Goal: Information Seeking & Learning: Understand process/instructions

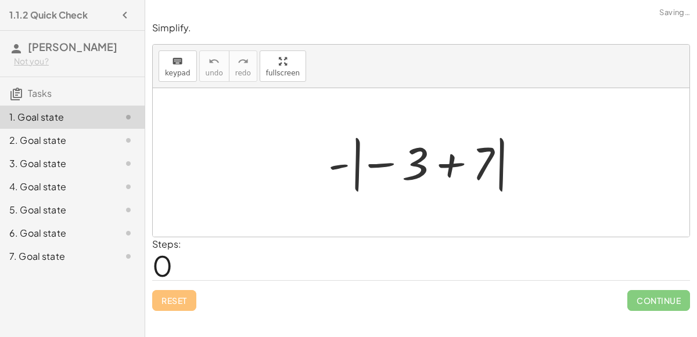
click at [448, 163] on div at bounding box center [425, 163] width 207 height 64
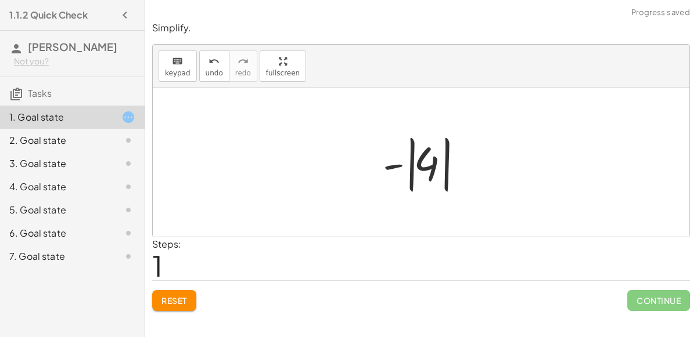
click at [432, 168] on div at bounding box center [426, 163] width 98 height 64
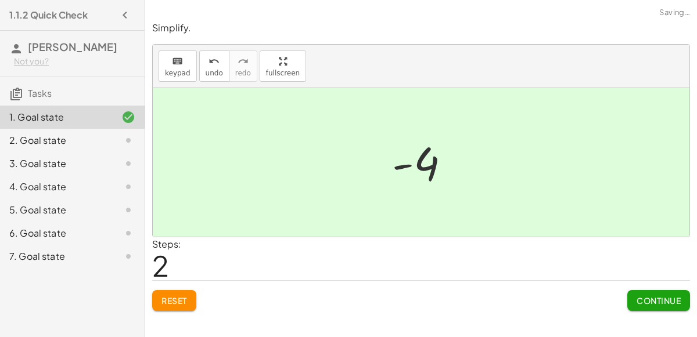
click at [638, 296] on span "Continue" at bounding box center [659, 301] width 44 height 10
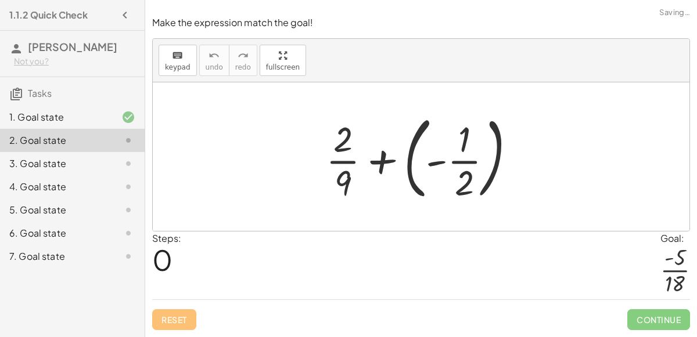
click at [380, 156] on div at bounding box center [425, 157] width 211 height 96
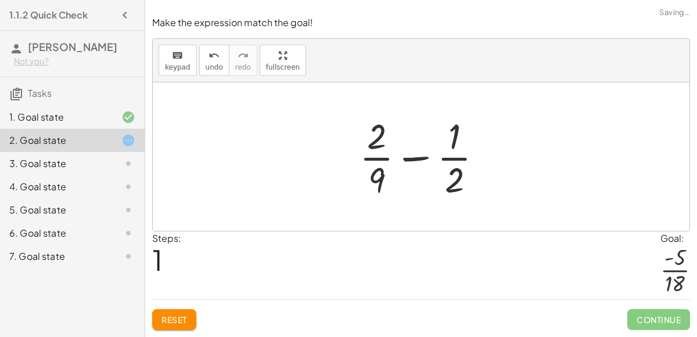
click at [412, 162] on div at bounding box center [426, 156] width 144 height 89
click at [438, 151] on div at bounding box center [426, 156] width 144 height 89
drag, startPoint x: 450, startPoint y: 183, endPoint x: 362, endPoint y: 181, distance: 87.1
click at [362, 181] on div at bounding box center [426, 156] width 144 height 89
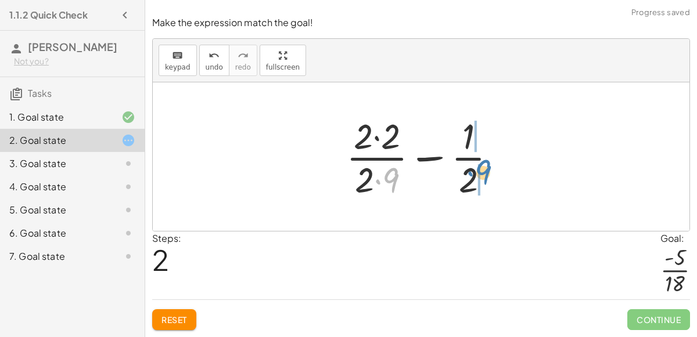
drag, startPoint x: 396, startPoint y: 178, endPoint x: 487, endPoint y: 171, distance: 91.5
click at [487, 171] on div at bounding box center [425, 156] width 171 height 89
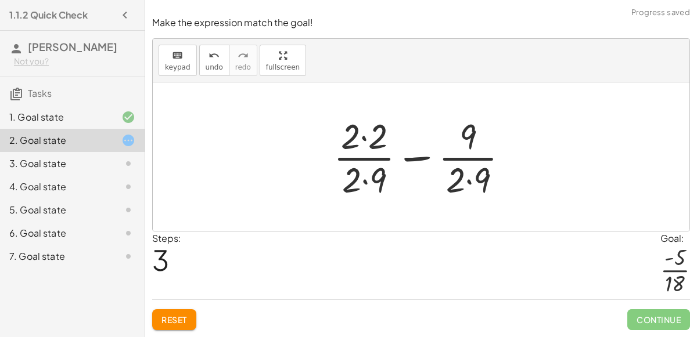
click at [363, 146] on div at bounding box center [426, 156] width 196 height 89
click at [373, 182] on div at bounding box center [426, 156] width 195 height 89
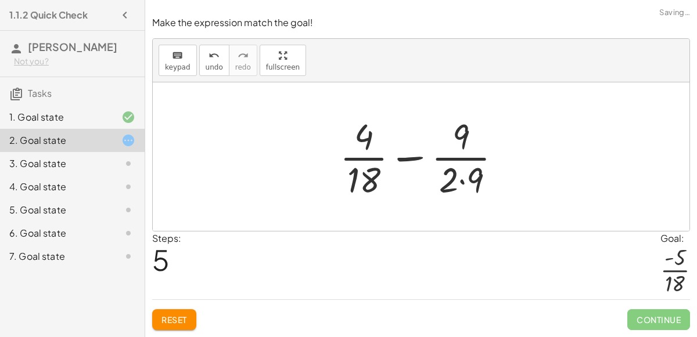
click at [461, 181] on div at bounding box center [425, 156] width 183 height 89
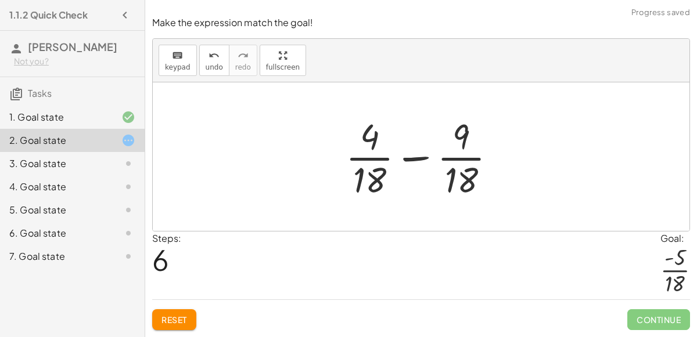
click at [415, 157] on div at bounding box center [425, 156] width 171 height 89
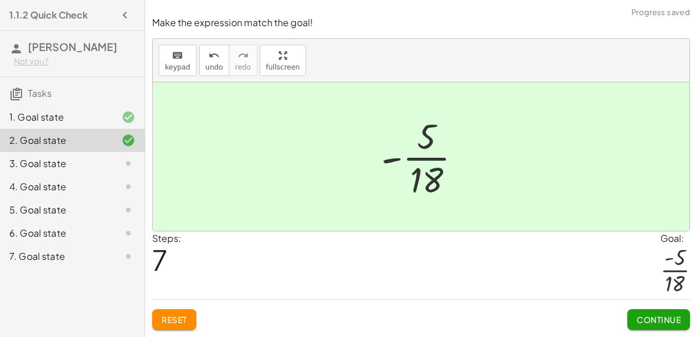
click at [648, 319] on span "Continue" at bounding box center [659, 320] width 44 height 10
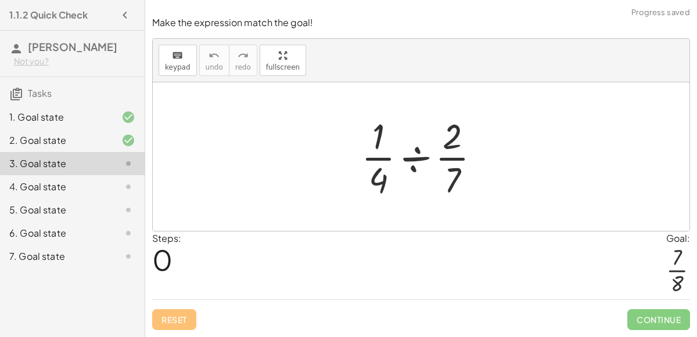
click at [421, 166] on div at bounding box center [425, 156] width 140 height 89
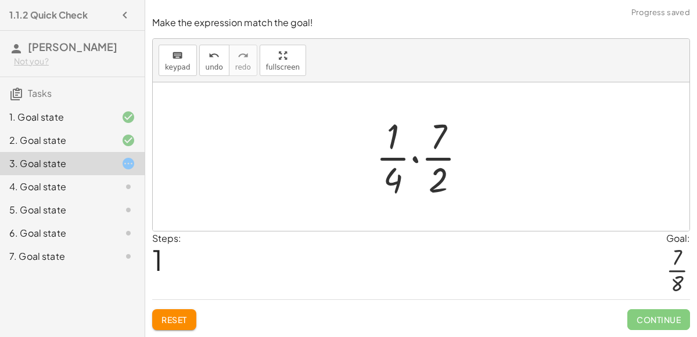
click at [412, 159] on div at bounding box center [426, 156] width 112 height 89
click at [412, 159] on div at bounding box center [426, 156] width 94 height 89
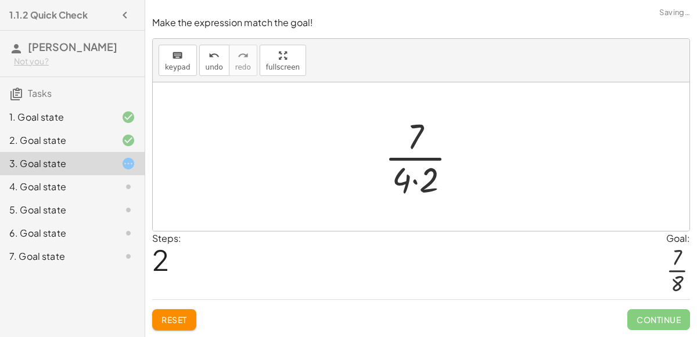
click at [412, 178] on div at bounding box center [426, 156] width 94 height 89
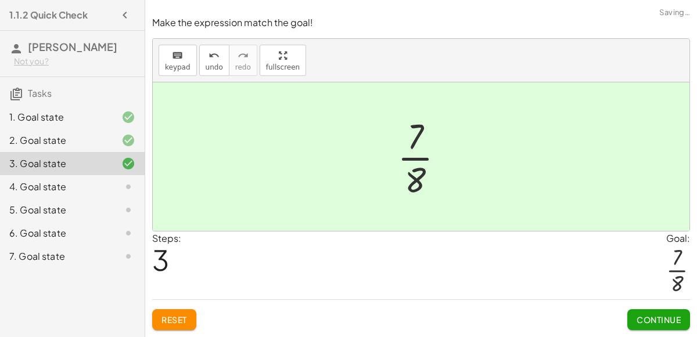
click at [653, 318] on span "Continue" at bounding box center [659, 320] width 44 height 10
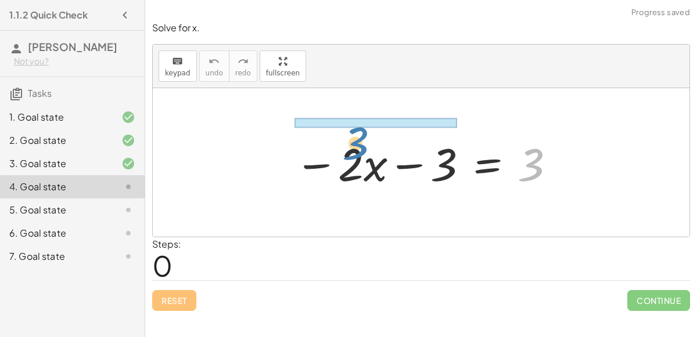
drag, startPoint x: 523, startPoint y: 168, endPoint x: 372, endPoint y: 127, distance: 157.1
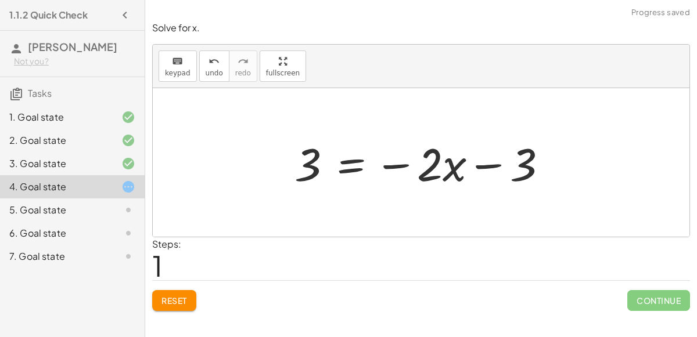
click at [471, 168] on div at bounding box center [426, 163] width 274 height 60
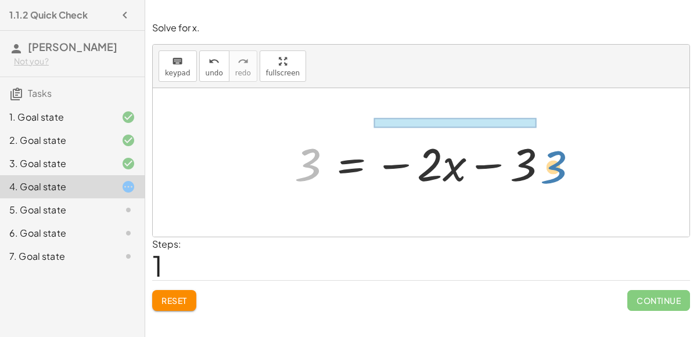
drag, startPoint x: 313, startPoint y: 167, endPoint x: 577, endPoint y: 166, distance: 263.7
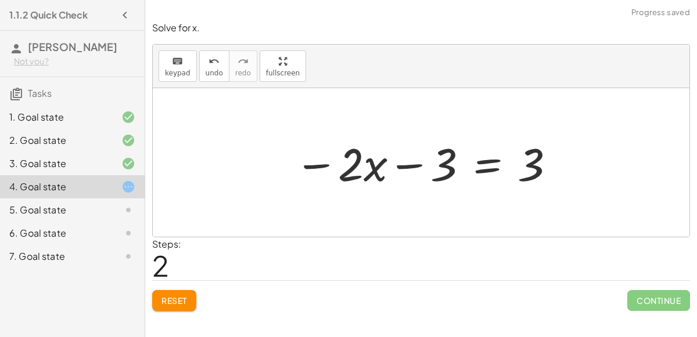
click at [367, 159] on div at bounding box center [426, 163] width 274 height 60
click at [407, 175] on div at bounding box center [426, 163] width 274 height 60
click at [335, 164] on div at bounding box center [426, 163] width 274 height 60
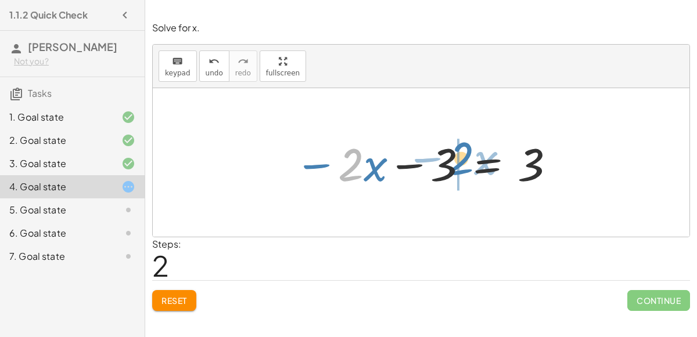
drag, startPoint x: 360, startPoint y: 166, endPoint x: 469, endPoint y: 160, distance: 110.0
click at [469, 160] on div at bounding box center [426, 163] width 274 height 60
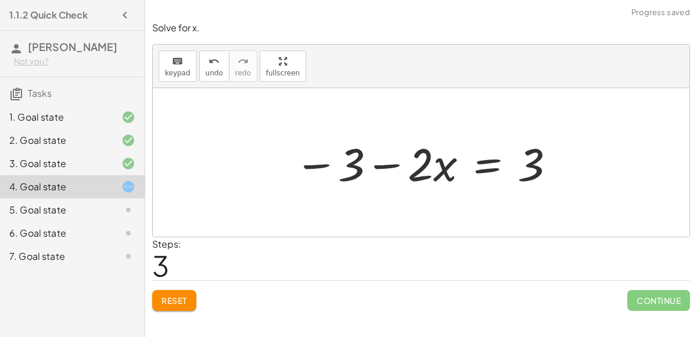
click at [400, 166] on div at bounding box center [426, 163] width 274 height 60
drag, startPoint x: 540, startPoint y: 180, endPoint x: 376, endPoint y: 262, distance: 182.6
click at [0, 0] on div "Solve for x. keyboard keypad undo undo redo redo fullscreen − · 2 · x − 3 = 3 3…" at bounding box center [0, 0] width 0 height 0
click at [492, 167] on div at bounding box center [426, 163] width 274 height 60
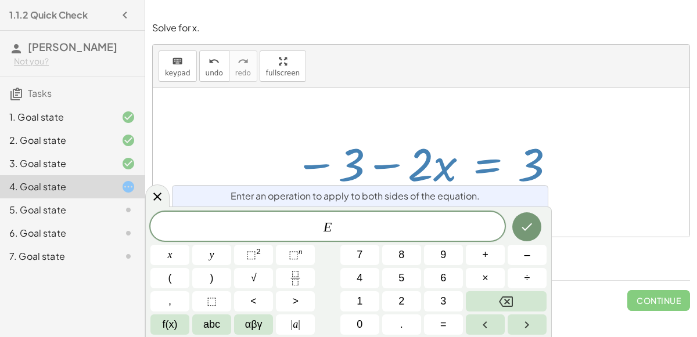
click at [145, 189] on nav "1.1.2 Quick Check [PERSON_NAME] Not you? Tasks 1. Goal state 2. Goal state 3. G…" at bounding box center [72, 168] width 145 height 337
click at [150, 197] on icon at bounding box center [157, 197] width 14 height 14
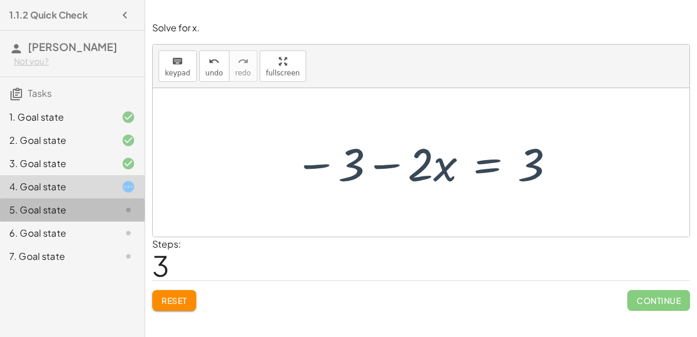
click at [135, 205] on icon at bounding box center [128, 210] width 14 height 14
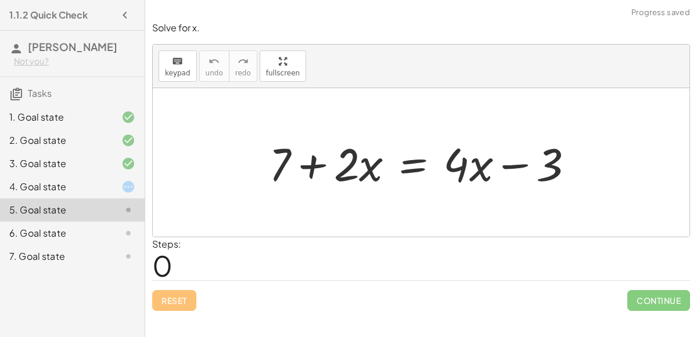
click at [303, 162] on div at bounding box center [426, 163] width 326 height 60
drag, startPoint x: 458, startPoint y: 164, endPoint x: 280, endPoint y: 174, distance: 178.0
click at [280, 174] on div at bounding box center [426, 163] width 326 height 60
drag, startPoint x: 485, startPoint y: 161, endPoint x: 531, endPoint y: 186, distance: 53.0
click at [531, 186] on div at bounding box center [426, 163] width 326 height 60
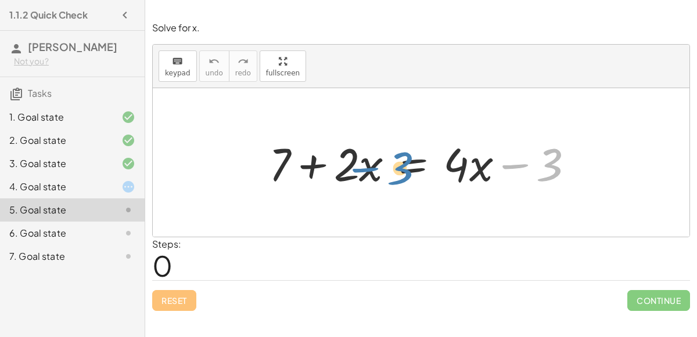
drag, startPoint x: 554, startPoint y: 157, endPoint x: 400, endPoint y: 155, distance: 153.9
click at [400, 155] on div at bounding box center [426, 163] width 326 height 60
drag, startPoint x: 541, startPoint y: 160, endPoint x: 440, endPoint y: 155, distance: 101.8
click at [440, 155] on div at bounding box center [426, 163] width 326 height 60
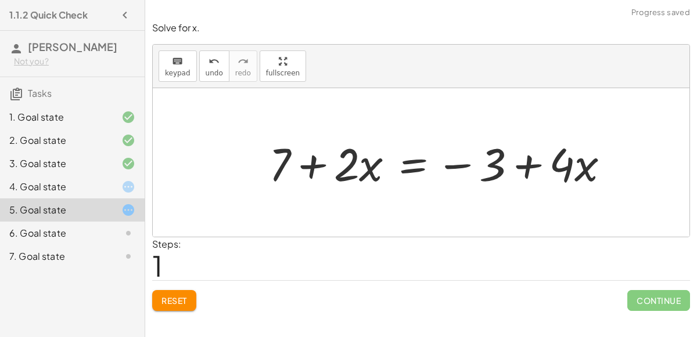
click at [522, 167] on div at bounding box center [443, 163] width 361 height 60
click at [465, 167] on div at bounding box center [443, 163] width 361 height 60
drag, startPoint x: 465, startPoint y: 167, endPoint x: 258, endPoint y: 171, distance: 206.8
click at [258, 171] on div "+ 7 + · 2 · x = + · 4 · x − 3 − 3 + 7 + · 2 · x = + · 4 · x − 3" at bounding box center [439, 163] width 376 height 66
drag, startPoint x: 269, startPoint y: 170, endPoint x: 380, endPoint y: 168, distance: 110.4
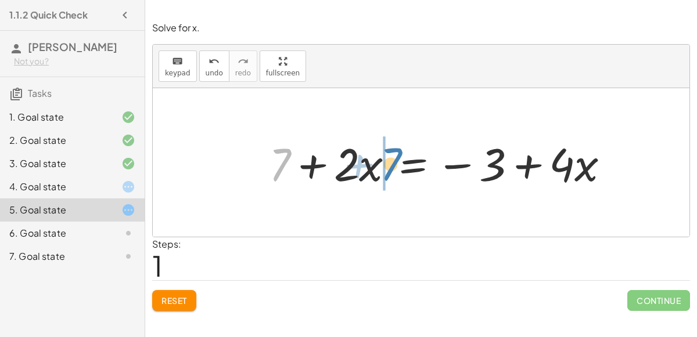
click at [380, 168] on div at bounding box center [443, 163] width 361 height 60
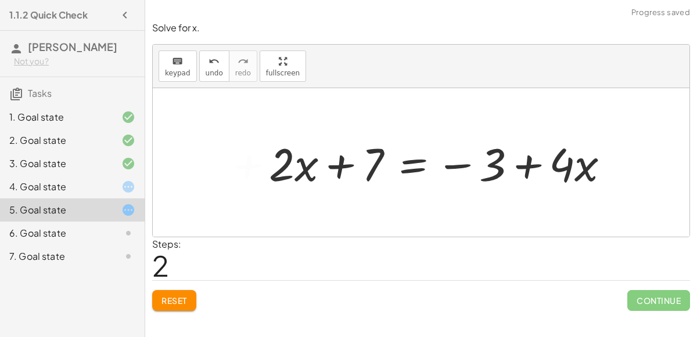
click at [346, 170] on div at bounding box center [443, 163] width 361 height 60
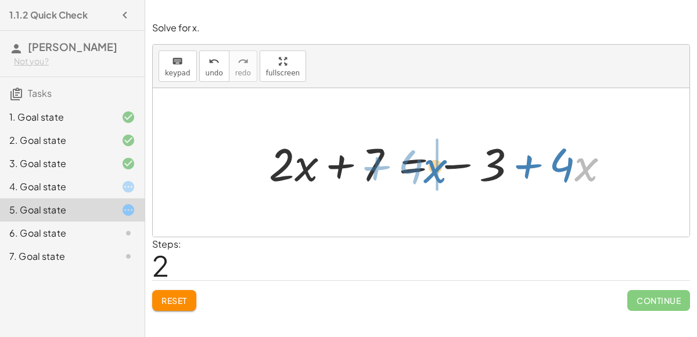
drag, startPoint x: 589, startPoint y: 161, endPoint x: 437, endPoint y: 163, distance: 151.6
click at [437, 163] on div at bounding box center [443, 163] width 361 height 60
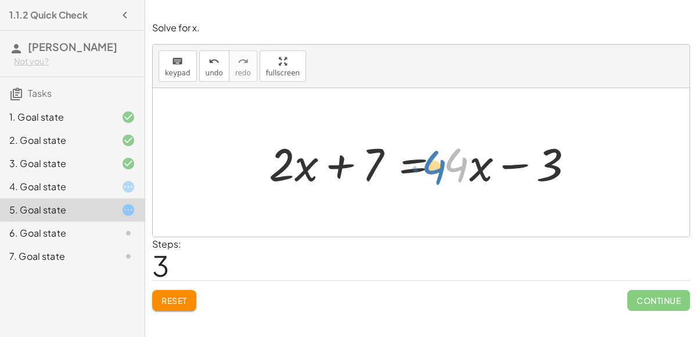
drag, startPoint x: 465, startPoint y: 163, endPoint x: 414, endPoint y: 163, distance: 50.5
click at [414, 163] on div at bounding box center [426, 163] width 326 height 60
drag, startPoint x: 481, startPoint y: 170, endPoint x: 490, endPoint y: 179, distance: 13.1
click at [490, 179] on div at bounding box center [426, 163] width 326 height 60
click at [107, 239] on div at bounding box center [119, 234] width 33 height 14
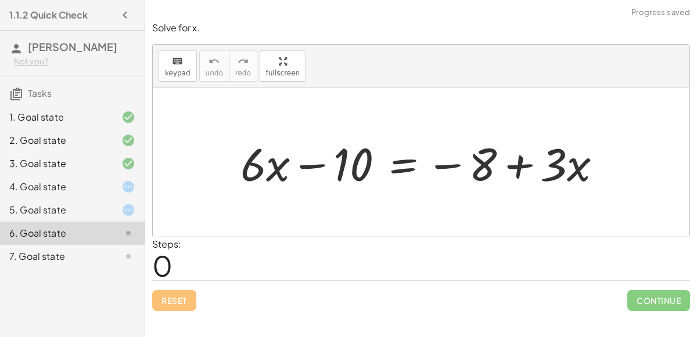
click at [329, 156] on div at bounding box center [426, 163] width 382 height 60
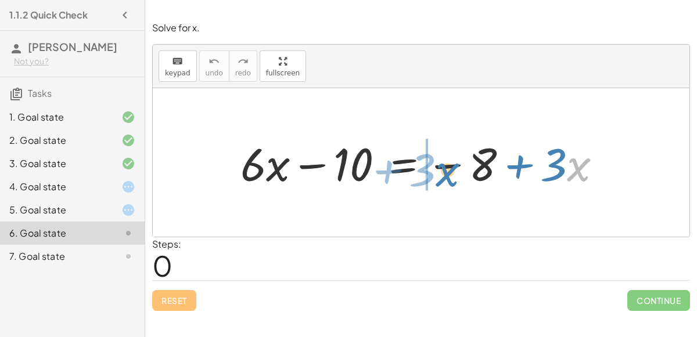
drag, startPoint x: 584, startPoint y: 178, endPoint x: 451, endPoint y: 179, distance: 133.0
click at [451, 179] on div at bounding box center [426, 163] width 382 height 60
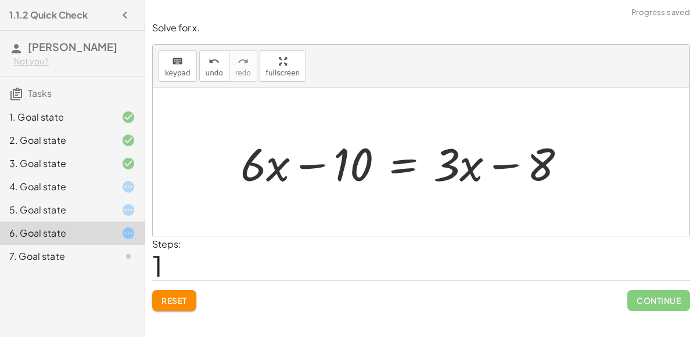
click at [496, 170] on div at bounding box center [408, 163] width 346 height 60
drag, startPoint x: 536, startPoint y: 172, endPoint x: 388, endPoint y: 183, distance: 147.9
click at [388, 183] on div at bounding box center [408, 163] width 346 height 60
drag, startPoint x: 538, startPoint y: 171, endPoint x: 296, endPoint y: 165, distance: 242.9
click at [296, 165] on div at bounding box center [408, 163] width 346 height 60
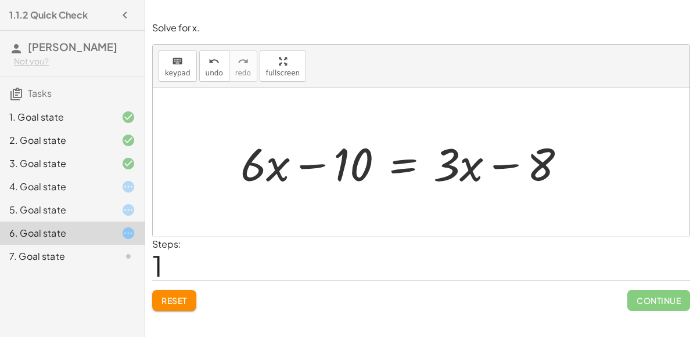
click at [184, 301] on span "Reset" at bounding box center [174, 301] width 26 height 10
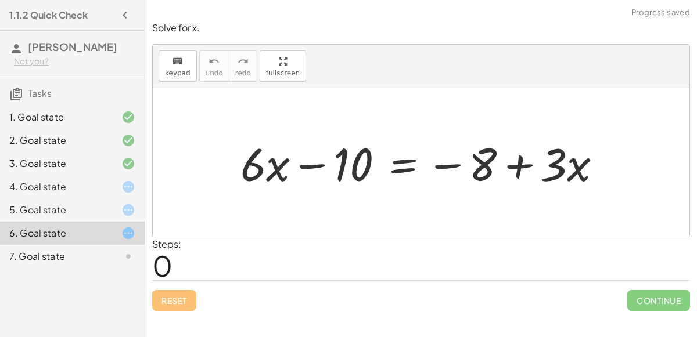
click at [309, 159] on div at bounding box center [426, 163] width 382 height 60
click at [384, 164] on div at bounding box center [426, 163] width 382 height 60
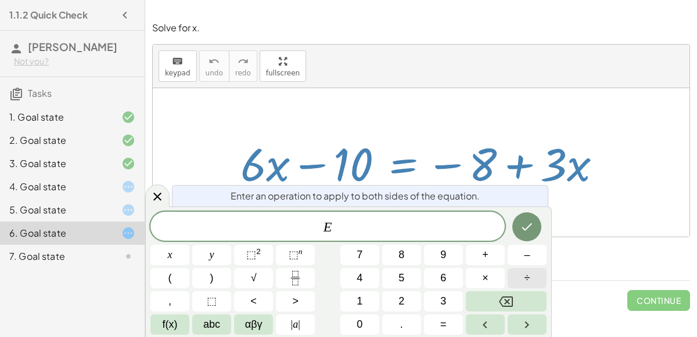
click at [524, 275] on span "÷" at bounding box center [527, 279] width 6 height 16
click at [411, 303] on button "2" at bounding box center [401, 302] width 39 height 20
click at [189, 245] on div at bounding box center [169, 255] width 39 height 20
click at [524, 228] on icon "Done" at bounding box center [527, 227] width 14 height 14
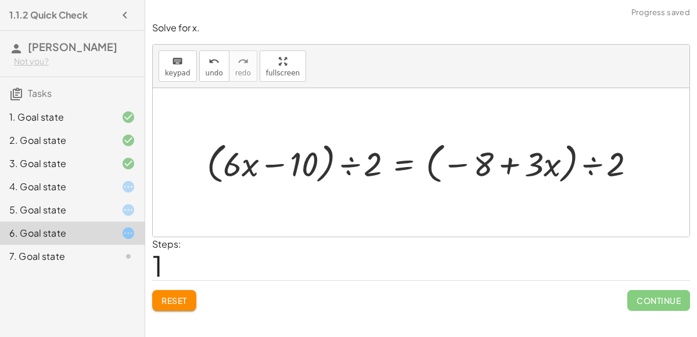
click at [351, 159] on div at bounding box center [426, 163] width 450 height 50
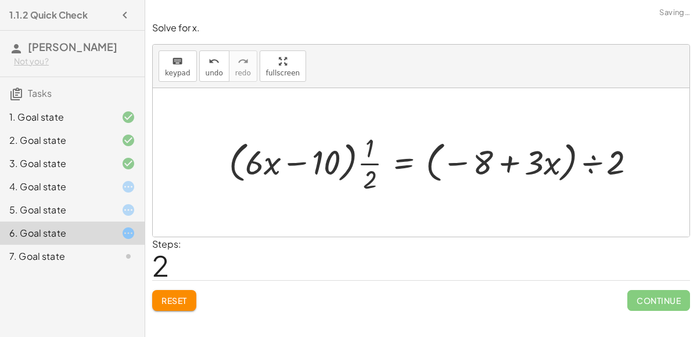
click at [378, 165] on div at bounding box center [436, 163] width 427 height 66
drag, startPoint x: 378, startPoint y: 165, endPoint x: 322, endPoint y: 163, distance: 55.2
click at [322, 163] on div at bounding box center [436, 163] width 427 height 66
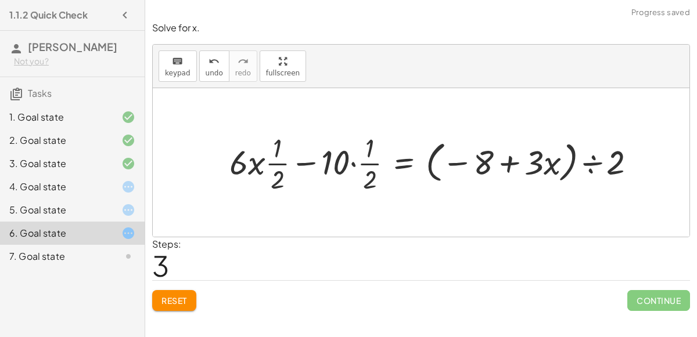
click at [293, 167] on div at bounding box center [437, 163] width 427 height 66
click at [270, 170] on div at bounding box center [437, 163] width 427 height 66
click at [238, 166] on div at bounding box center [437, 163] width 427 height 66
click at [369, 173] on div at bounding box center [437, 163] width 427 height 66
click at [353, 161] on div at bounding box center [437, 163] width 427 height 66
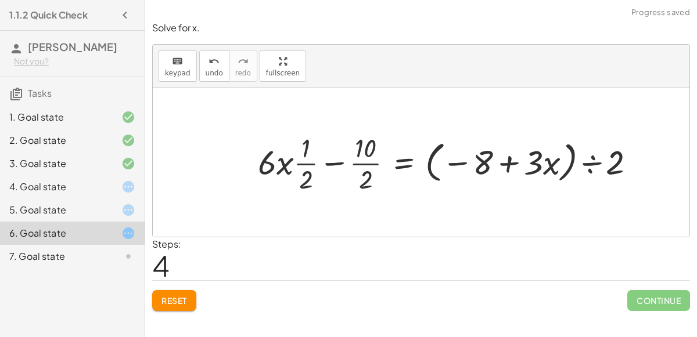
click at [586, 171] on div at bounding box center [451, 163] width 398 height 66
click at [154, 297] on button "Reset" at bounding box center [174, 300] width 44 height 21
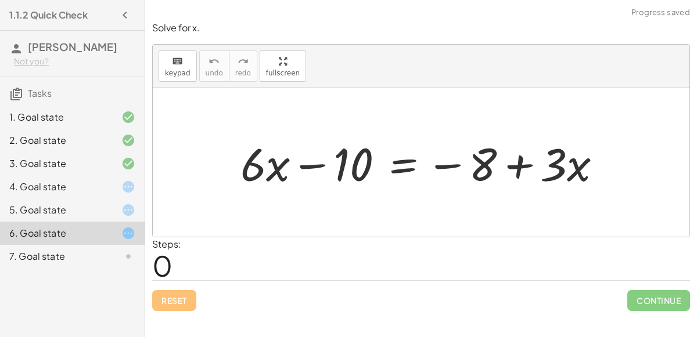
click at [109, 260] on div at bounding box center [119, 257] width 33 height 14
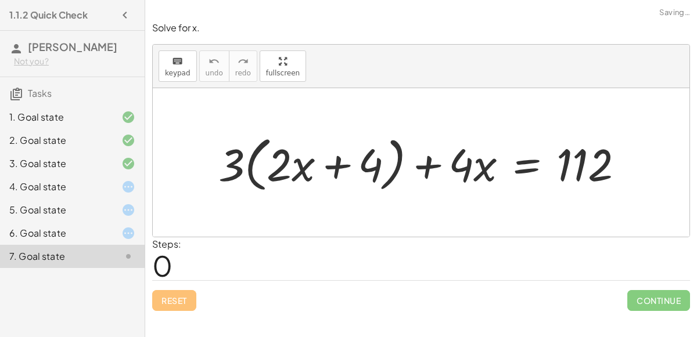
click at [344, 160] on div at bounding box center [426, 163] width 426 height 66
click at [342, 163] on div at bounding box center [426, 163] width 426 height 66
drag, startPoint x: 224, startPoint y: 165, endPoint x: 276, endPoint y: 163, distance: 52.9
click at [276, 163] on div at bounding box center [426, 163] width 426 height 66
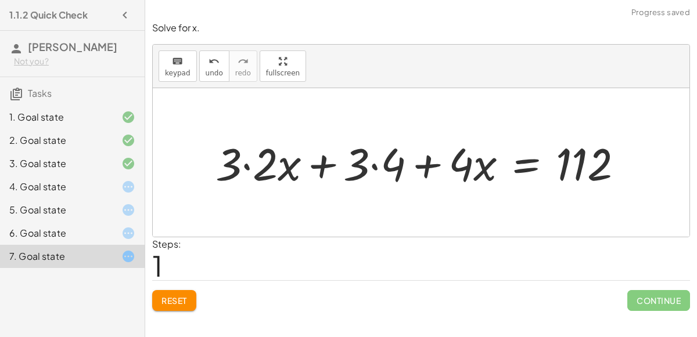
click at [237, 168] on div at bounding box center [424, 162] width 429 height 59
click at [372, 164] on div at bounding box center [424, 162] width 429 height 59
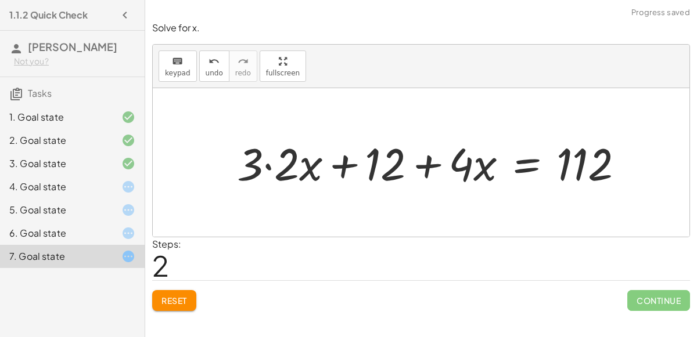
click at [265, 167] on div at bounding box center [435, 162] width 408 height 59
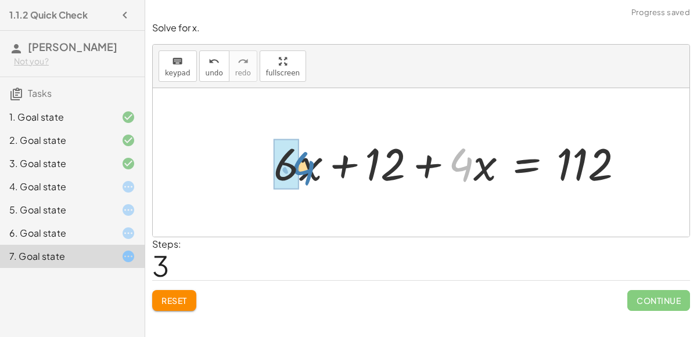
drag, startPoint x: 469, startPoint y: 163, endPoint x: 310, endPoint y: 167, distance: 158.6
click at [310, 167] on div at bounding box center [453, 162] width 371 height 59
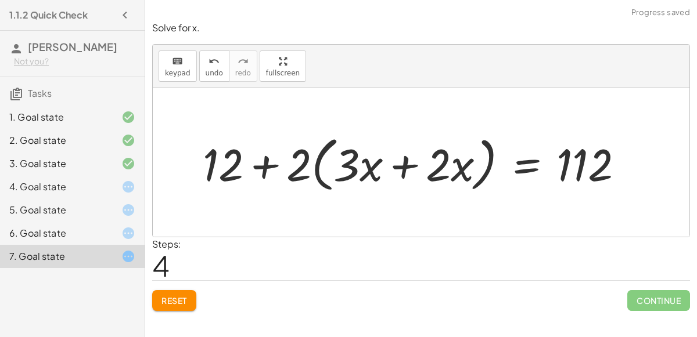
click at [400, 169] on div at bounding box center [418, 163] width 442 height 66
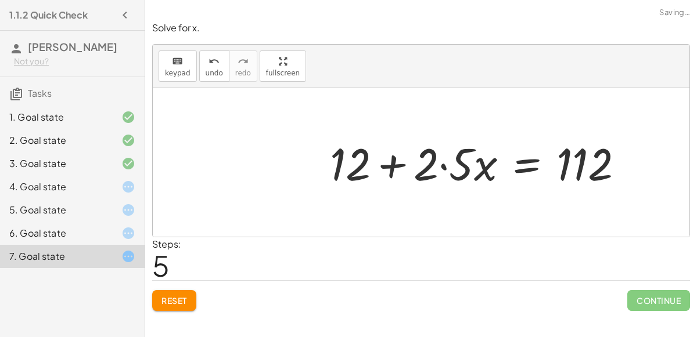
click at [404, 169] on div at bounding box center [481, 162] width 315 height 59
click at [449, 163] on div at bounding box center [481, 162] width 315 height 59
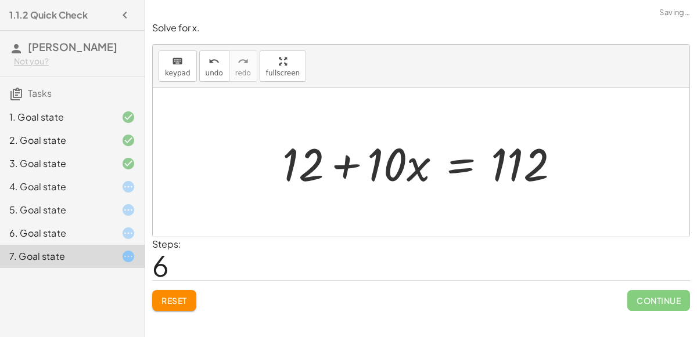
click at [343, 165] on div at bounding box center [425, 163] width 298 height 60
drag, startPoint x: 536, startPoint y: 179, endPoint x: 554, endPoint y: 207, distance: 32.7
click at [554, 207] on div "+ · 3 · ( + · 2 · x + 4 ) + · 4 · x = 112 + · 3 · 2 · x + · 3 · 4 + · 4 · x = 1…" at bounding box center [421, 162] width 537 height 149
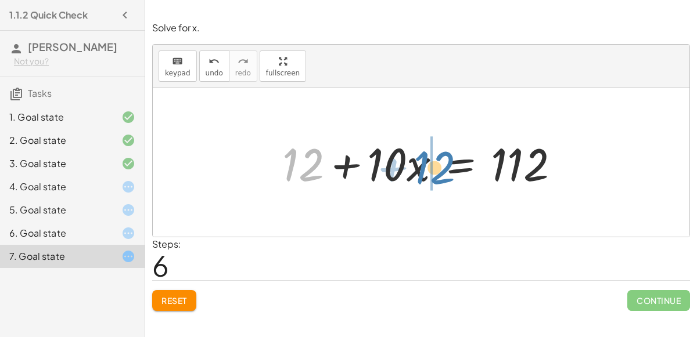
drag, startPoint x: 296, startPoint y: 161, endPoint x: 426, endPoint y: 162, distance: 130.1
click at [426, 162] on div at bounding box center [425, 163] width 298 height 60
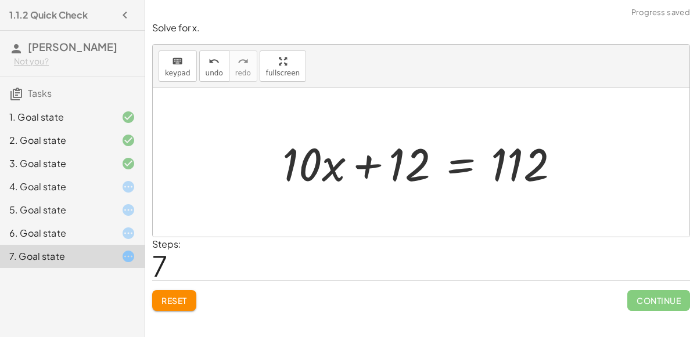
click at [367, 163] on div at bounding box center [425, 163] width 298 height 60
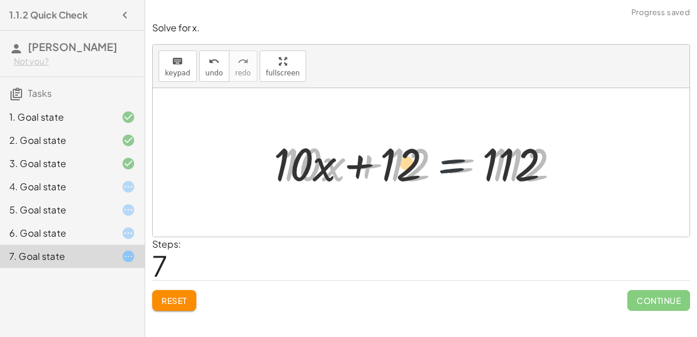
drag, startPoint x: 477, startPoint y: 172, endPoint x: 450, endPoint y: 170, distance: 27.4
click at [450, 170] on div at bounding box center [425, 163] width 298 height 60
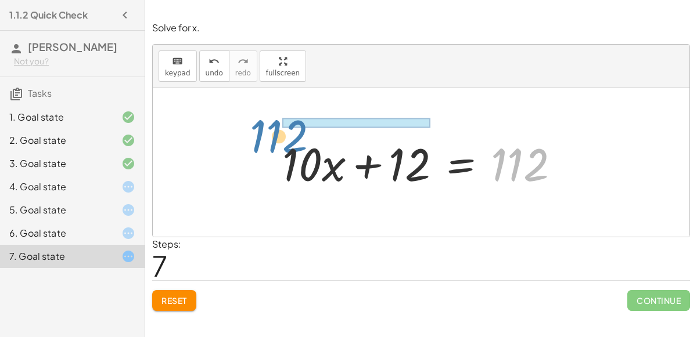
drag, startPoint x: 533, startPoint y: 161, endPoint x: 318, endPoint y: 132, distance: 216.8
click at [318, 133] on div at bounding box center [425, 163] width 298 height 60
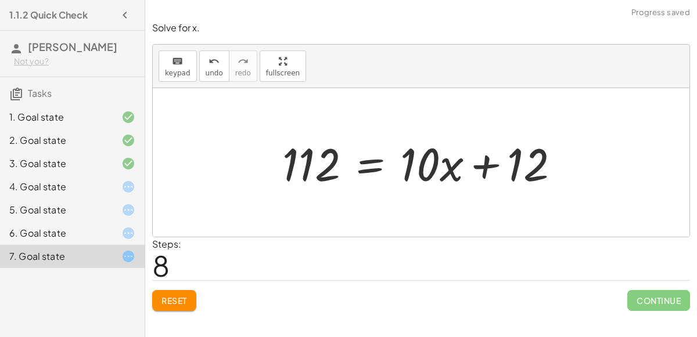
click at [351, 164] on div at bounding box center [425, 163] width 298 height 60
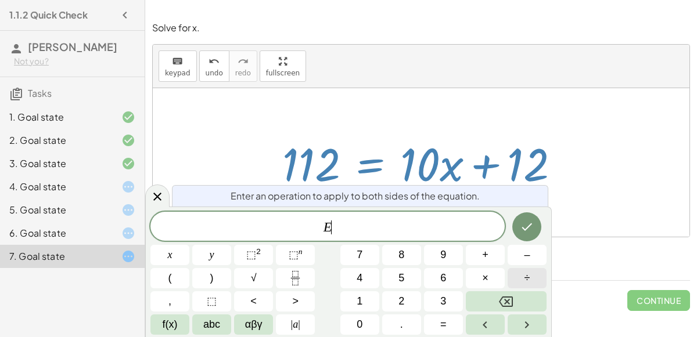
click at [509, 279] on button "÷" at bounding box center [527, 278] width 39 height 20
click at [439, 295] on button "3" at bounding box center [443, 302] width 39 height 20
click at [189, 245] on div at bounding box center [169, 255] width 39 height 20
click at [518, 294] on button "Backspace" at bounding box center [506, 302] width 81 height 20
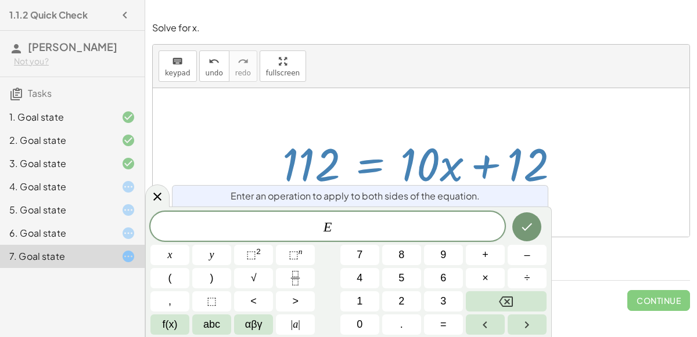
click at [465, 93] on div at bounding box center [421, 162] width 537 height 149
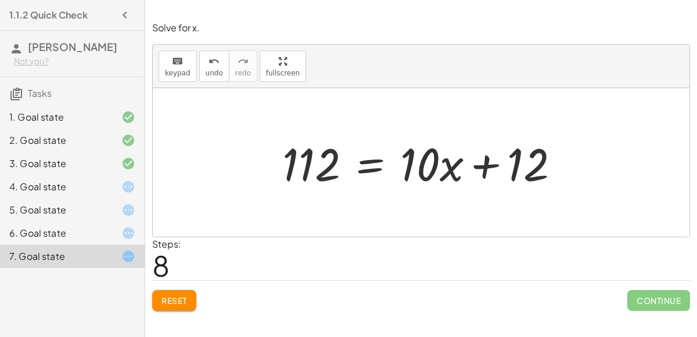
click at [44, 208] on div "5. Goal state" at bounding box center [56, 210] width 94 height 14
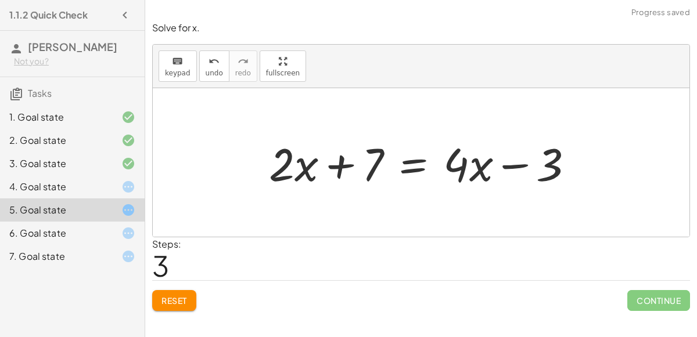
click at [414, 164] on div at bounding box center [426, 163] width 326 height 60
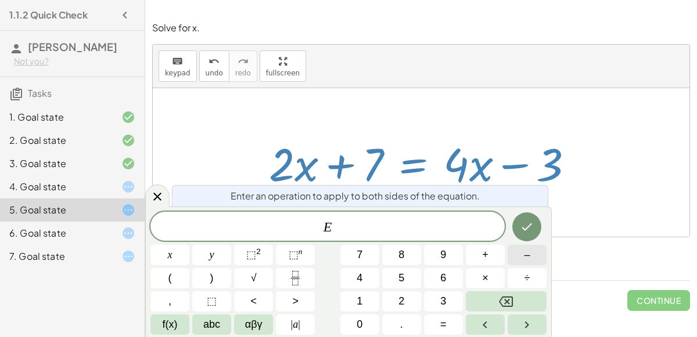
click at [518, 251] on button "–" at bounding box center [527, 255] width 39 height 20
click at [450, 300] on button "3" at bounding box center [443, 302] width 39 height 20
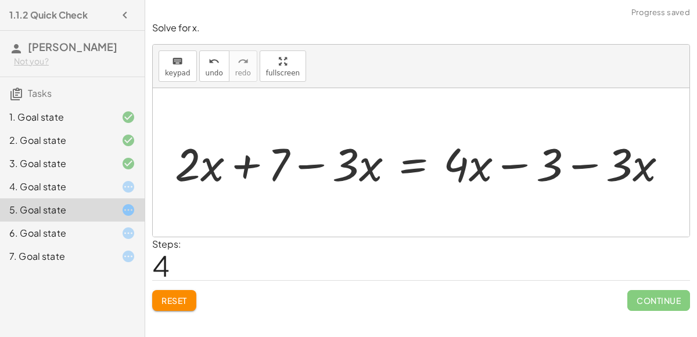
click at [325, 156] on div at bounding box center [425, 163] width 513 height 60
drag, startPoint x: 247, startPoint y: 168, endPoint x: 152, endPoint y: 164, distance: 94.8
click at [153, 164] on div "+ 7 + · 2 · x = + · 4 · x − 3 + 7 + · 2 · x = − 3 + · 4 · x + · 2 · x + 7 = − 3…" at bounding box center [421, 162] width 537 height 149
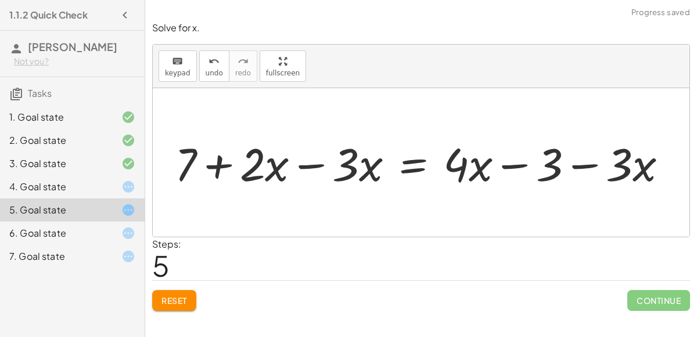
click at [303, 166] on div at bounding box center [425, 163] width 513 height 60
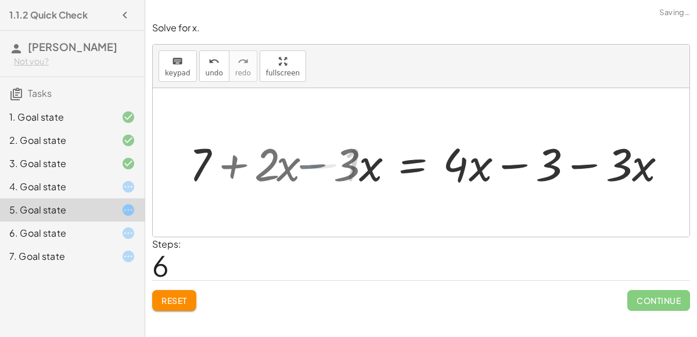
click at [303, 166] on div at bounding box center [485, 163] width 394 height 60
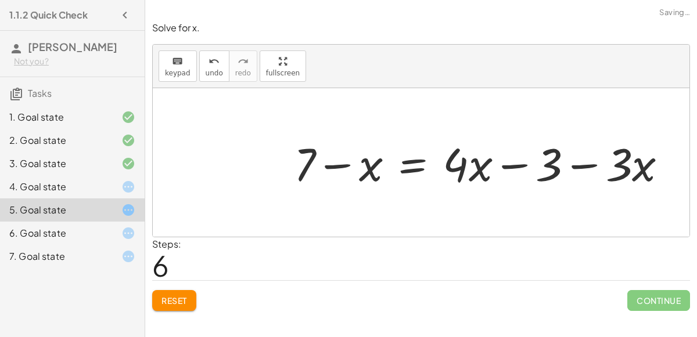
click at [589, 164] on div at bounding box center [485, 163] width 394 height 60
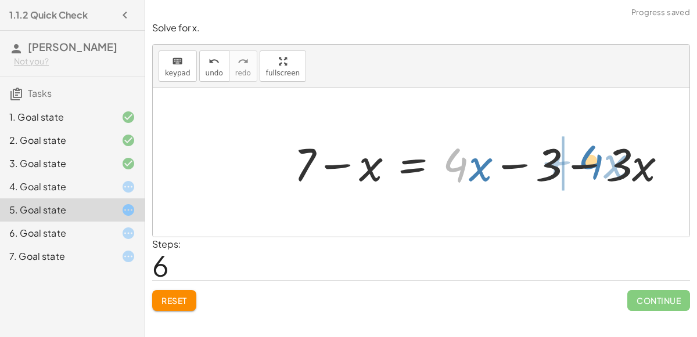
drag, startPoint x: 448, startPoint y: 171, endPoint x: 580, endPoint y: 168, distance: 131.9
click at [580, 168] on div at bounding box center [485, 163] width 394 height 60
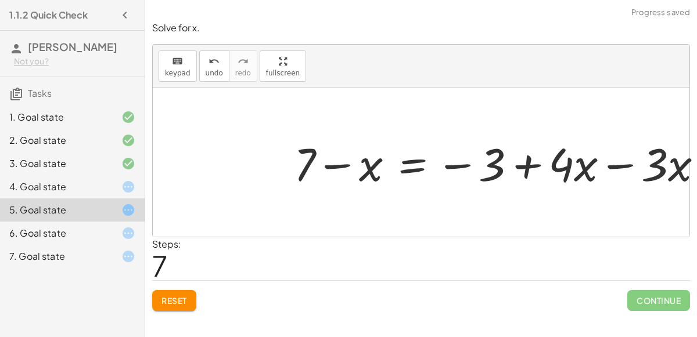
click at [608, 161] on div at bounding box center [503, 163] width 430 height 60
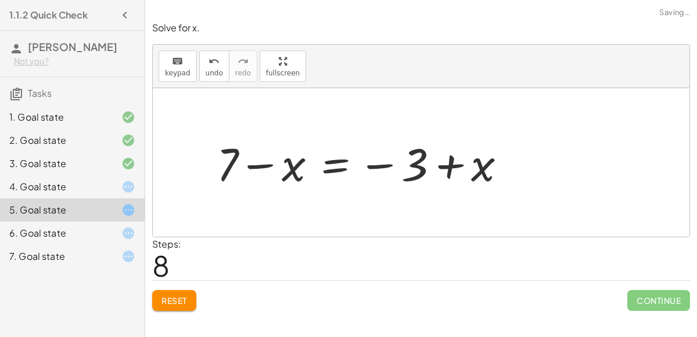
click at [459, 164] on div at bounding box center [366, 163] width 310 height 60
drag, startPoint x: 423, startPoint y: 177, endPoint x: 272, endPoint y: 167, distance: 151.4
click at [272, 167] on div at bounding box center [366, 163] width 310 height 60
drag, startPoint x: 293, startPoint y: 167, endPoint x: 470, endPoint y: 170, distance: 177.2
click at [470, 170] on div at bounding box center [366, 163] width 310 height 60
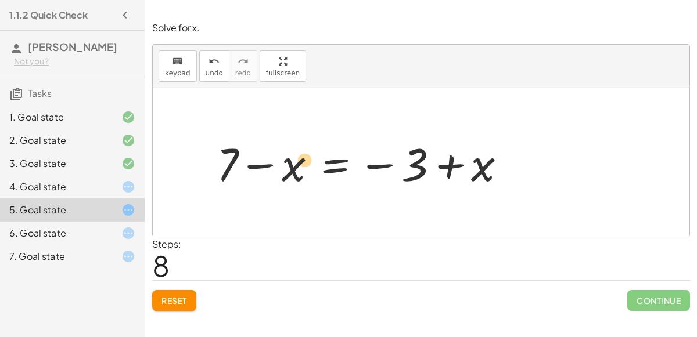
drag, startPoint x: 474, startPoint y: 171, endPoint x: 295, endPoint y: 166, distance: 179.0
click at [295, 166] on div at bounding box center [366, 163] width 310 height 60
drag, startPoint x: 484, startPoint y: 168, endPoint x: 378, endPoint y: 163, distance: 106.4
click at [378, 163] on div at bounding box center [366, 163] width 310 height 60
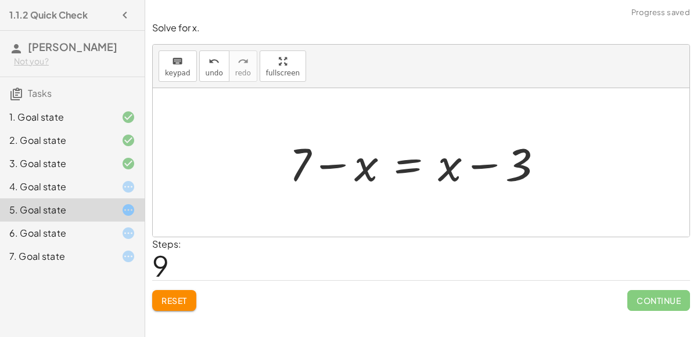
click at [377, 167] on div at bounding box center [420, 163] width 275 height 60
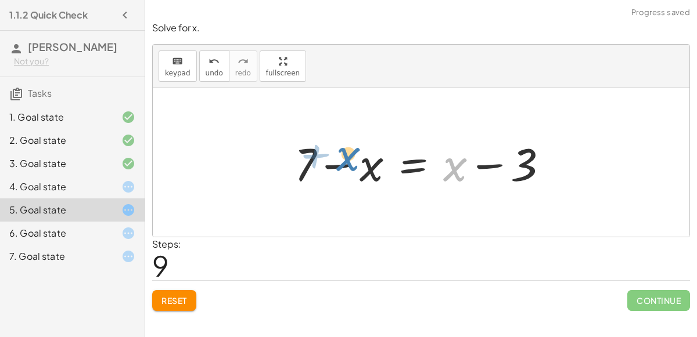
drag, startPoint x: 452, startPoint y: 166, endPoint x: 346, endPoint y: 156, distance: 106.2
click at [346, 156] on div at bounding box center [426, 163] width 275 height 60
drag, startPoint x: 458, startPoint y: 175, endPoint x: 293, endPoint y: 173, distance: 165.0
click at [293, 173] on div at bounding box center [426, 163] width 275 height 60
drag, startPoint x: 459, startPoint y: 159, endPoint x: 321, endPoint y: 140, distance: 139.6
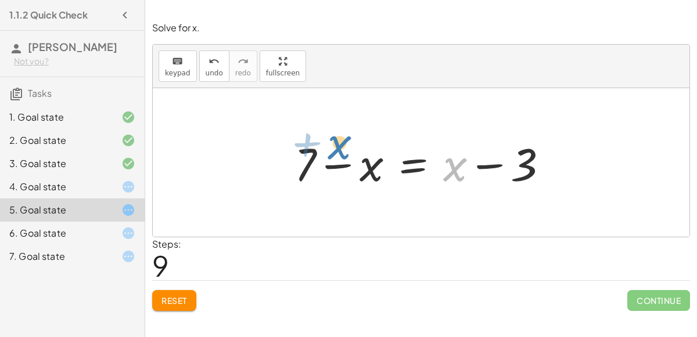
click at [321, 140] on div at bounding box center [426, 163] width 275 height 60
click at [116, 189] on div at bounding box center [119, 187] width 33 height 14
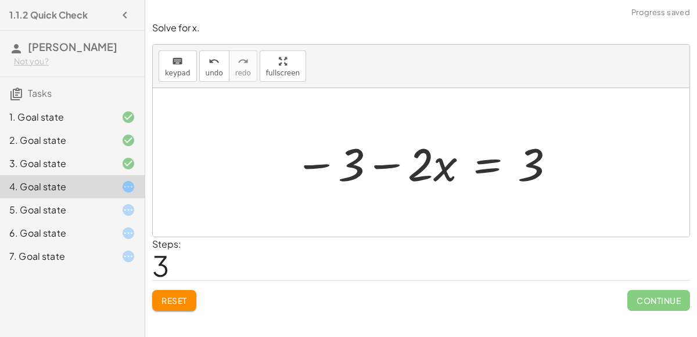
click at [166, 302] on span "Reset" at bounding box center [174, 301] width 26 height 10
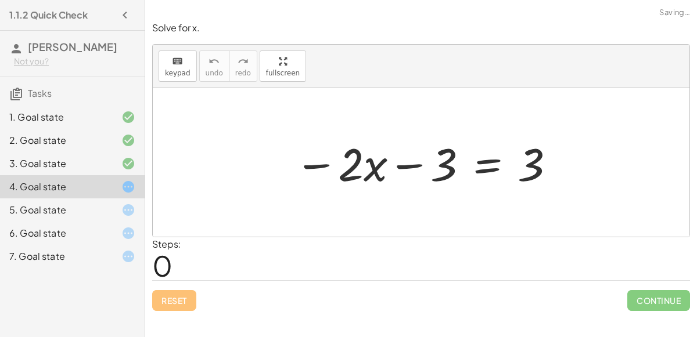
click at [166, 302] on div "Reset Continue" at bounding box center [421, 296] width 538 height 31
click at [480, 174] on div at bounding box center [426, 163] width 274 height 60
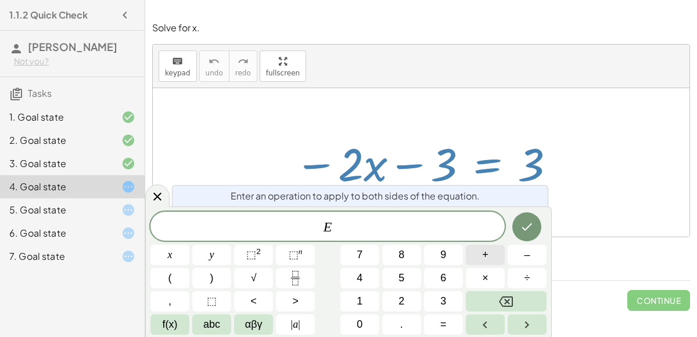
click at [473, 249] on button "+" at bounding box center [485, 255] width 39 height 20
click at [403, 299] on span "2" at bounding box center [401, 302] width 6 height 16
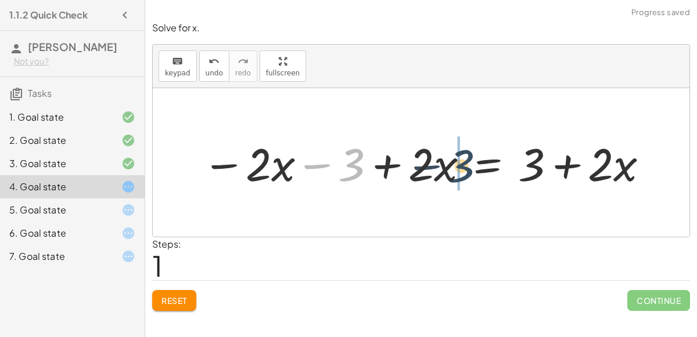
drag, startPoint x: 355, startPoint y: 167, endPoint x: 469, endPoint y: 169, distance: 114.4
click at [469, 169] on div at bounding box center [425, 163] width 459 height 60
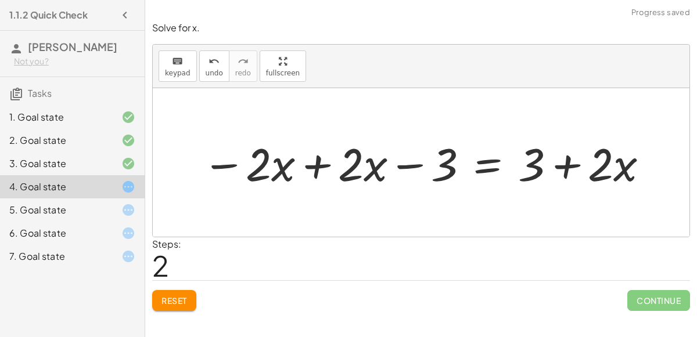
click at [558, 167] on div at bounding box center [425, 163] width 459 height 60
click at [321, 163] on div at bounding box center [425, 163] width 459 height 60
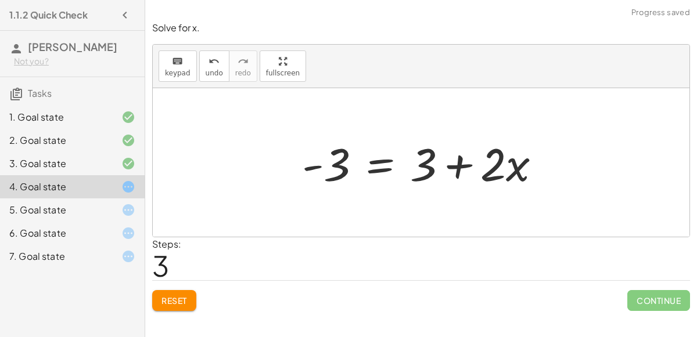
click at [454, 169] on div at bounding box center [426, 163] width 260 height 60
drag, startPoint x: 495, startPoint y: 175, endPoint x: 542, endPoint y: 261, distance: 97.2
click at [0, 0] on div "Solve for x. keyboard keypad undo undo redo redo fullscreen − · 2 · x − 3 = 3 −…" at bounding box center [0, 0] width 0 height 0
click at [390, 160] on div at bounding box center [426, 163] width 260 height 60
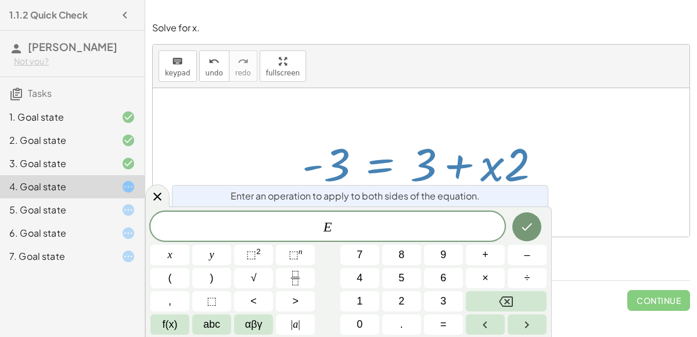
click at [427, 159] on div at bounding box center [426, 163] width 260 height 60
drag, startPoint x: 337, startPoint y: 160, endPoint x: 523, endPoint y: 185, distance: 187.0
click at [523, 185] on body "1.1.2 Quick Check [PERSON_NAME] Not you? Tasks 1. Goal state 2. Goal state 3. G…" at bounding box center [348, 168] width 697 height 337
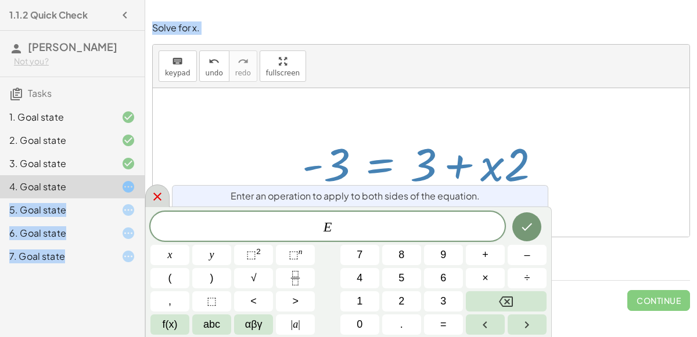
drag, startPoint x: 142, startPoint y: 194, endPoint x: 151, endPoint y: 196, distance: 9.6
click at [151, 196] on body "1.1.2 Quick Check [PERSON_NAME] Not you? Tasks 1. Goal state 2. Goal state 3. G…" at bounding box center [348, 168] width 697 height 337
click at [151, 196] on icon at bounding box center [157, 197] width 14 height 14
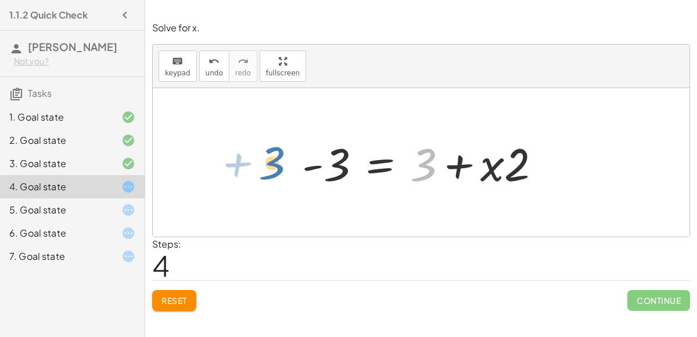
drag, startPoint x: 432, startPoint y: 177, endPoint x: 277, endPoint y: 173, distance: 154.6
click at [277, 173] on div "− · 2 · x − 3 = 3 − · 2 · x − 3 + · 2 · x = + 3 + · 2 · x − · 2 · x + · 2 · x −…" at bounding box center [421, 162] width 537 height 149
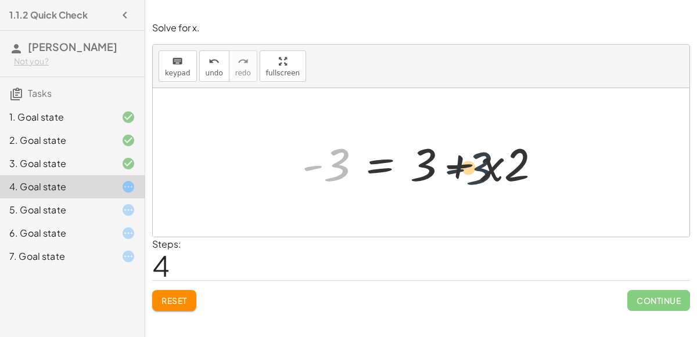
drag, startPoint x: 329, startPoint y: 163, endPoint x: 474, endPoint y: 164, distance: 145.2
click at [474, 164] on div at bounding box center [426, 163] width 260 height 60
click at [490, 168] on div at bounding box center [426, 163] width 260 height 60
click at [473, 168] on div at bounding box center [426, 163] width 260 height 60
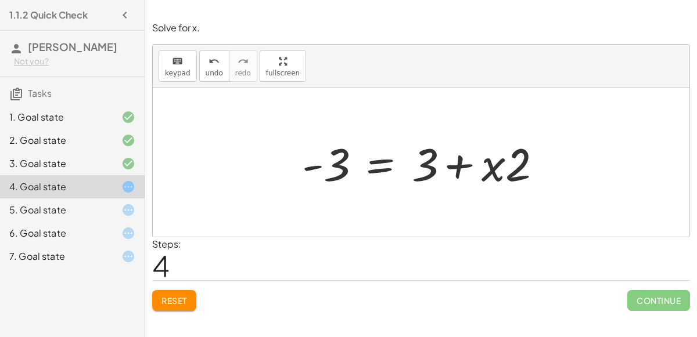
click at [468, 171] on div at bounding box center [426, 163] width 260 height 60
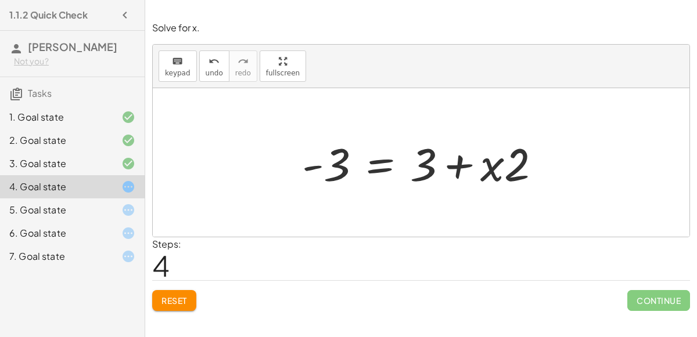
click at [51, 227] on div "6. Goal state" at bounding box center [56, 234] width 94 height 14
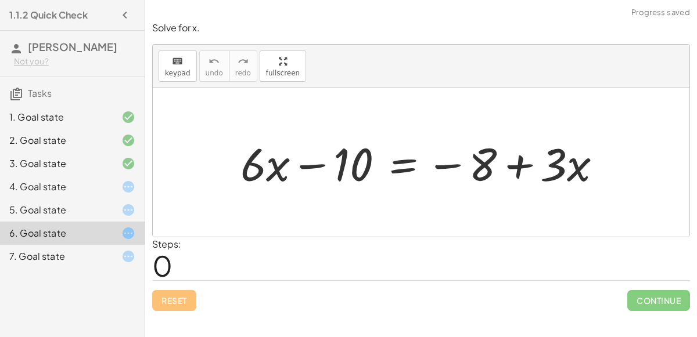
click at [63, 214] on div "5. Goal state" at bounding box center [56, 210] width 94 height 14
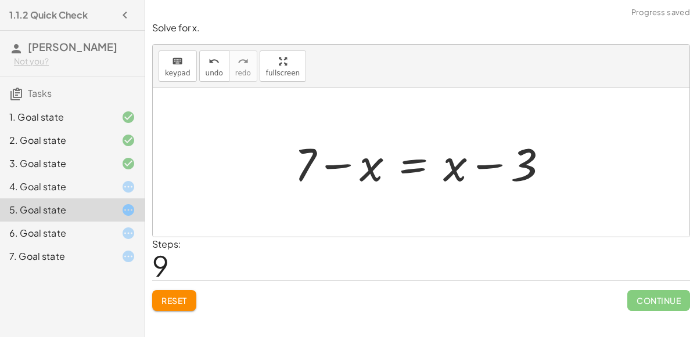
click at [188, 295] on button "Reset" at bounding box center [174, 300] width 44 height 21
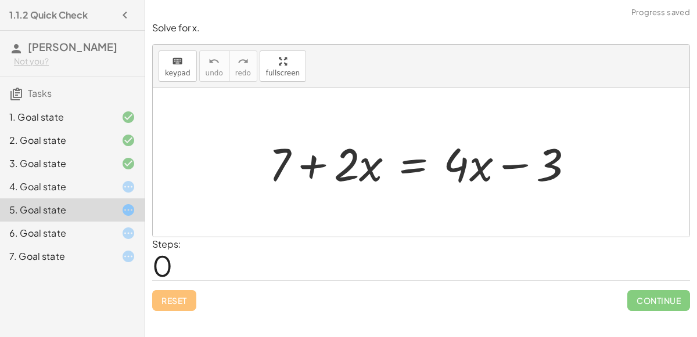
click at [417, 163] on div at bounding box center [426, 163] width 326 height 60
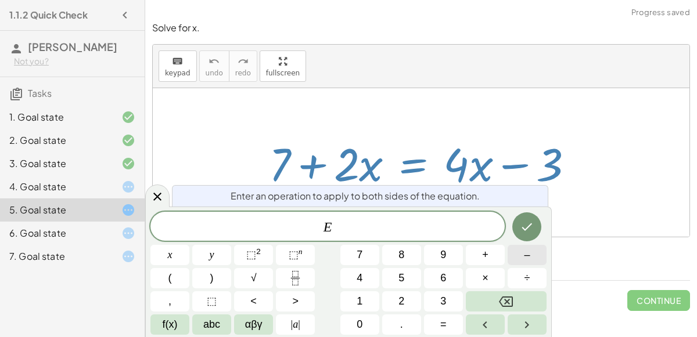
click at [521, 257] on button "–" at bounding box center [527, 255] width 39 height 20
click at [451, 271] on button "6" at bounding box center [443, 278] width 39 height 20
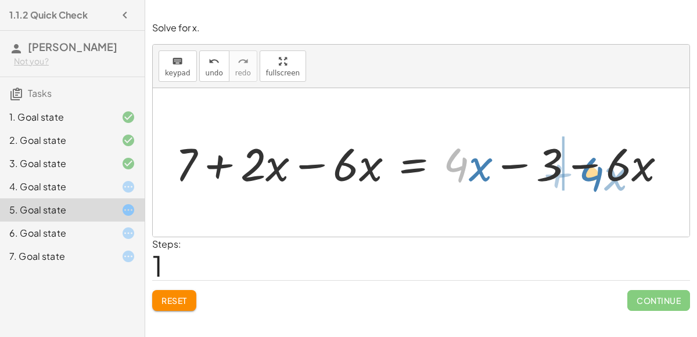
drag, startPoint x: 447, startPoint y: 167, endPoint x: 580, endPoint y: 176, distance: 133.3
click at [580, 176] on div at bounding box center [426, 163] width 512 height 60
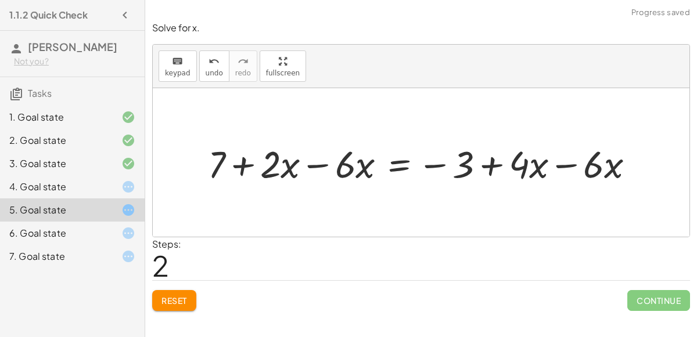
click at [567, 167] on div at bounding box center [425, 162] width 447 height 49
click at [314, 168] on div at bounding box center [388, 162] width 372 height 49
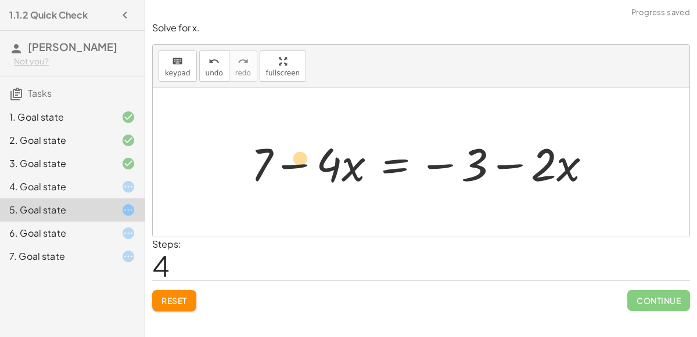
drag, startPoint x: 314, startPoint y: 168, endPoint x: 279, endPoint y: 165, distance: 35.0
click at [279, 165] on div at bounding box center [425, 163] width 361 height 60
click at [392, 167] on div at bounding box center [425, 163] width 361 height 60
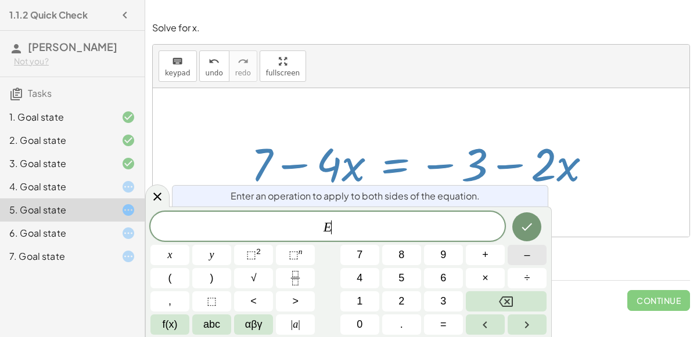
click at [515, 249] on button "–" at bounding box center [527, 255] width 39 height 20
click at [360, 280] on span "4" at bounding box center [360, 279] width 6 height 16
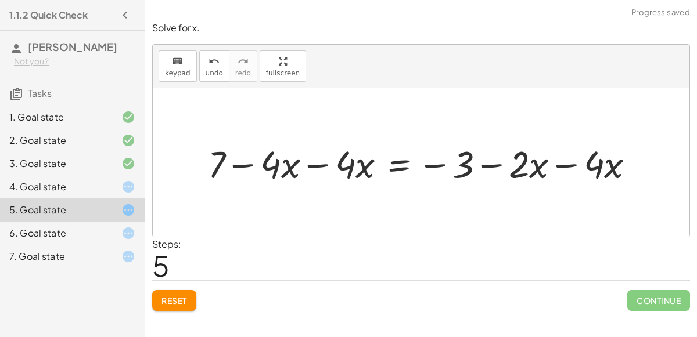
click at [574, 161] on div at bounding box center [425, 162] width 447 height 49
click at [312, 164] on div at bounding box center [388, 162] width 373 height 49
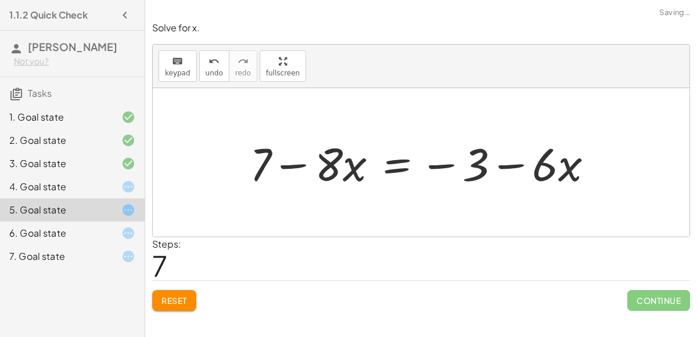
click at [275, 159] on div at bounding box center [426, 163] width 364 height 60
drag, startPoint x: 262, startPoint y: 159, endPoint x: 359, endPoint y: 156, distance: 97.0
click at [359, 156] on div at bounding box center [426, 163] width 364 height 60
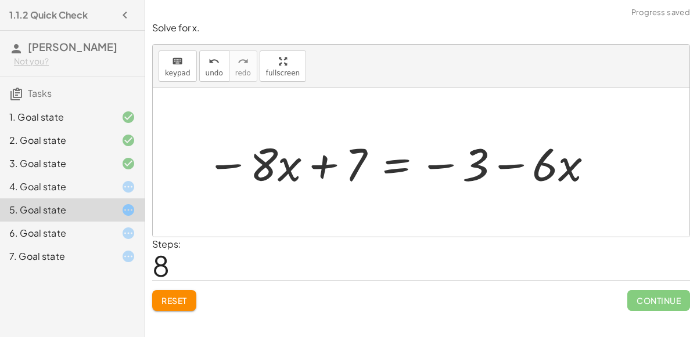
click at [315, 166] on div at bounding box center [400, 163] width 400 height 60
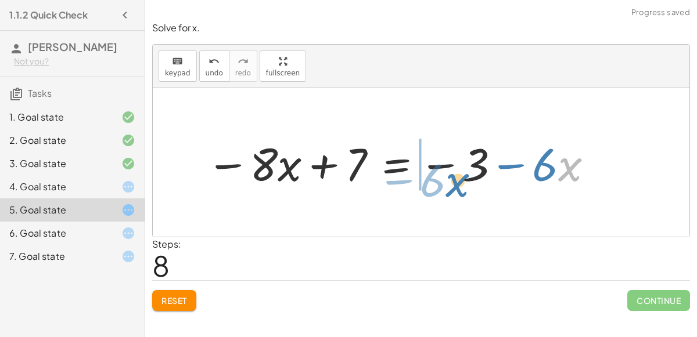
drag, startPoint x: 565, startPoint y: 165, endPoint x: 433, endPoint y: 170, distance: 131.9
click at [433, 170] on div at bounding box center [400, 163] width 400 height 60
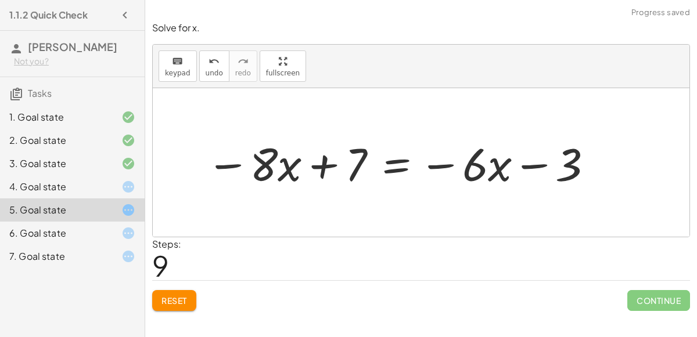
click at [536, 166] on div at bounding box center [400, 163] width 400 height 60
drag, startPoint x: 536, startPoint y: 166, endPoint x: 399, endPoint y: 174, distance: 137.3
click at [399, 174] on div at bounding box center [400, 163] width 400 height 60
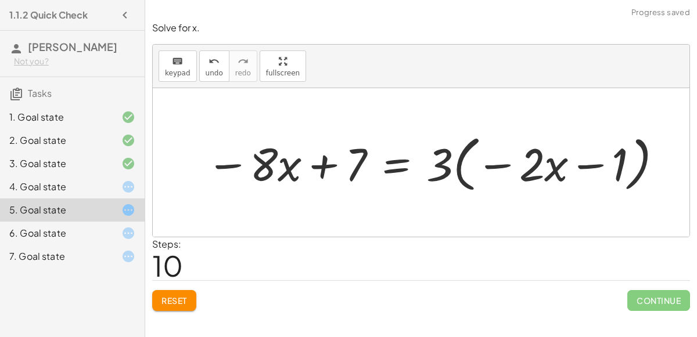
click at [492, 158] on div at bounding box center [434, 163] width 469 height 67
click at [598, 165] on div at bounding box center [434, 163] width 469 height 67
drag, startPoint x: 437, startPoint y: 184, endPoint x: 534, endPoint y: 179, distance: 96.5
click at [534, 179] on div at bounding box center [434, 163] width 469 height 67
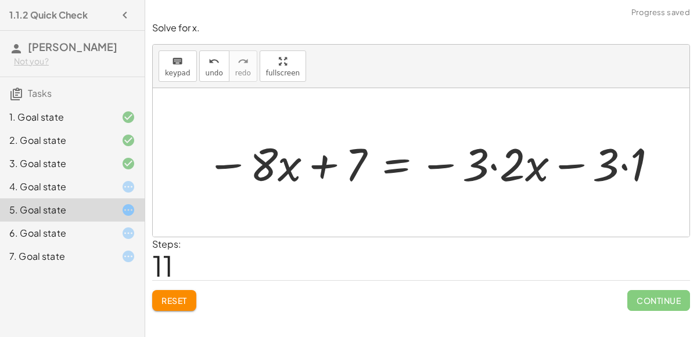
click at [494, 166] on div at bounding box center [432, 163] width 464 height 60
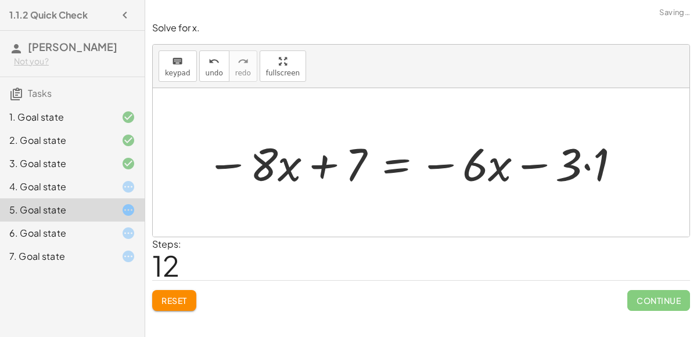
click at [583, 165] on div at bounding box center [413, 163] width 427 height 60
click at [519, 167] on div at bounding box center [400, 163] width 400 height 60
click at [453, 168] on div at bounding box center [400, 163] width 400 height 60
click at [422, 147] on div at bounding box center [400, 163] width 400 height 60
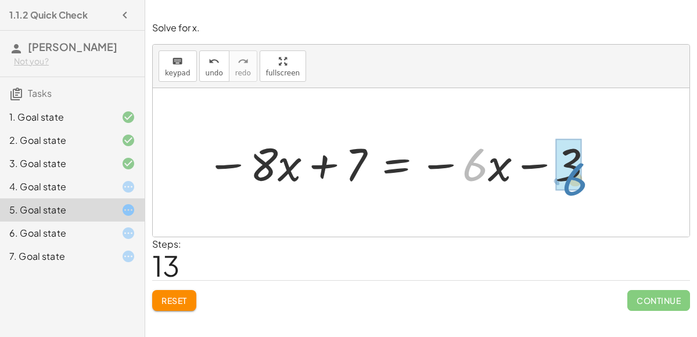
drag, startPoint x: 477, startPoint y: 179, endPoint x: 577, endPoint y: 193, distance: 101.5
click at [577, 193] on div "+ 7 + · 2 · x = + · 4 · x − 3 + 7 + · 2 · x − · 6 · x = + · 4 · x − 3 − · 6 · x…" at bounding box center [396, 163] width 414 height 66
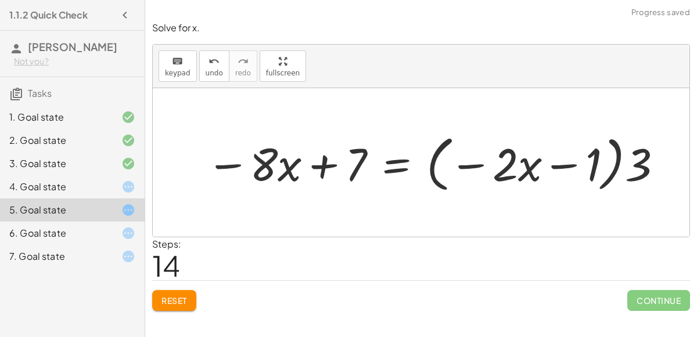
click at [559, 167] on div at bounding box center [434, 163] width 469 height 67
click at [483, 165] on div at bounding box center [434, 163] width 469 height 67
drag, startPoint x: 632, startPoint y: 170, endPoint x: 564, endPoint y: 166, distance: 68.1
click at [564, 166] on div at bounding box center [434, 163] width 469 height 67
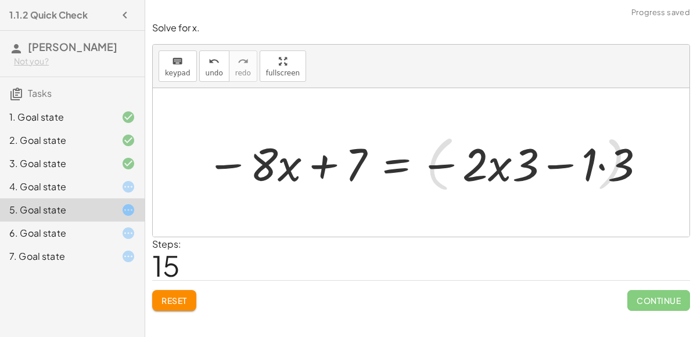
click at [567, 165] on div at bounding box center [426, 163] width 453 height 60
click at [607, 168] on div at bounding box center [426, 163] width 453 height 60
click at [509, 160] on div at bounding box center [413, 163] width 426 height 60
click at [478, 160] on div at bounding box center [413, 163] width 426 height 60
click at [545, 174] on div at bounding box center [413, 163] width 426 height 60
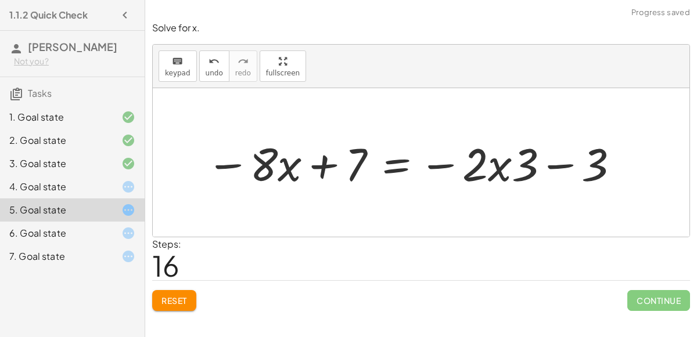
click at [453, 169] on div at bounding box center [413, 163] width 426 height 60
click at [577, 160] on div at bounding box center [413, 163] width 426 height 60
click at [169, 306] on button "Reset" at bounding box center [174, 300] width 44 height 21
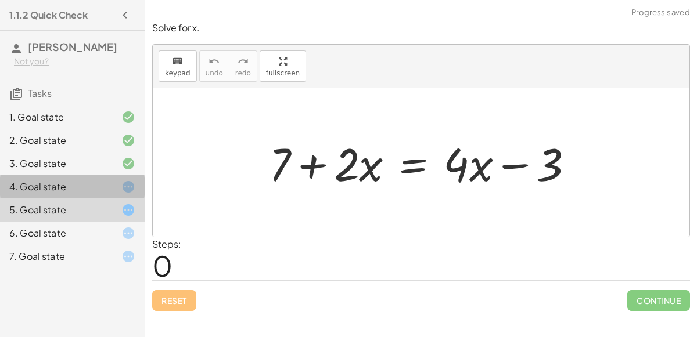
click at [123, 222] on div "4. Goal state" at bounding box center [72, 233] width 145 height 23
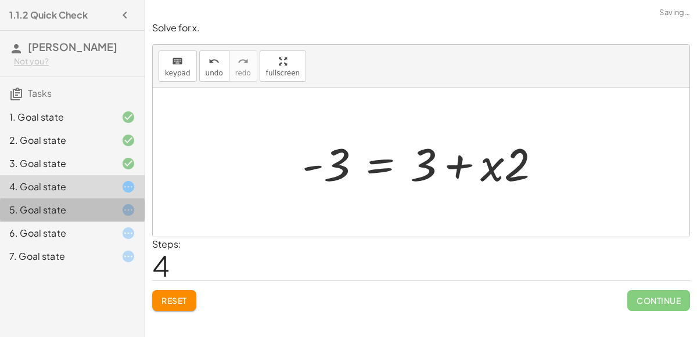
click at [121, 213] on icon at bounding box center [128, 210] width 14 height 14
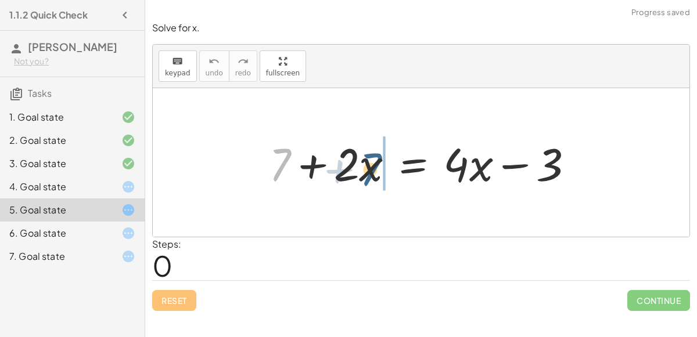
drag, startPoint x: 270, startPoint y: 156, endPoint x: 376, endPoint y: 157, distance: 106.3
click at [376, 157] on div at bounding box center [426, 163] width 326 height 60
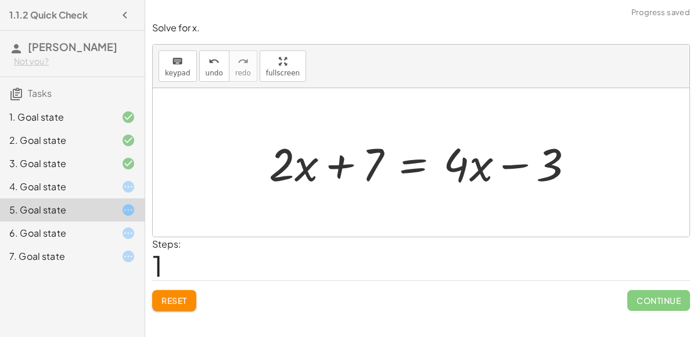
click at [352, 157] on div at bounding box center [426, 163] width 326 height 60
drag, startPoint x: 479, startPoint y: 175, endPoint x: 448, endPoint y: 173, distance: 30.9
click at [448, 173] on div at bounding box center [426, 163] width 326 height 60
click at [476, 168] on div at bounding box center [426, 163] width 326 height 60
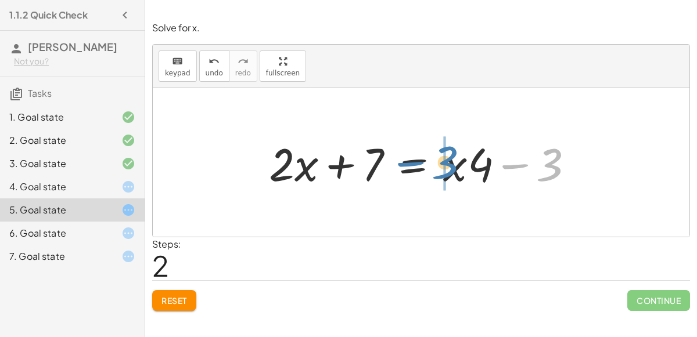
drag, startPoint x: 540, startPoint y: 162, endPoint x: 430, endPoint y: 159, distance: 109.8
click at [430, 159] on div at bounding box center [426, 163] width 326 height 60
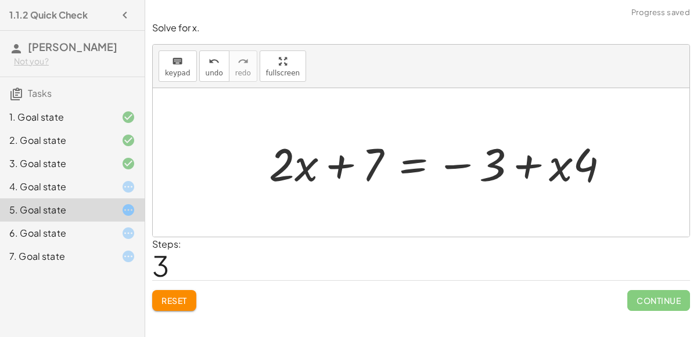
click at [533, 168] on div at bounding box center [443, 163] width 361 height 60
drag, startPoint x: 567, startPoint y: 167, endPoint x: 601, endPoint y: 170, distance: 33.8
click at [601, 170] on div at bounding box center [443, 163] width 361 height 60
click at [180, 293] on button "Reset" at bounding box center [174, 300] width 44 height 21
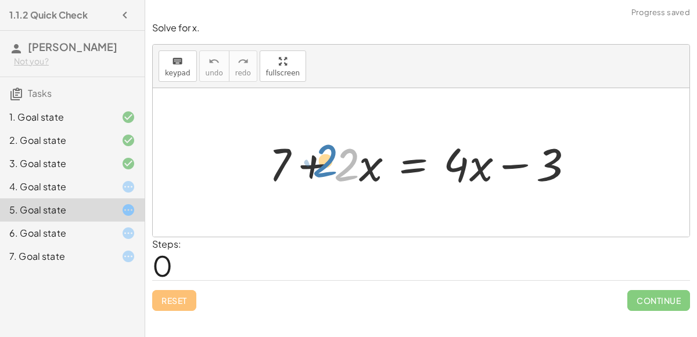
drag, startPoint x: 351, startPoint y: 167, endPoint x: 309, endPoint y: 167, distance: 41.8
click at [309, 167] on div at bounding box center [426, 163] width 326 height 60
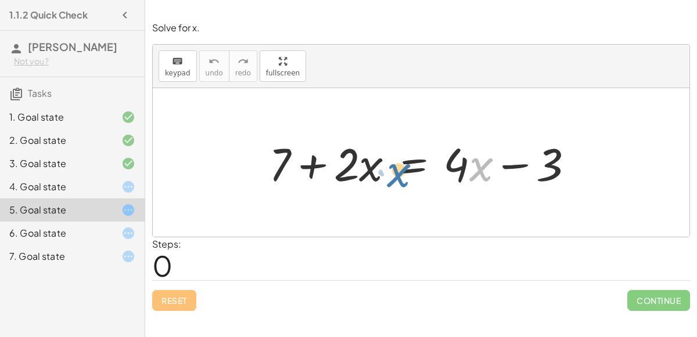
drag, startPoint x: 475, startPoint y: 174, endPoint x: 396, endPoint y: 178, distance: 78.5
click at [396, 178] on div at bounding box center [426, 163] width 326 height 60
click at [514, 167] on div at bounding box center [426, 163] width 326 height 60
click at [433, 166] on div at bounding box center [426, 163] width 326 height 60
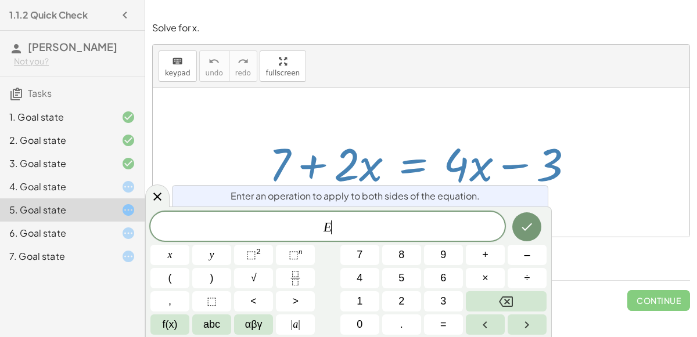
click at [419, 164] on div at bounding box center [426, 163] width 326 height 60
click at [432, 101] on div at bounding box center [421, 162] width 537 height 149
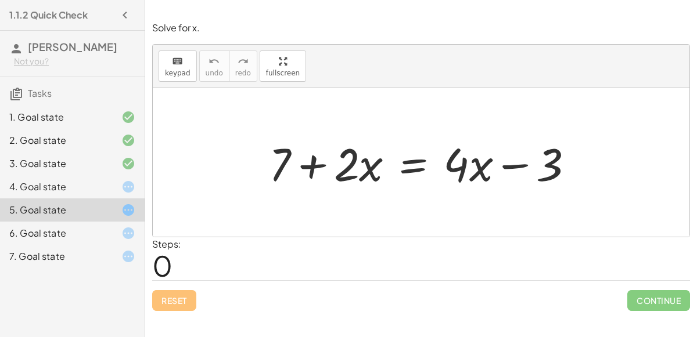
click at [308, 158] on div at bounding box center [426, 163] width 326 height 60
drag, startPoint x: 277, startPoint y: 164, endPoint x: 267, endPoint y: 159, distance: 11.7
click at [267, 159] on div at bounding box center [426, 163] width 326 height 60
click at [307, 170] on div at bounding box center [426, 163] width 326 height 60
click at [52, 227] on div "6. Goal state" at bounding box center [56, 234] width 94 height 14
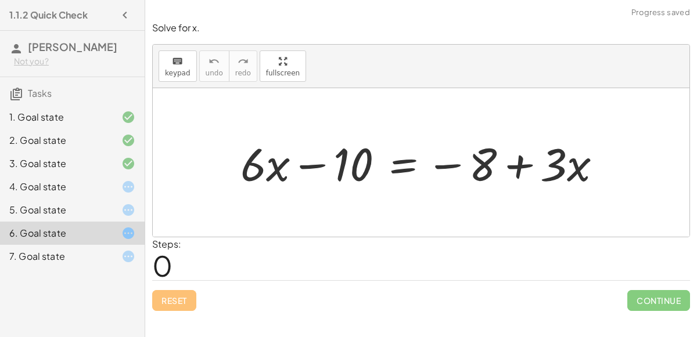
click at [71, 250] on div "7. Goal state" at bounding box center [56, 257] width 94 height 14
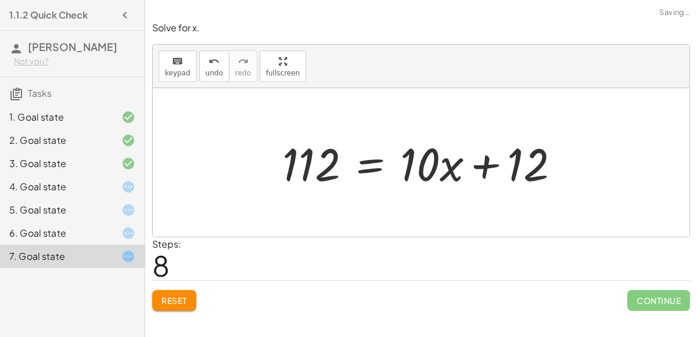
click at [77, 222] on div "4. Goal state" at bounding box center [72, 233] width 145 height 23
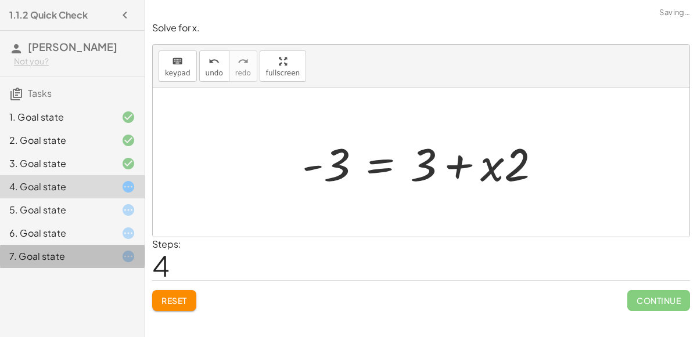
click at [95, 246] on div "7. Goal state" at bounding box center [72, 256] width 145 height 23
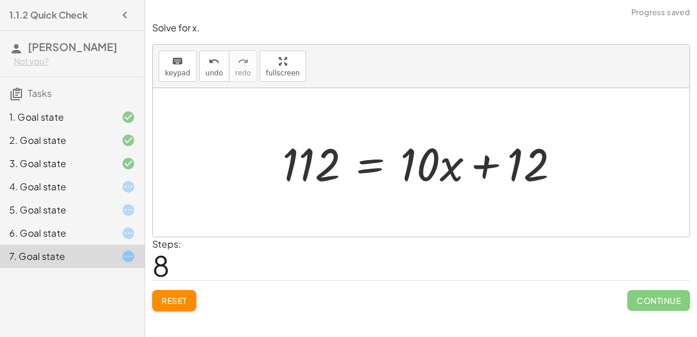
click at [332, 168] on div at bounding box center [425, 163] width 298 height 60
click at [67, 157] on div "3. Goal state" at bounding box center [56, 164] width 94 height 14
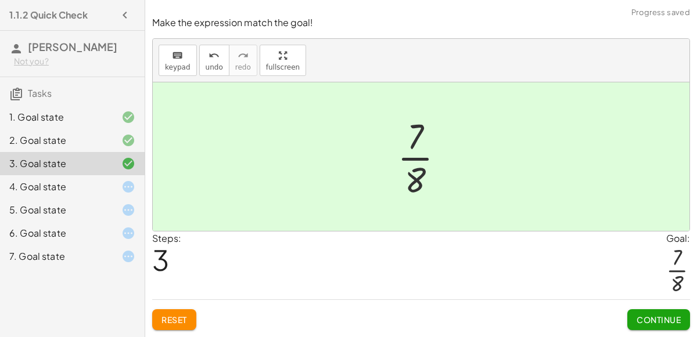
click at [76, 152] on div "1. Goal state" at bounding box center [72, 163] width 145 height 23
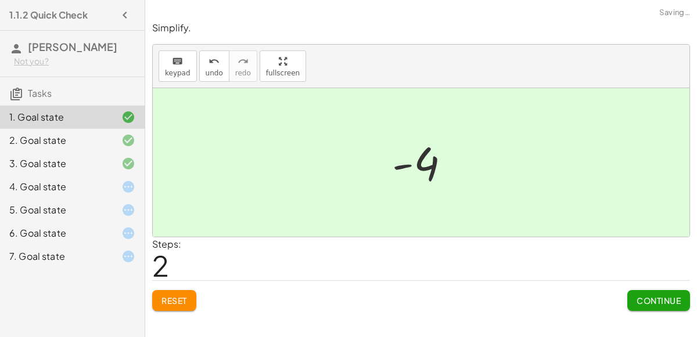
click at [104, 182] on div at bounding box center [119, 187] width 33 height 14
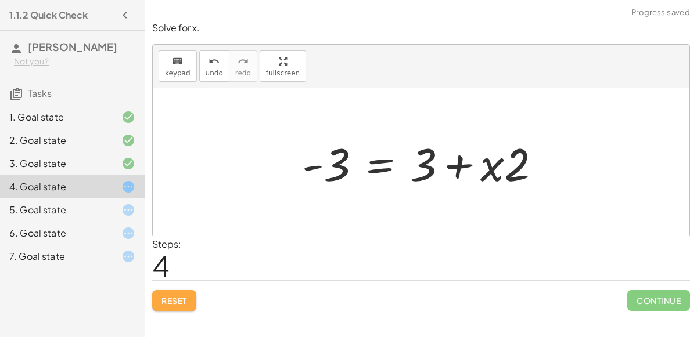
click at [167, 308] on button "Reset" at bounding box center [174, 300] width 44 height 21
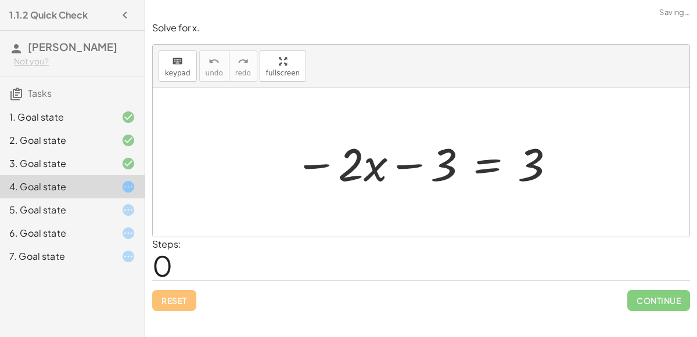
click at [494, 164] on div at bounding box center [426, 163] width 274 height 60
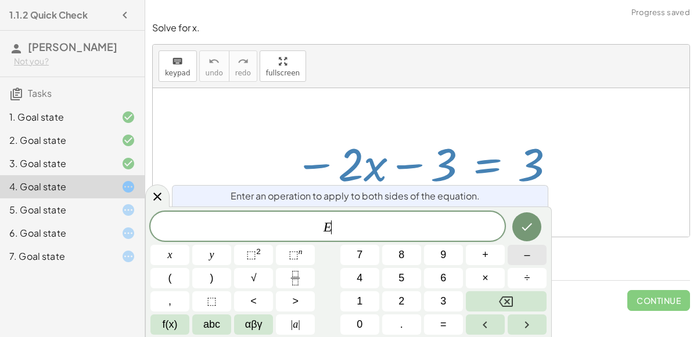
click at [523, 256] on button "–" at bounding box center [527, 255] width 39 height 20
click at [439, 297] on button "3" at bounding box center [443, 302] width 39 height 20
click at [537, 221] on button "Done" at bounding box center [526, 227] width 29 height 29
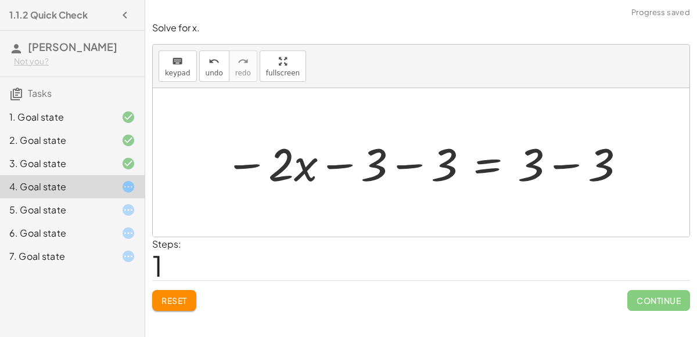
click at [400, 159] on div at bounding box center [426, 163] width 414 height 60
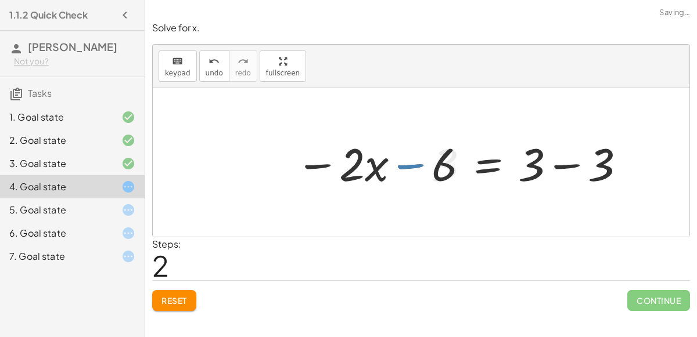
click at [560, 162] on div at bounding box center [461, 163] width 343 height 60
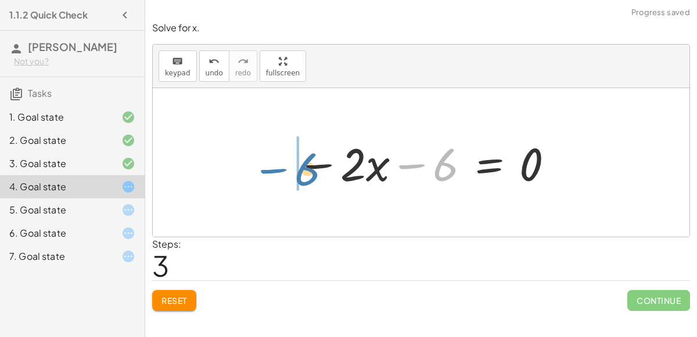
drag, startPoint x: 427, startPoint y: 164, endPoint x: 321, endPoint y: 173, distance: 107.2
click at [321, 173] on div at bounding box center [425, 163] width 269 height 60
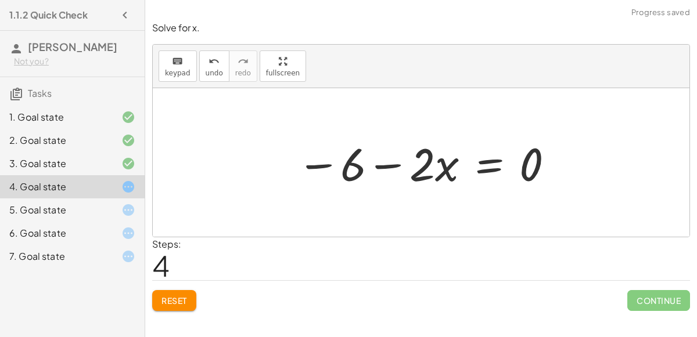
click at [358, 163] on div at bounding box center [425, 163] width 269 height 60
click at [378, 160] on div at bounding box center [425, 163] width 269 height 60
click at [336, 152] on div at bounding box center [425, 163] width 269 height 60
click at [326, 174] on div at bounding box center [425, 163] width 269 height 60
click at [347, 173] on div at bounding box center [425, 163] width 269 height 60
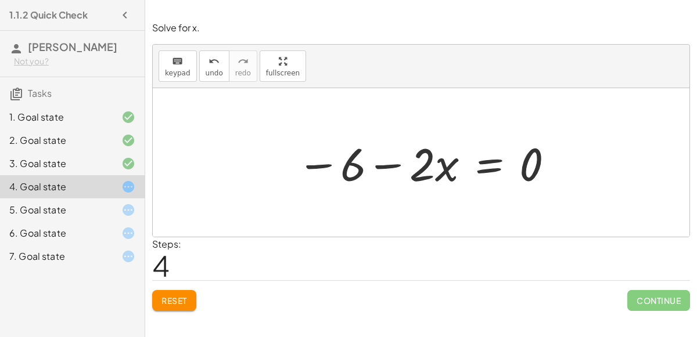
click at [171, 307] on button "Reset" at bounding box center [174, 300] width 44 height 21
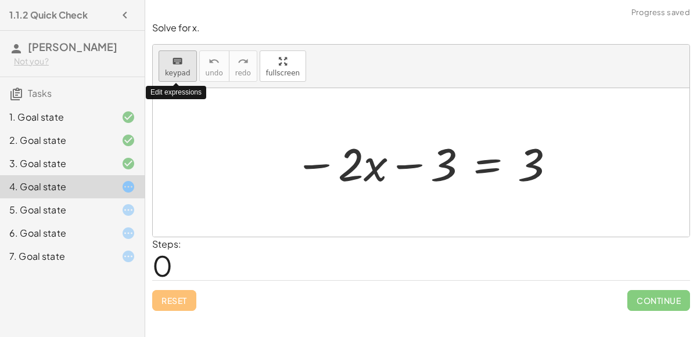
click at [185, 59] on div "keyboard" at bounding box center [178, 61] width 26 height 14
click at [490, 164] on div at bounding box center [426, 163] width 274 height 60
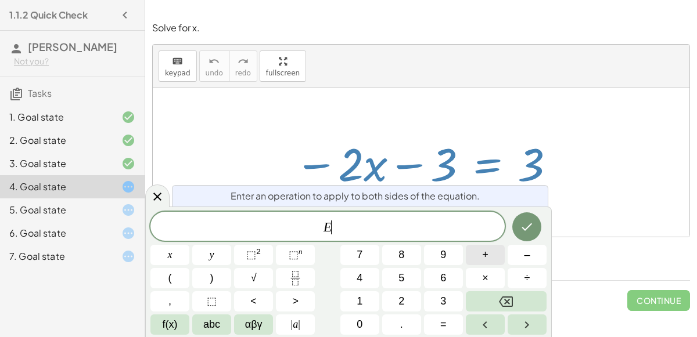
click at [487, 257] on span "+" at bounding box center [485, 255] width 6 height 16
click at [408, 300] on button "2" at bounding box center [401, 302] width 39 height 20
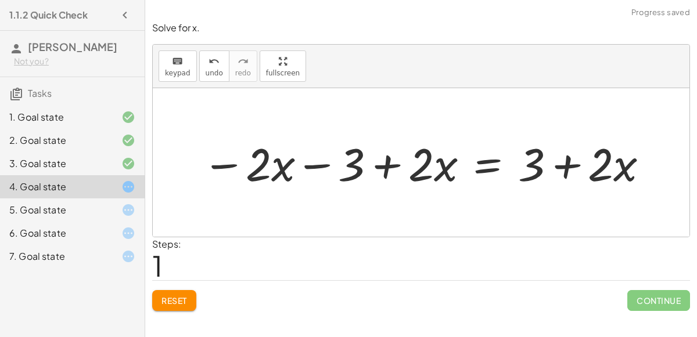
click at [576, 169] on div at bounding box center [425, 163] width 459 height 60
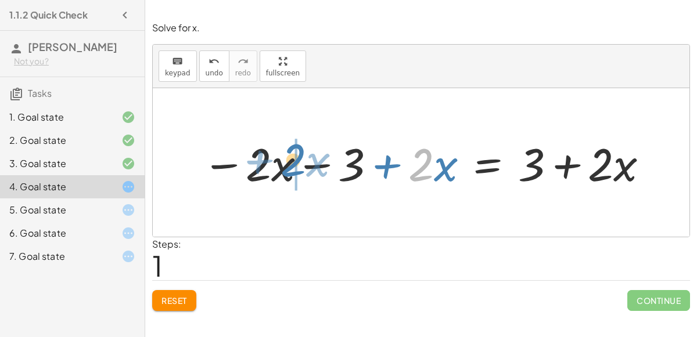
drag, startPoint x: 419, startPoint y: 167, endPoint x: 293, endPoint y: 162, distance: 126.1
click at [293, 162] on div at bounding box center [425, 163] width 459 height 60
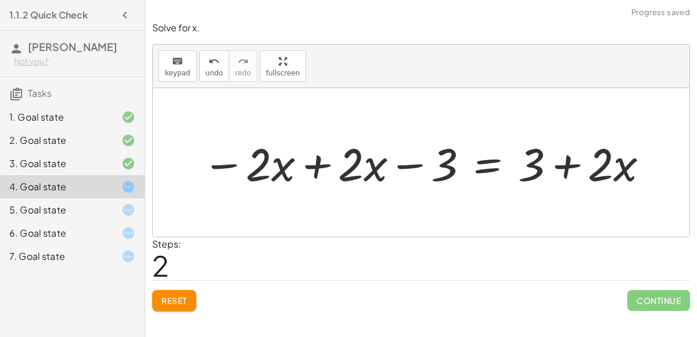
click at [333, 175] on div at bounding box center [425, 163] width 459 height 60
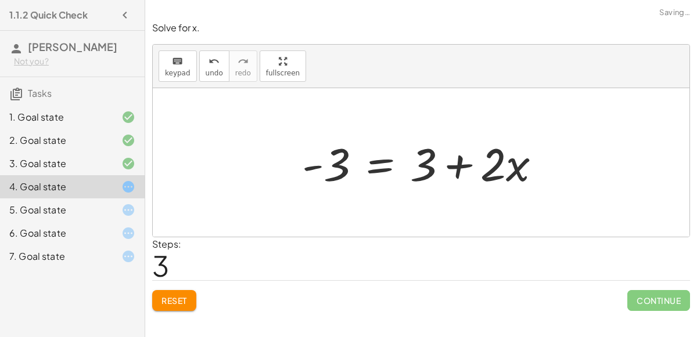
click at [423, 168] on div at bounding box center [426, 163] width 260 height 60
click at [447, 167] on div at bounding box center [426, 163] width 260 height 60
drag, startPoint x: 501, startPoint y: 171, endPoint x: 328, endPoint y: 179, distance: 172.7
click at [328, 179] on div at bounding box center [426, 163] width 260 height 60
drag, startPoint x: 491, startPoint y: 173, endPoint x: 434, endPoint y: 157, distance: 59.0
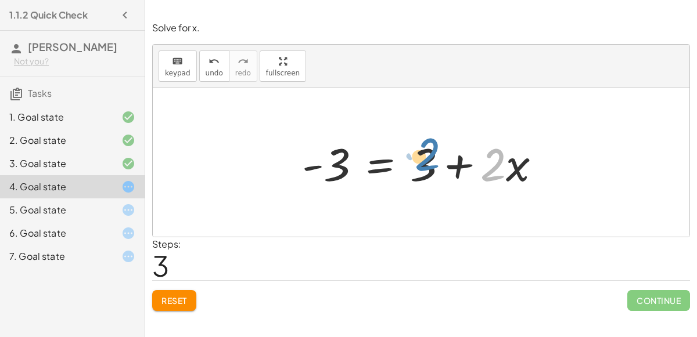
click at [434, 157] on div at bounding box center [426, 163] width 260 height 60
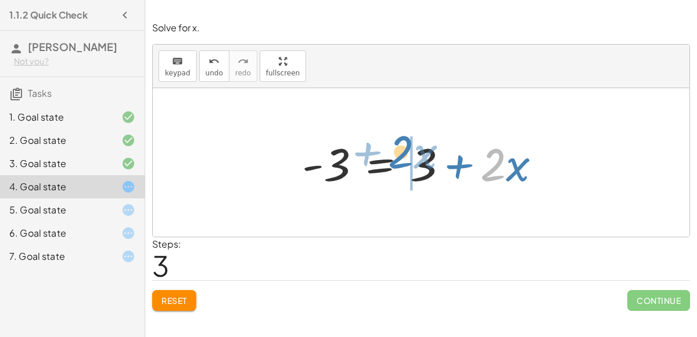
drag, startPoint x: 492, startPoint y: 166, endPoint x: 400, endPoint y: 153, distance: 92.7
click at [400, 153] on div at bounding box center [426, 163] width 260 height 60
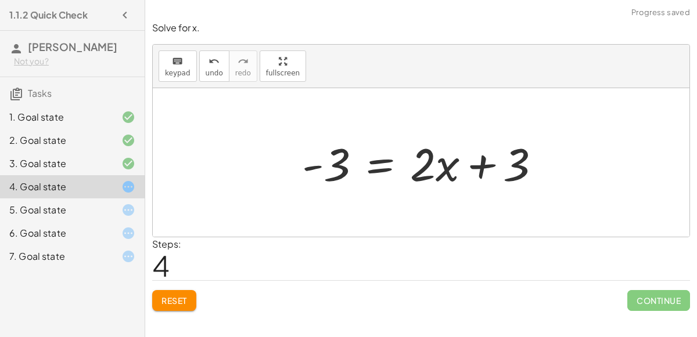
click at [454, 164] on div at bounding box center [426, 163] width 260 height 60
click at [476, 163] on div at bounding box center [426, 163] width 260 height 60
click at [166, 303] on span "Reset" at bounding box center [174, 301] width 26 height 10
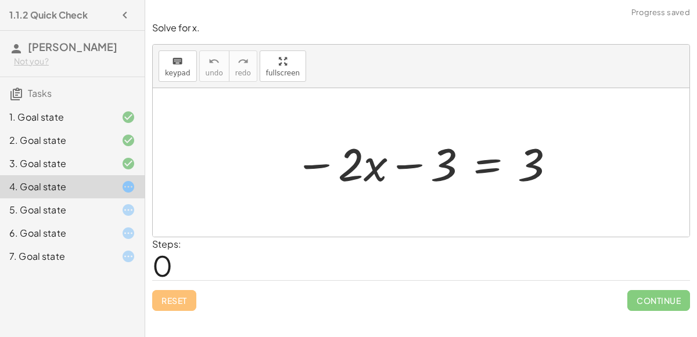
click at [124, 210] on icon at bounding box center [128, 210] width 14 height 14
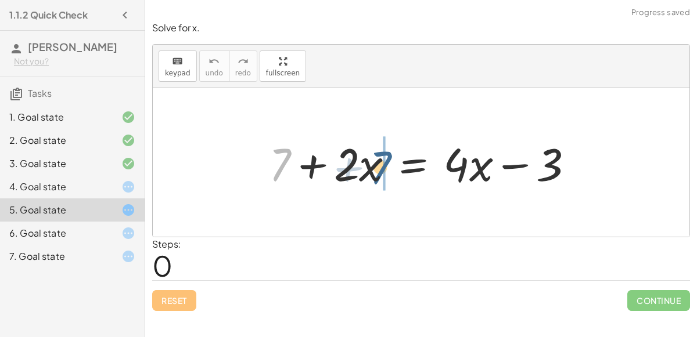
drag, startPoint x: 276, startPoint y: 164, endPoint x: 378, endPoint y: 166, distance: 101.7
click at [378, 166] on div at bounding box center [426, 163] width 326 height 60
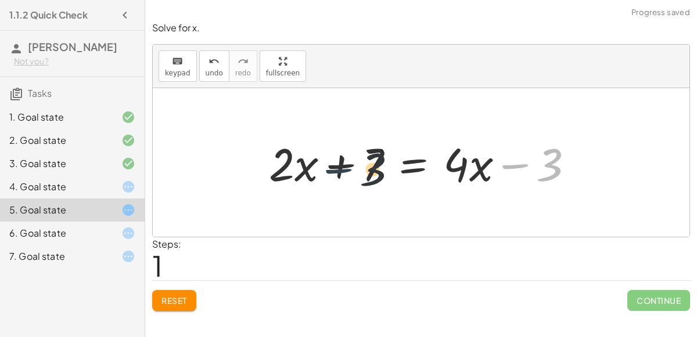
drag, startPoint x: 522, startPoint y: 170, endPoint x: 312, endPoint y: 165, distance: 209.1
click at [312, 165] on div at bounding box center [426, 163] width 326 height 60
click at [455, 165] on div at bounding box center [426, 163] width 326 height 60
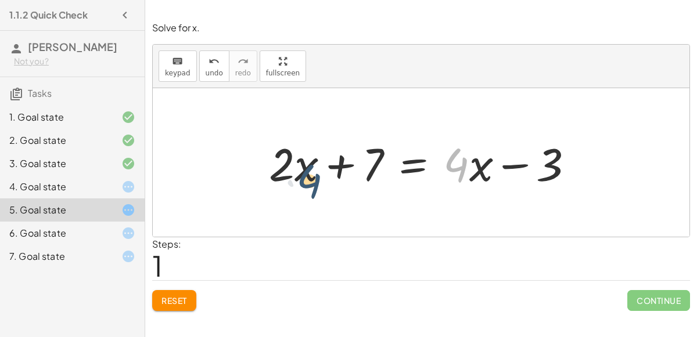
drag, startPoint x: 455, startPoint y: 165, endPoint x: 306, endPoint y: 166, distance: 149.3
click at [306, 166] on div at bounding box center [426, 163] width 326 height 60
click at [0, 0] on div "Solve for x. keyboard keypad undo undo redo redo fullscreen + 7 + · 2 · x = + ·…" at bounding box center [0, 0] width 0 height 0
click at [177, 292] on button "Reset" at bounding box center [174, 300] width 44 height 21
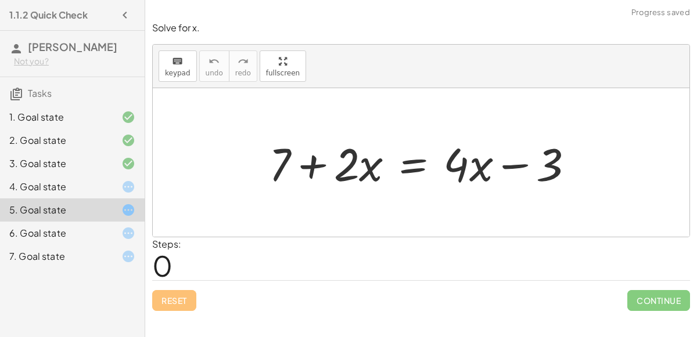
click at [422, 164] on div at bounding box center [426, 163] width 326 height 60
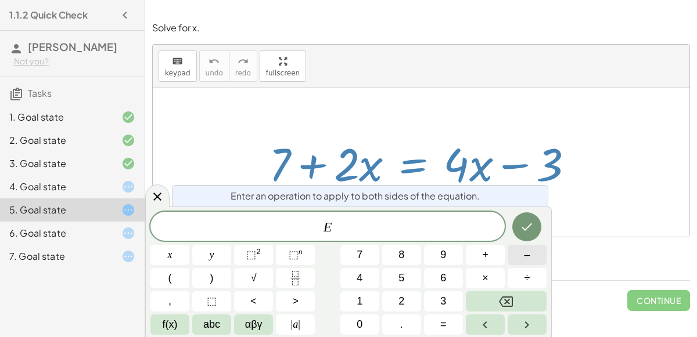
click at [535, 261] on button "–" at bounding box center [527, 255] width 39 height 20
click at [363, 275] on button "4" at bounding box center [359, 278] width 39 height 20
click at [189, 245] on div at bounding box center [169, 255] width 39 height 20
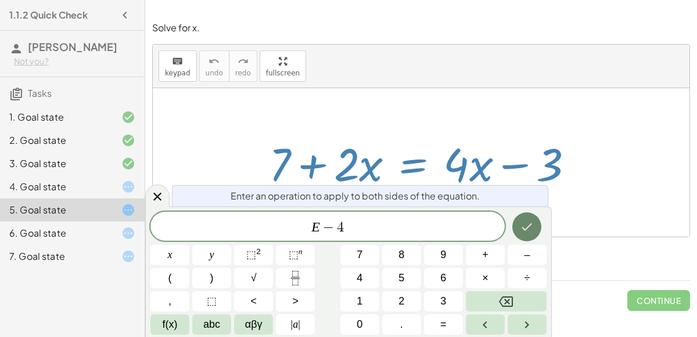
click at [527, 225] on icon "Done" at bounding box center [527, 227] width 14 height 14
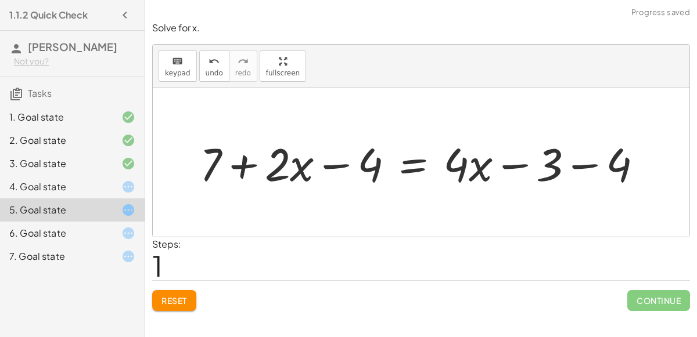
click at [335, 164] on div at bounding box center [426, 163] width 464 height 60
drag, startPoint x: 208, startPoint y: 158, endPoint x: 329, endPoint y: 168, distance: 121.8
click at [329, 168] on div at bounding box center [426, 163] width 464 height 60
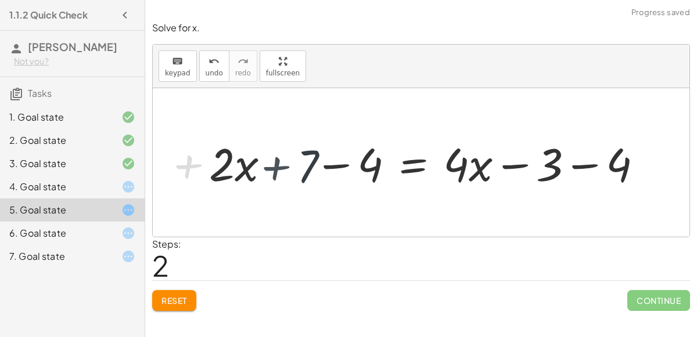
click at [336, 167] on div at bounding box center [426, 163] width 464 height 60
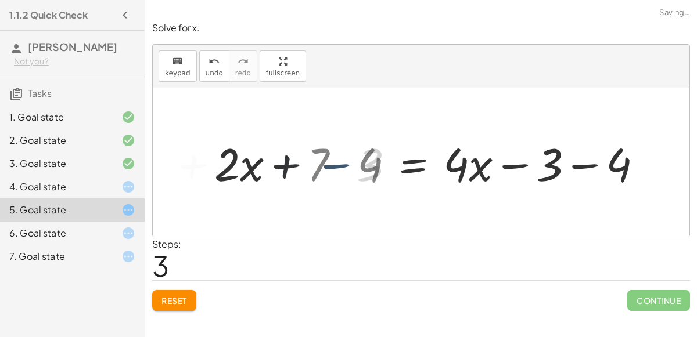
click at [336, 167] on div at bounding box center [458, 163] width 400 height 60
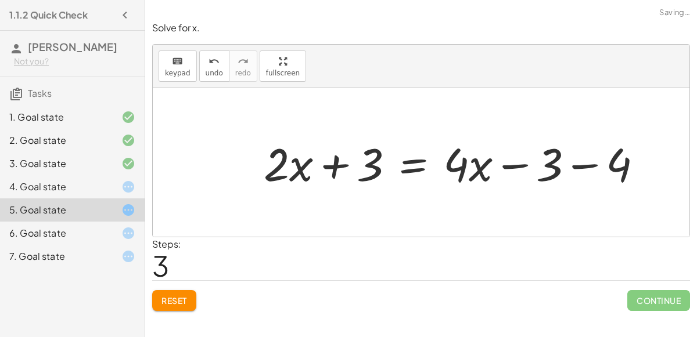
click at [587, 167] on div at bounding box center [458, 163] width 400 height 60
click at [541, 171] on div at bounding box center [421, 163] width 326 height 60
click at [311, 184] on div at bounding box center [421, 163] width 326 height 60
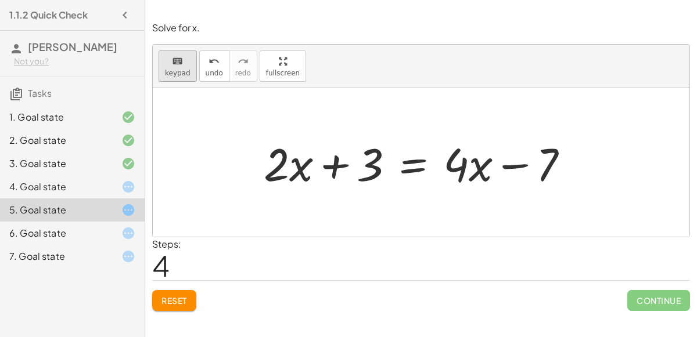
click at [177, 60] on icon "keyboard" at bounding box center [177, 62] width 11 height 14
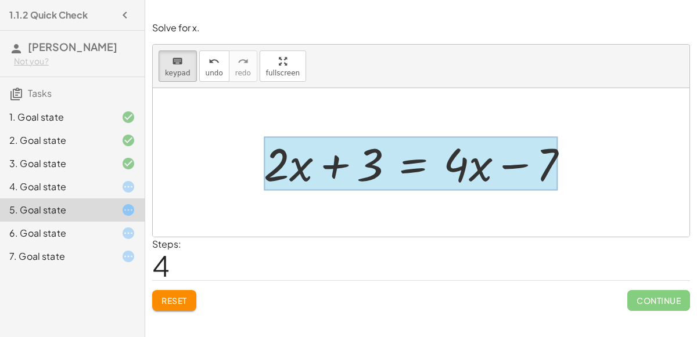
click at [418, 158] on div at bounding box center [411, 164] width 294 height 54
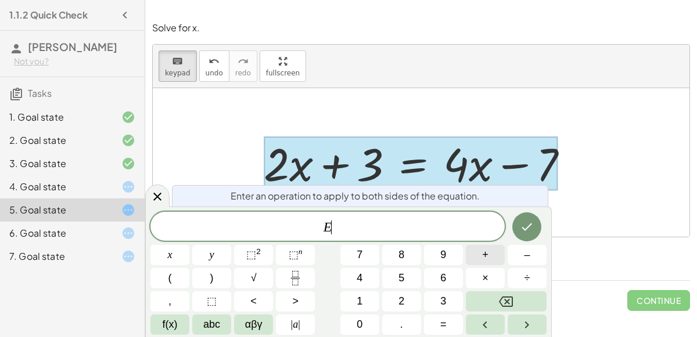
click at [481, 260] on button "+" at bounding box center [485, 255] width 39 height 20
click at [391, 269] on button "5" at bounding box center [401, 278] width 39 height 20
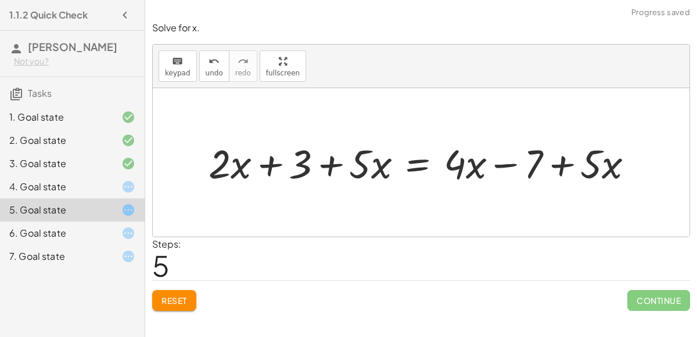
click at [194, 294] on button "Reset" at bounding box center [174, 300] width 44 height 21
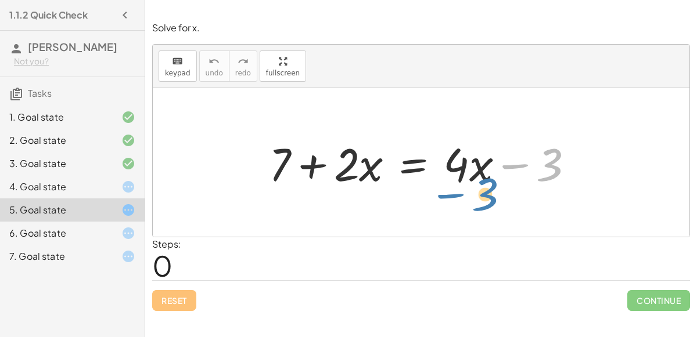
drag, startPoint x: 511, startPoint y: 167, endPoint x: 448, endPoint y: 196, distance: 69.4
click at [448, 196] on div "− 3 + 7 + · 2 · x = + · 4 · x − 3" at bounding box center [421, 162] width 537 height 149
click at [110, 222] on div "4. Goal state" at bounding box center [72, 233] width 145 height 23
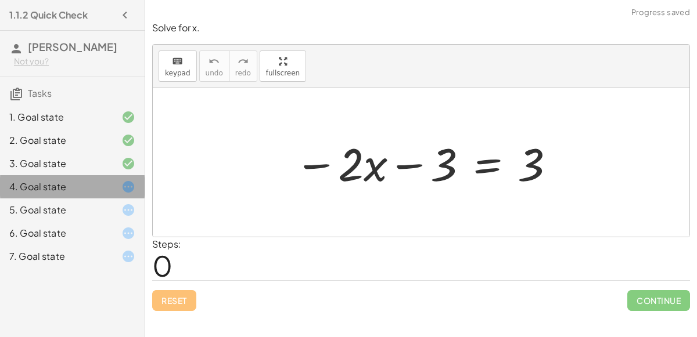
click at [110, 178] on div "4. Goal state" at bounding box center [72, 186] width 145 height 23
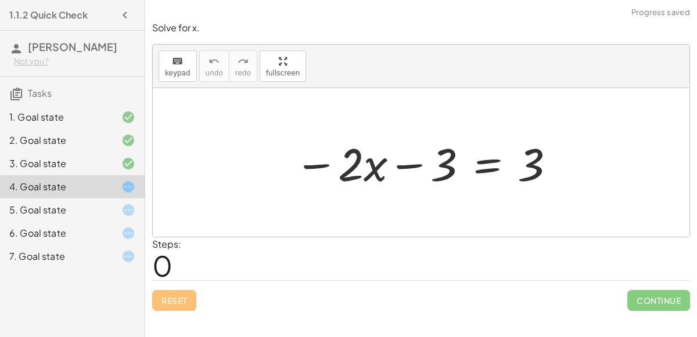
click at [73, 236] on div "6. Goal state" at bounding box center [56, 234] width 94 height 14
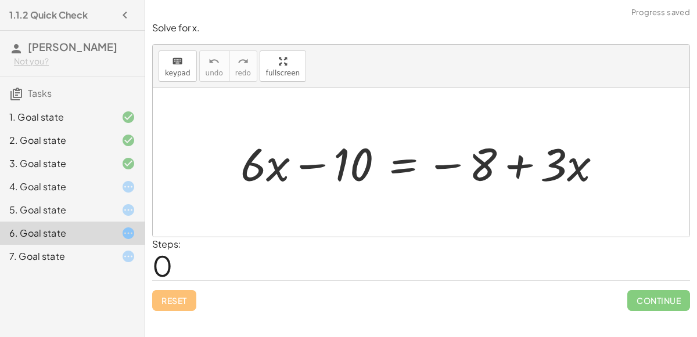
click at [94, 263] on div "7. Goal state" at bounding box center [56, 257] width 94 height 14
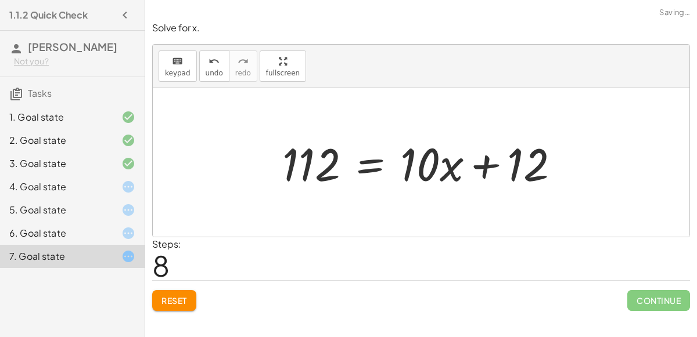
click at [177, 297] on span "Reset" at bounding box center [174, 301] width 26 height 10
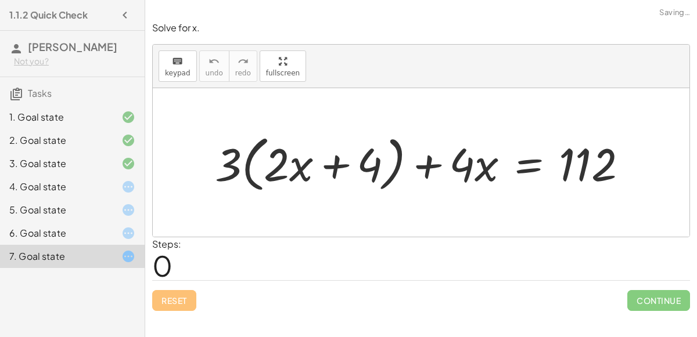
click at [93, 222] on div "4. Goal state" at bounding box center [72, 233] width 145 height 23
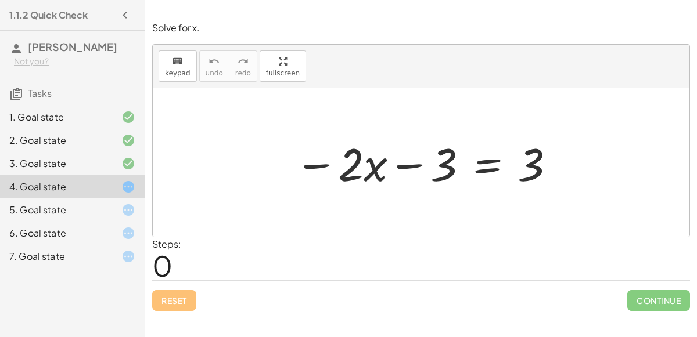
click at [522, 165] on div at bounding box center [426, 163] width 274 height 60
click at [499, 168] on div at bounding box center [426, 163] width 274 height 60
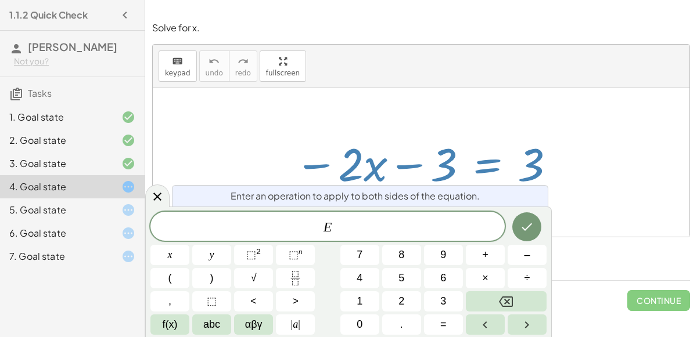
click at [499, 168] on div at bounding box center [426, 163] width 274 height 60
click at [488, 253] on span "+" at bounding box center [485, 255] width 6 height 16
click at [449, 306] on button "3" at bounding box center [443, 302] width 39 height 20
click at [524, 228] on icon "Done" at bounding box center [527, 227] width 14 height 14
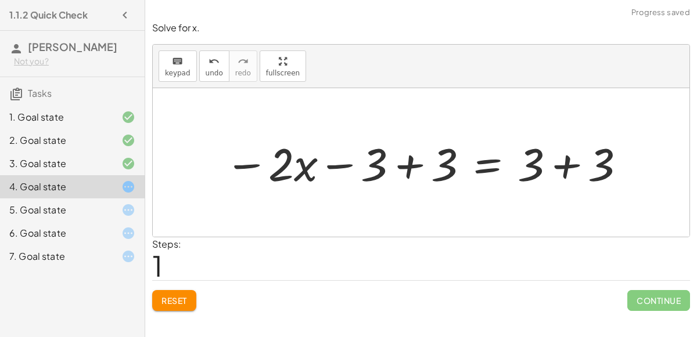
click at [385, 155] on div at bounding box center [426, 163] width 414 height 60
click at [392, 161] on div at bounding box center [426, 163] width 414 height 60
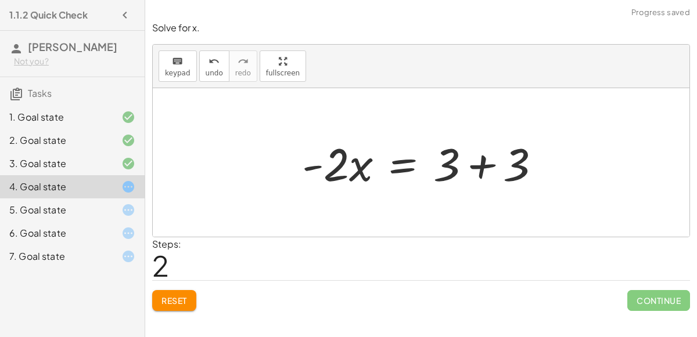
click at [484, 172] on div at bounding box center [426, 163] width 260 height 60
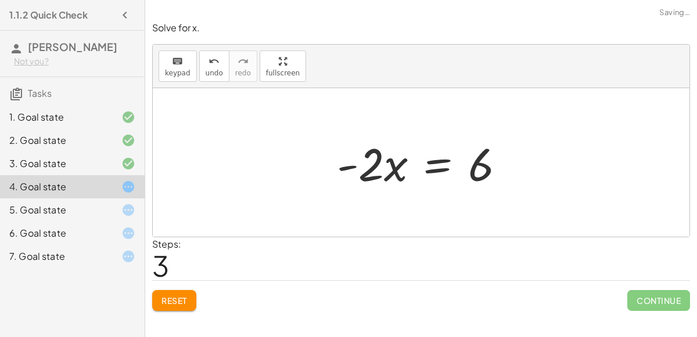
click at [360, 173] on div at bounding box center [425, 163] width 189 height 60
click at [424, 161] on div at bounding box center [425, 163] width 189 height 60
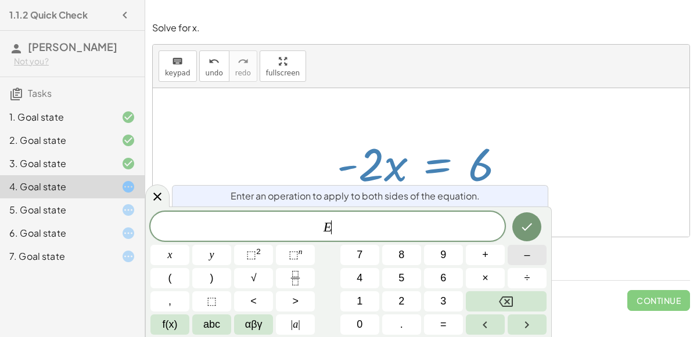
click at [522, 251] on button "–" at bounding box center [527, 255] width 39 height 20
click at [529, 225] on icon "Done" at bounding box center [527, 227] width 14 height 14
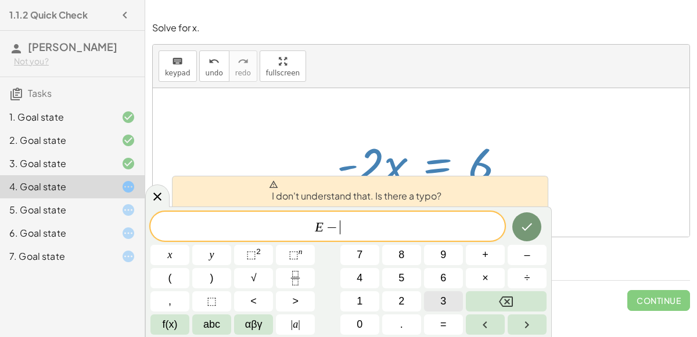
click at [433, 301] on button "3" at bounding box center [443, 302] width 39 height 20
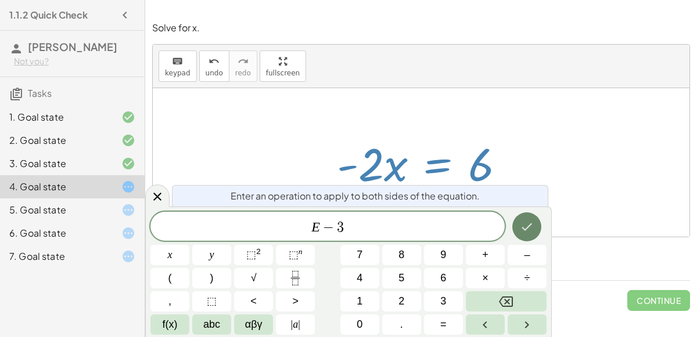
click at [537, 232] on button "Done" at bounding box center [526, 227] width 29 height 29
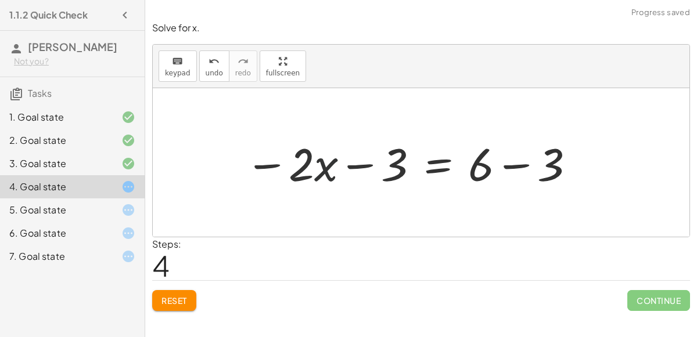
click at [335, 159] on div at bounding box center [410, 163] width 343 height 60
click at [368, 160] on div at bounding box center [410, 163] width 343 height 60
click at [516, 164] on div at bounding box center [410, 163] width 343 height 60
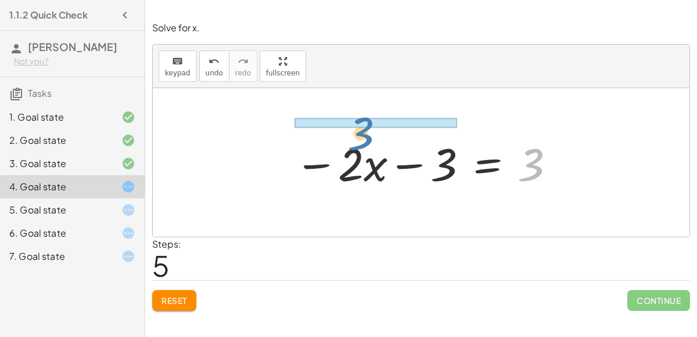
drag, startPoint x: 527, startPoint y: 170, endPoint x: 357, endPoint y: 133, distance: 174.1
click at [357, 133] on div at bounding box center [426, 163] width 274 height 60
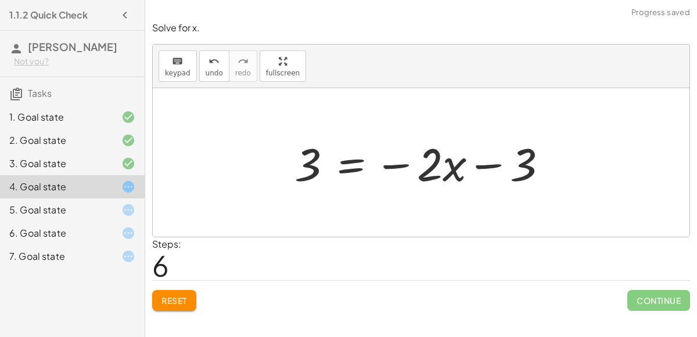
click at [388, 162] on div at bounding box center [426, 163] width 274 height 60
click at [451, 161] on div at bounding box center [426, 163] width 274 height 60
drag, startPoint x: 302, startPoint y: 145, endPoint x: 566, endPoint y: 162, distance: 264.3
click at [566, 162] on div "− · 2 · x − 3 = 3 − · 2 · x − 3 + 3 = + 3 + 3 − · 2 · x + 0 = + 3 + 3 · - 2 · x…" at bounding box center [421, 162] width 537 height 149
drag, startPoint x: 530, startPoint y: 171, endPoint x: 397, endPoint y: 172, distance: 132.4
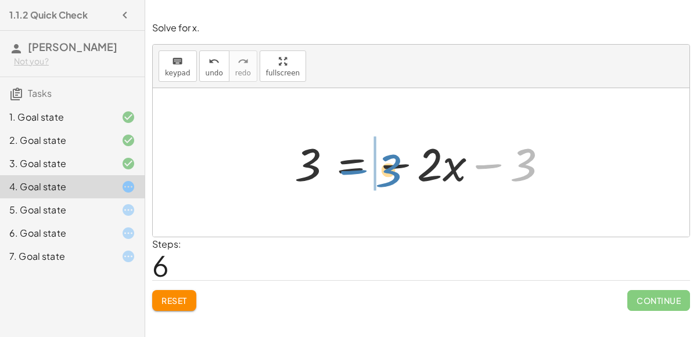
click at [397, 172] on div at bounding box center [426, 163] width 274 height 60
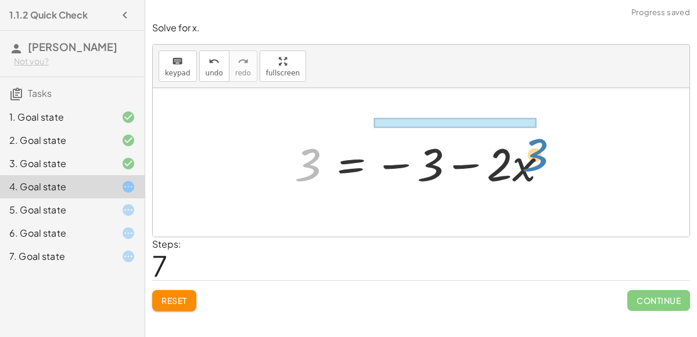
drag, startPoint x: 292, startPoint y: 158, endPoint x: 519, endPoint y: 148, distance: 227.3
click at [519, 148] on div at bounding box center [426, 163] width 274 height 60
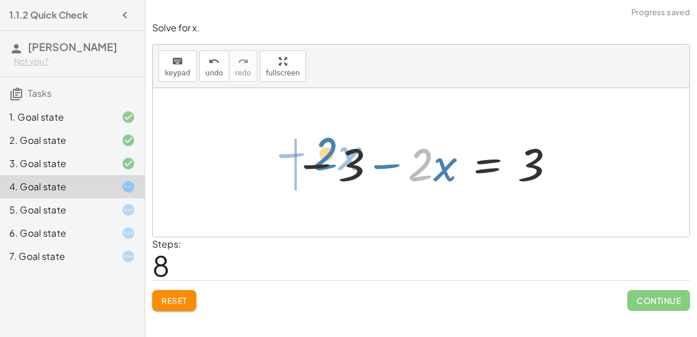
drag, startPoint x: 423, startPoint y: 159, endPoint x: 322, endPoint y: 150, distance: 101.4
click at [322, 150] on div at bounding box center [426, 163] width 274 height 60
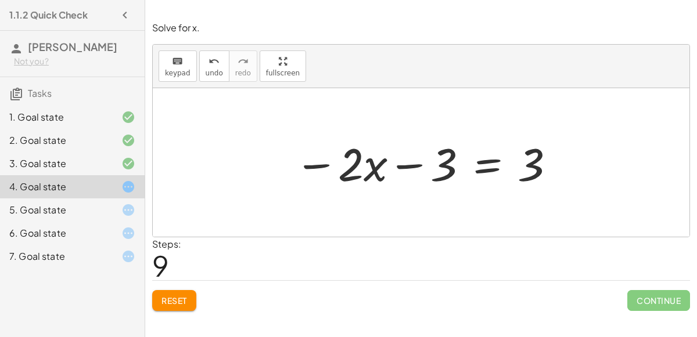
click at [191, 292] on button "Reset" at bounding box center [174, 300] width 44 height 21
click at [477, 168] on div at bounding box center [426, 163] width 274 height 60
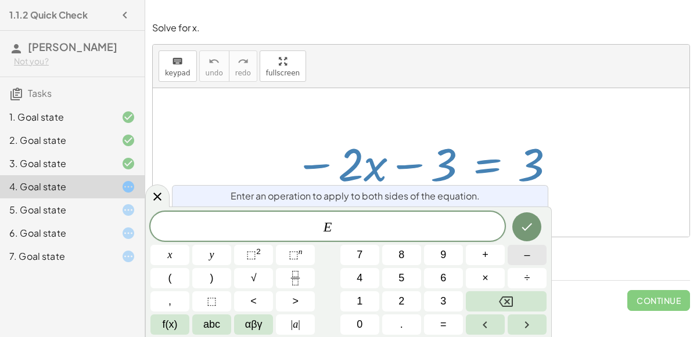
click at [528, 260] on span "–" at bounding box center [527, 255] width 6 height 16
click at [453, 302] on button "3" at bounding box center [443, 302] width 39 height 20
click at [524, 239] on button "Done" at bounding box center [526, 227] width 29 height 29
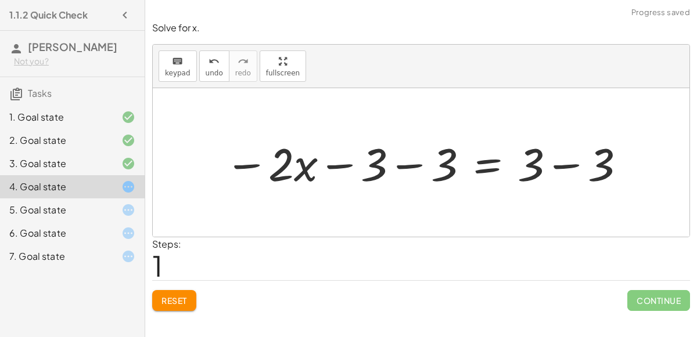
click at [414, 159] on div at bounding box center [426, 163] width 414 height 60
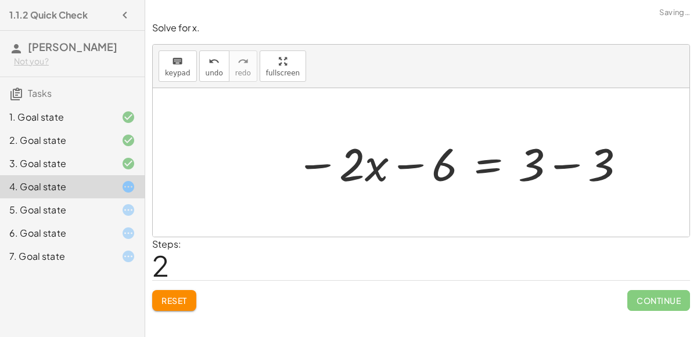
click at [571, 167] on div at bounding box center [461, 163] width 343 height 60
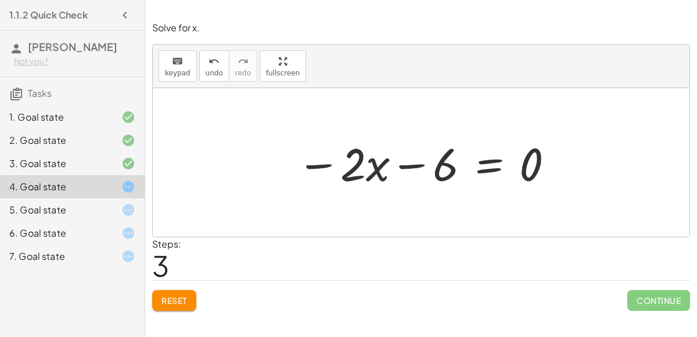
click at [486, 167] on div at bounding box center [425, 163] width 269 height 60
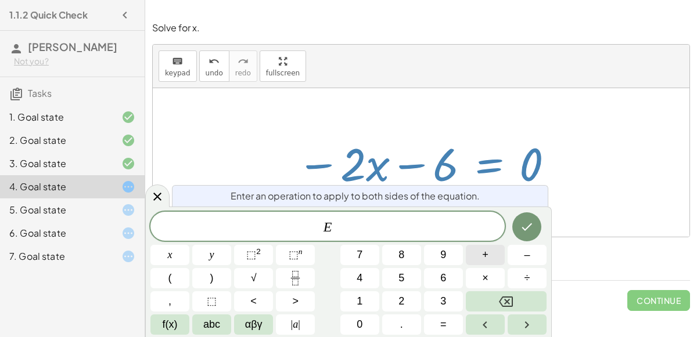
click at [494, 249] on button "+" at bounding box center [485, 255] width 39 height 20
click at [452, 285] on button "6" at bounding box center [443, 278] width 39 height 20
click at [519, 225] on button "Done" at bounding box center [526, 227] width 29 height 29
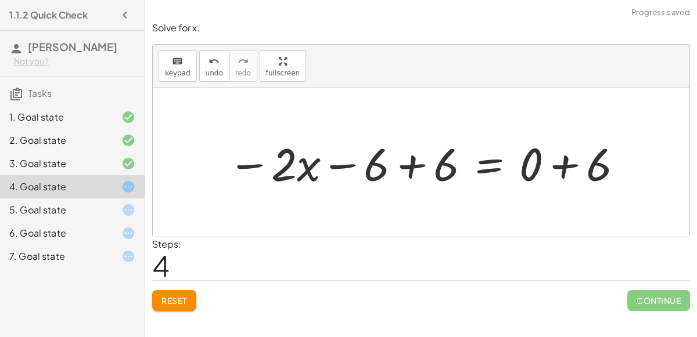
click at [422, 174] on div at bounding box center [426, 163] width 408 height 60
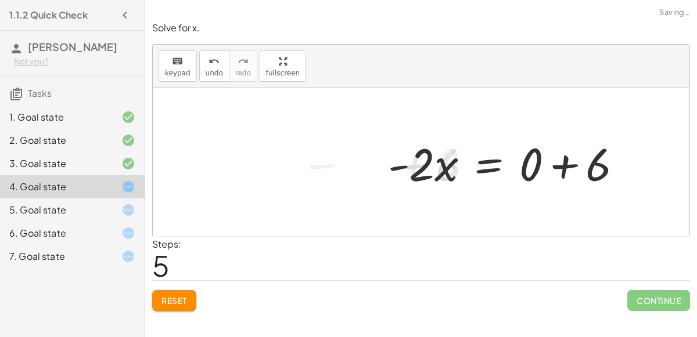
click at [547, 181] on div at bounding box center [510, 163] width 256 height 60
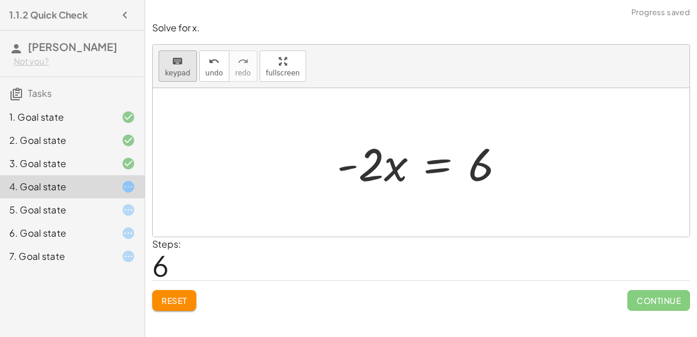
click at [177, 63] on icon "keyboard" at bounding box center [177, 62] width 11 height 14
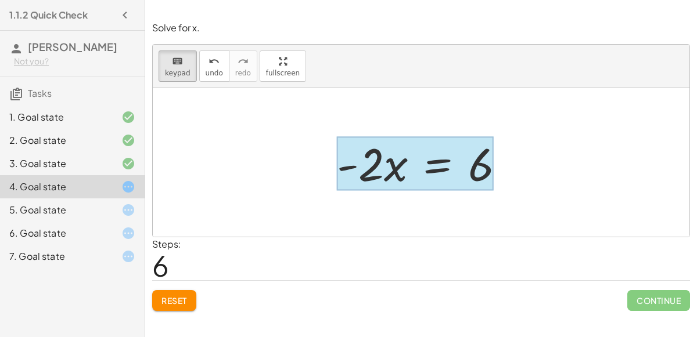
click at [422, 164] on div at bounding box center [415, 164] width 157 height 54
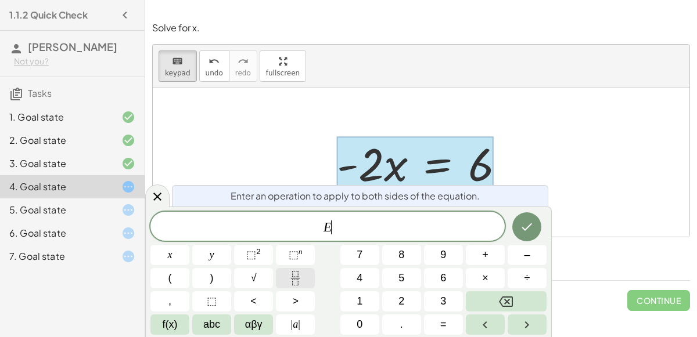
click at [299, 283] on icon "Fraction" at bounding box center [295, 278] width 15 height 15
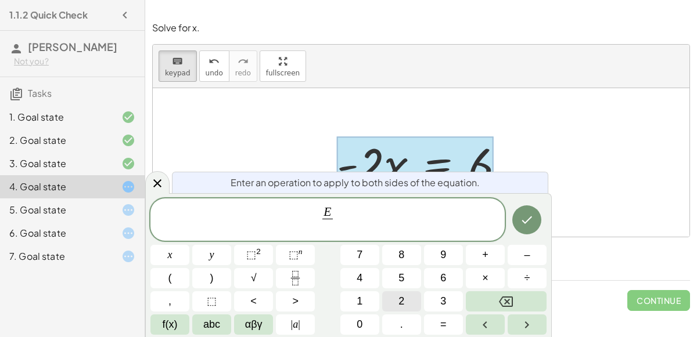
click at [396, 302] on button "2" at bounding box center [401, 302] width 39 height 20
click at [523, 232] on button "Done" at bounding box center [526, 220] width 29 height 29
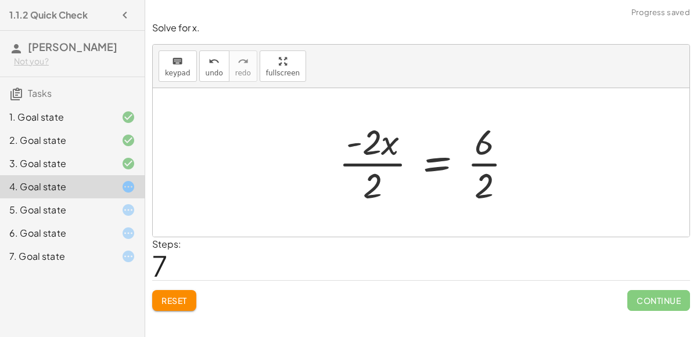
click at [484, 156] on div at bounding box center [430, 162] width 195 height 89
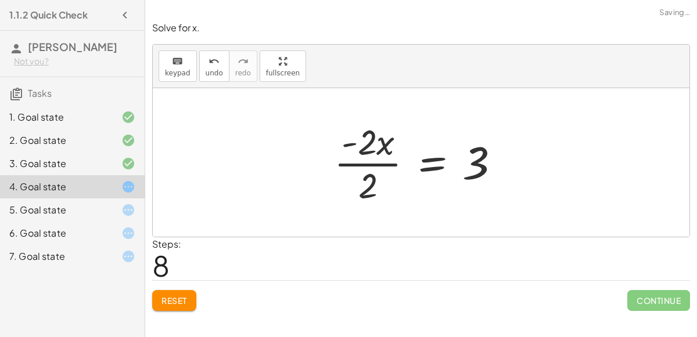
click at [371, 159] on div at bounding box center [421, 162] width 187 height 89
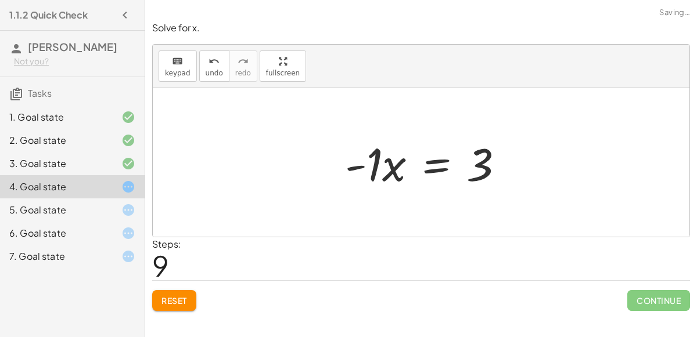
click at [371, 159] on div at bounding box center [429, 163] width 180 height 60
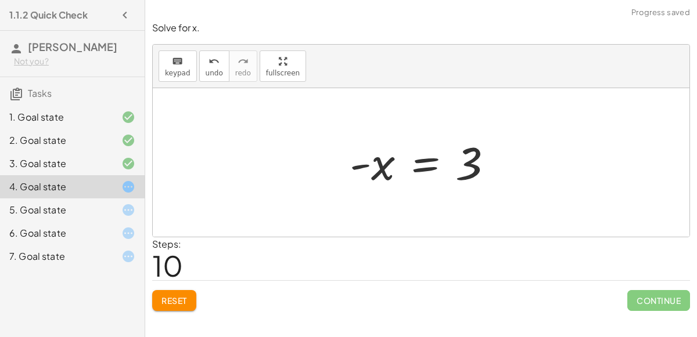
click at [378, 167] on div at bounding box center [426, 163] width 164 height 58
click at [468, 169] on div at bounding box center [426, 163] width 164 height 58
click at [423, 156] on div at bounding box center [426, 163] width 164 height 58
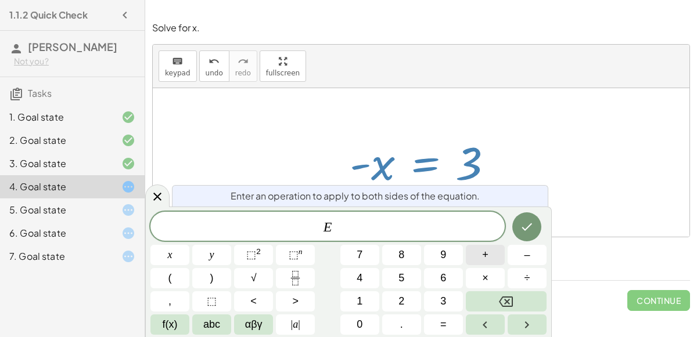
click at [490, 253] on button "+" at bounding box center [485, 255] width 39 height 20
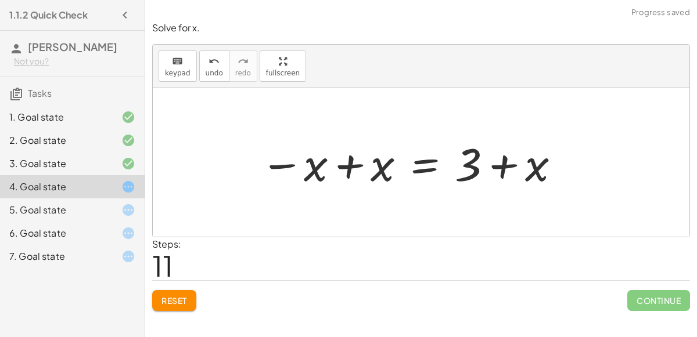
click at [340, 165] on div at bounding box center [410, 163] width 313 height 60
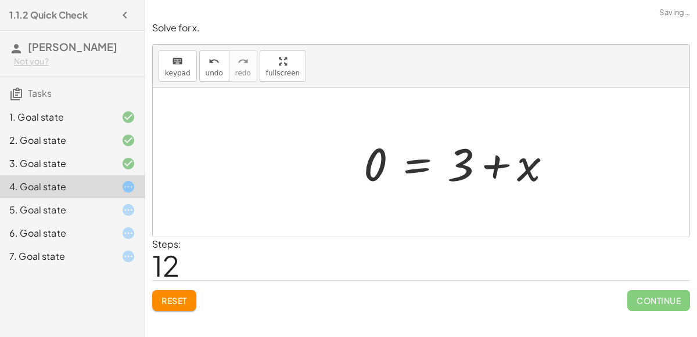
click at [509, 172] on div at bounding box center [462, 163] width 209 height 60
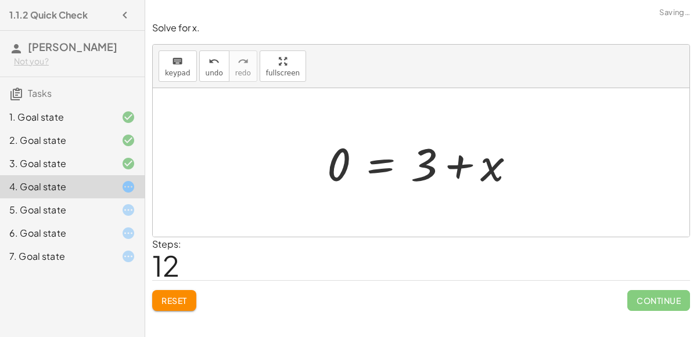
click at [453, 168] on div at bounding box center [425, 163] width 209 height 60
click at [418, 156] on div at bounding box center [425, 163] width 209 height 60
drag, startPoint x: 466, startPoint y: 174, endPoint x: 418, endPoint y: 171, distance: 48.3
click at [418, 171] on div at bounding box center [425, 163] width 209 height 60
drag, startPoint x: 487, startPoint y: 175, endPoint x: 457, endPoint y: 177, distance: 30.8
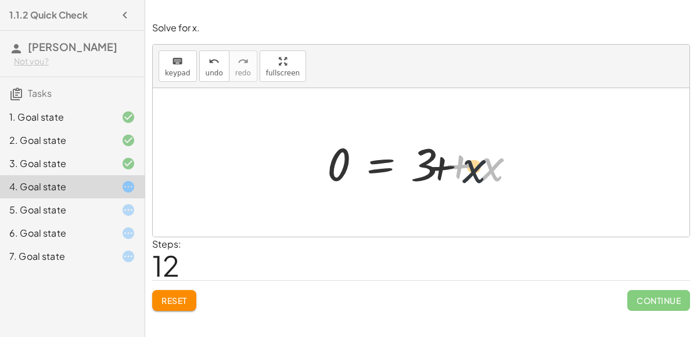
click at [457, 177] on div at bounding box center [425, 163] width 209 height 60
click at [209, 58] on icon "undo" at bounding box center [214, 62] width 11 height 14
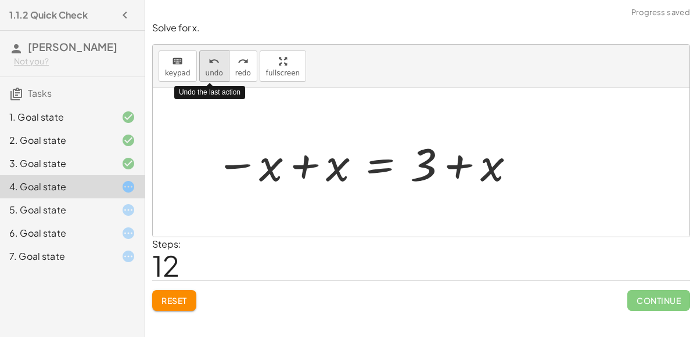
click at [209, 58] on icon "undo" at bounding box center [214, 62] width 11 height 14
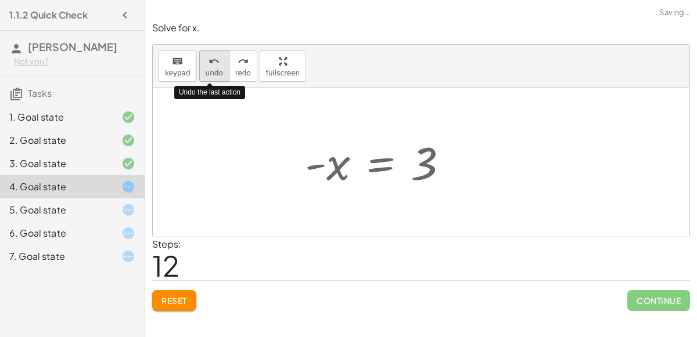
click at [209, 58] on icon "undo" at bounding box center [214, 62] width 11 height 14
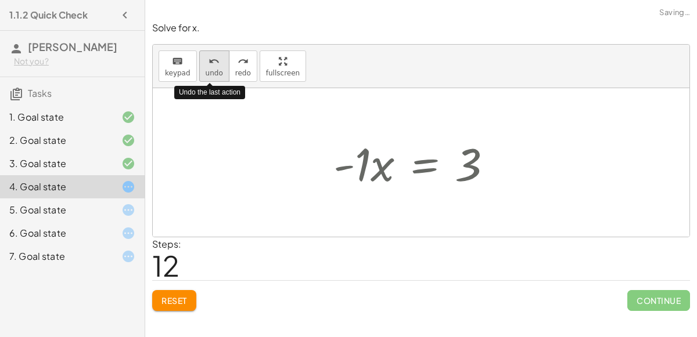
click at [209, 58] on icon "undo" at bounding box center [214, 62] width 11 height 14
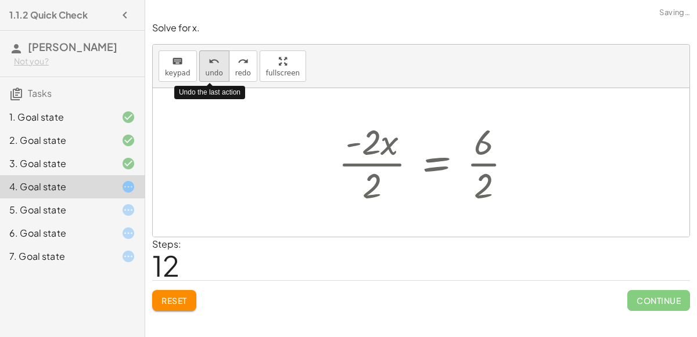
click at [209, 58] on icon "undo" at bounding box center [214, 62] width 11 height 14
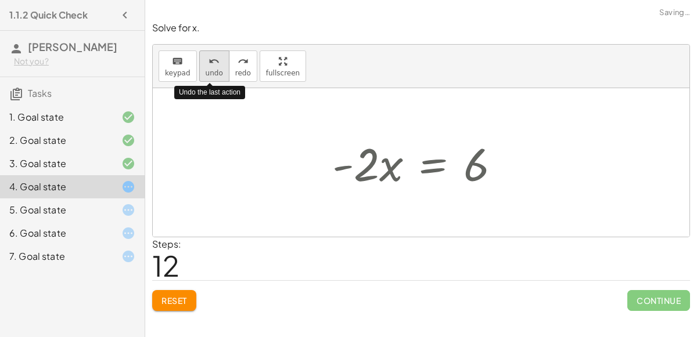
click at [209, 58] on icon "undo" at bounding box center [214, 62] width 11 height 14
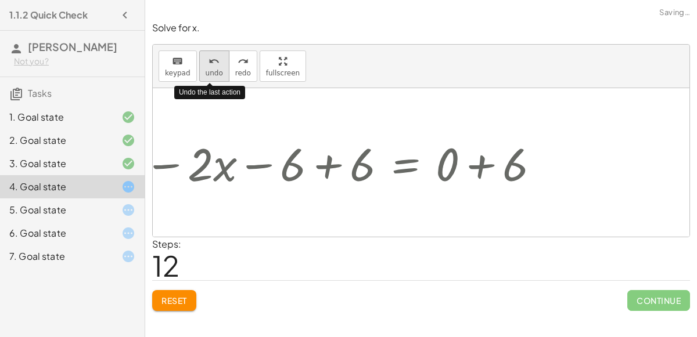
click at [209, 58] on icon "undo" at bounding box center [214, 62] width 11 height 14
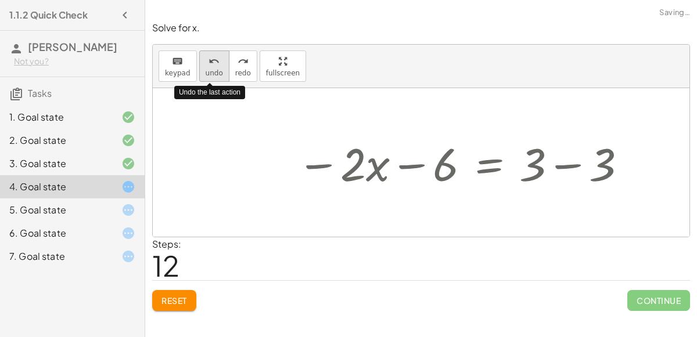
click at [209, 58] on icon "undo" at bounding box center [214, 62] width 11 height 14
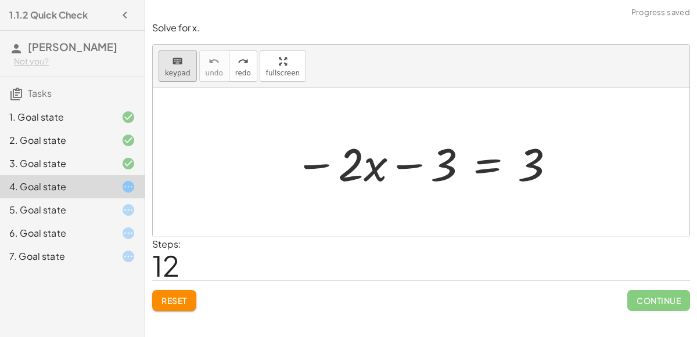
click at [183, 71] on span "keypad" at bounding box center [178, 73] width 26 height 8
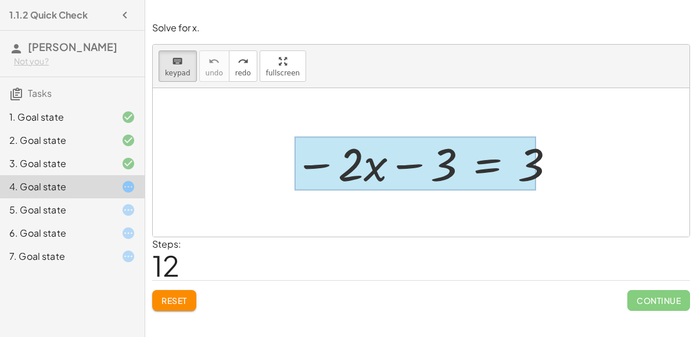
click at [473, 169] on div at bounding box center [415, 164] width 242 height 54
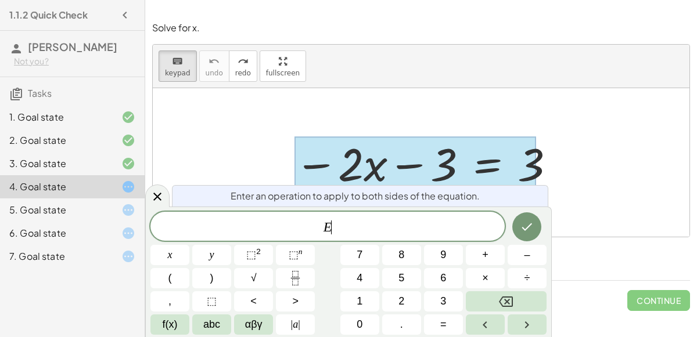
click at [114, 215] on div at bounding box center [119, 210] width 33 height 14
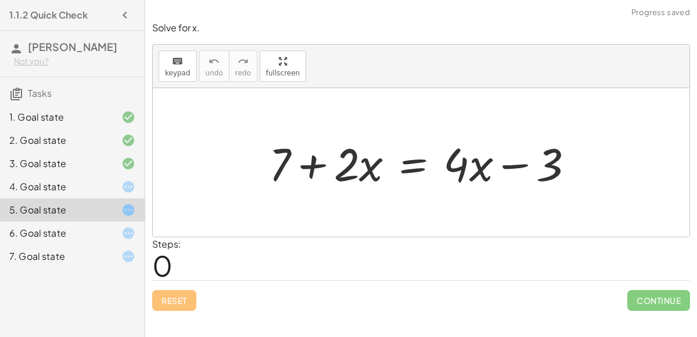
click at [116, 225] on div "6. Goal state" at bounding box center [72, 233] width 145 height 23
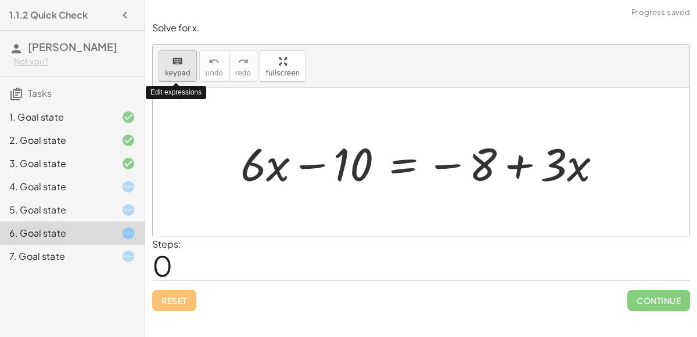
click at [170, 70] on span "keypad" at bounding box center [178, 73] width 26 height 8
click at [397, 165] on div at bounding box center [426, 163] width 382 height 60
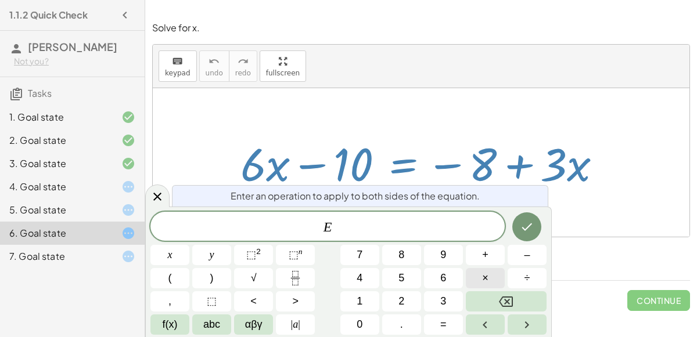
click at [490, 272] on button "×" at bounding box center [485, 278] width 39 height 20
click at [397, 260] on button "8" at bounding box center [401, 255] width 39 height 20
click at [515, 230] on button "Done" at bounding box center [526, 227] width 29 height 29
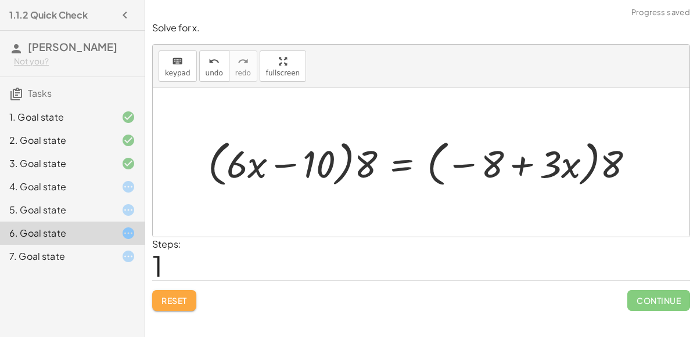
click at [183, 298] on span "Reset" at bounding box center [174, 301] width 26 height 10
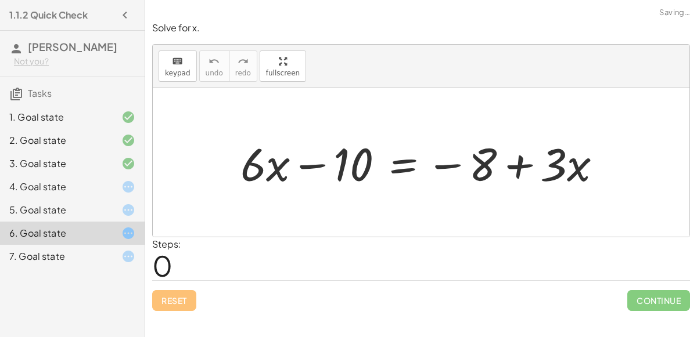
click at [183, 298] on div "Reset Continue" at bounding box center [421, 296] width 538 height 31
click at [395, 172] on div at bounding box center [426, 163] width 382 height 60
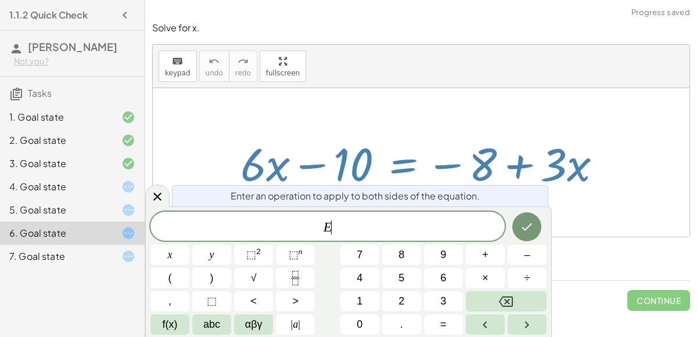
click at [482, 241] on div "E ​ x y ⬚ 2 ⬚ n 7 8 9 + – ( ) √ 4 5 6 × ÷ , ⬚ < > 1 2 3 f(x) abc αβγ | a | 0 . =" at bounding box center [348, 273] width 396 height 123
click at [484, 249] on span "+" at bounding box center [485, 255] width 6 height 16
click at [394, 253] on button "8" at bounding box center [401, 255] width 39 height 20
click at [526, 224] on icon "Done" at bounding box center [527, 227] width 14 height 14
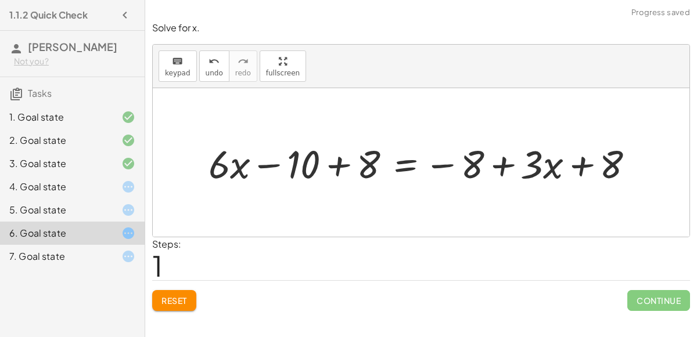
click at [324, 171] on div at bounding box center [426, 162] width 447 height 51
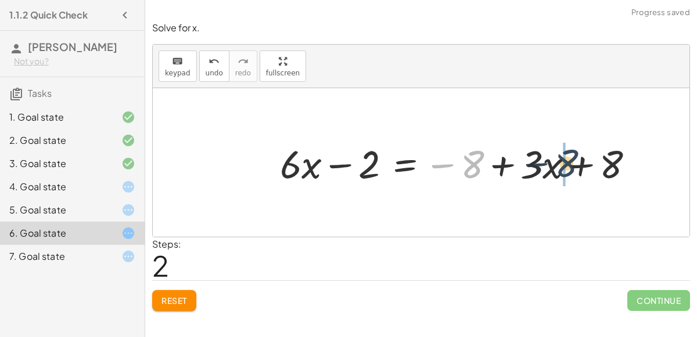
drag, startPoint x: 465, startPoint y: 166, endPoint x: 563, endPoint y: 165, distance: 97.6
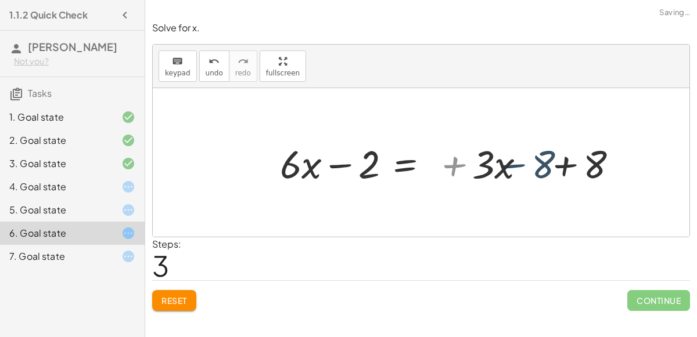
click at [574, 166] on div at bounding box center [446, 162] width 345 height 51
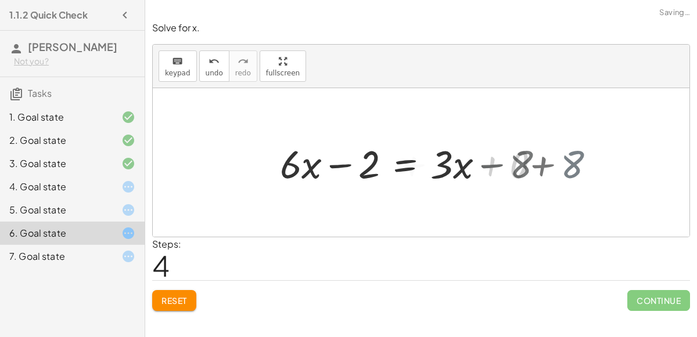
click at [554, 164] on div at bounding box center [421, 162] width 537 height 149
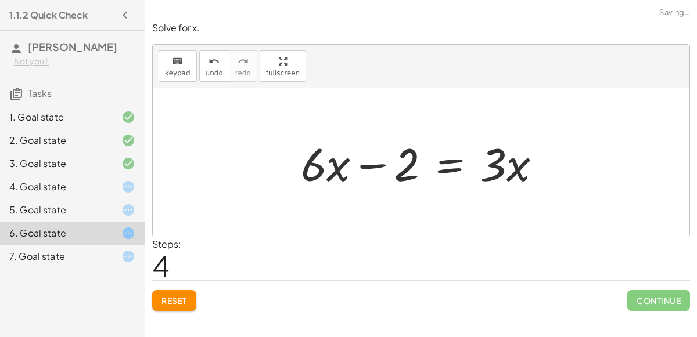
click at [370, 173] on div at bounding box center [425, 163] width 261 height 60
click at [433, 158] on div at bounding box center [425, 163] width 261 height 60
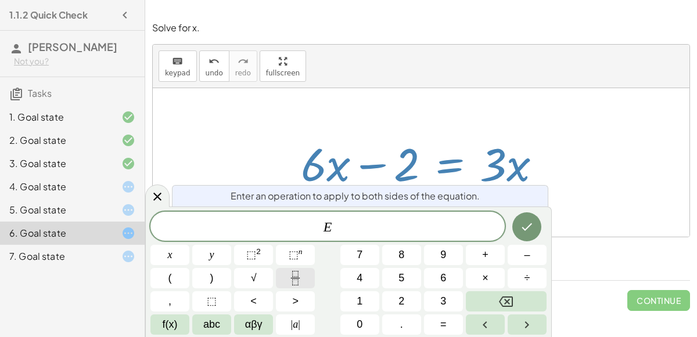
click at [292, 285] on icon "Fraction" at bounding box center [295, 278] width 15 height 15
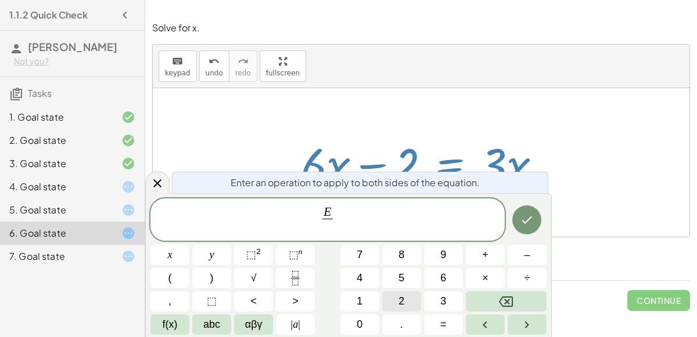
click at [414, 302] on button "2" at bounding box center [401, 302] width 39 height 20
click at [530, 226] on icon "Done" at bounding box center [527, 220] width 14 height 14
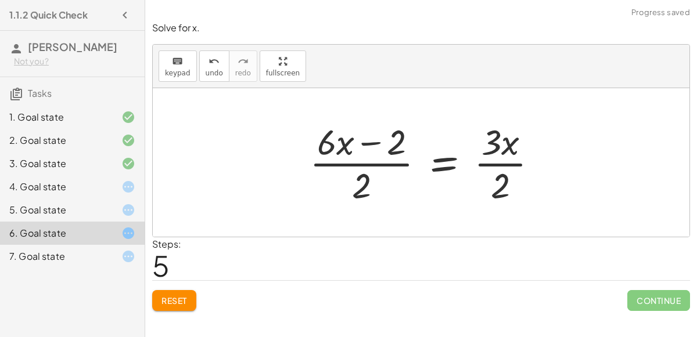
click at [355, 162] on div at bounding box center [428, 162] width 249 height 89
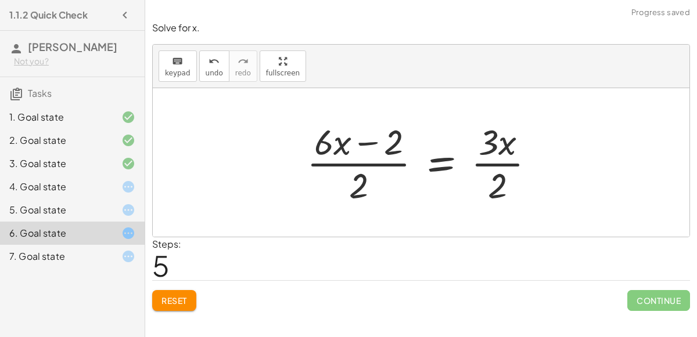
click at [350, 149] on div at bounding box center [425, 162] width 249 height 89
click at [391, 143] on div at bounding box center [425, 162] width 249 height 89
drag, startPoint x: 351, startPoint y: 189, endPoint x: 375, endPoint y: 165, distance: 33.7
click at [375, 165] on div at bounding box center [425, 162] width 249 height 89
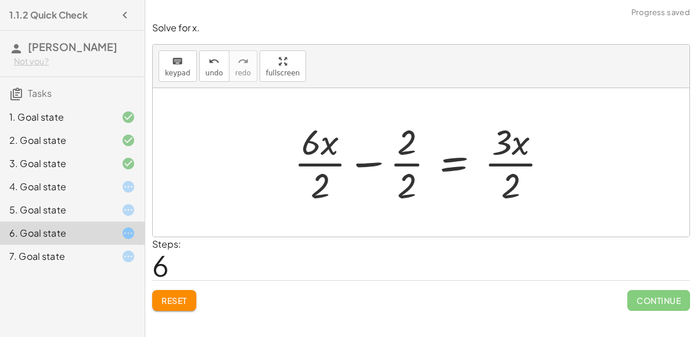
click at [404, 163] on div at bounding box center [425, 162] width 275 height 89
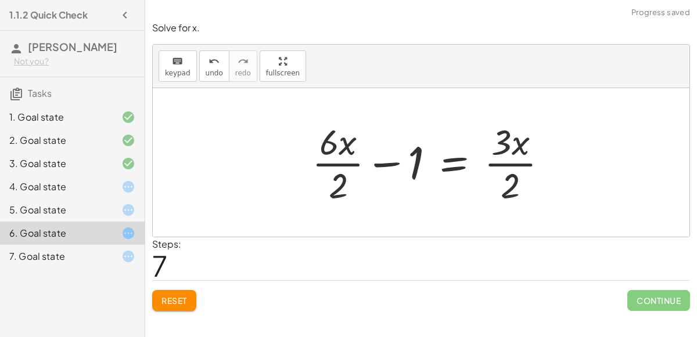
click at [332, 155] on div at bounding box center [434, 162] width 257 height 89
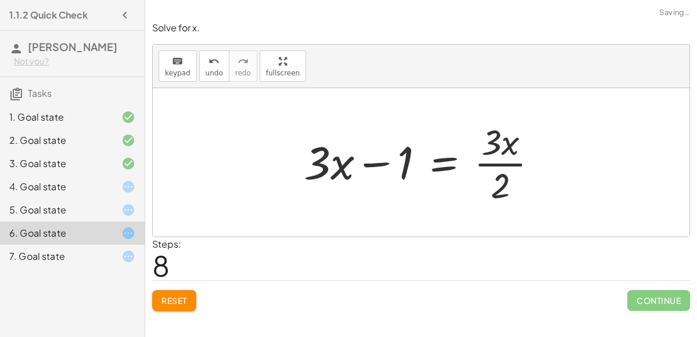
click at [484, 156] on div at bounding box center [425, 162] width 255 height 89
click at [487, 165] on div at bounding box center [425, 162] width 255 height 89
click at [488, 164] on div at bounding box center [425, 162] width 255 height 89
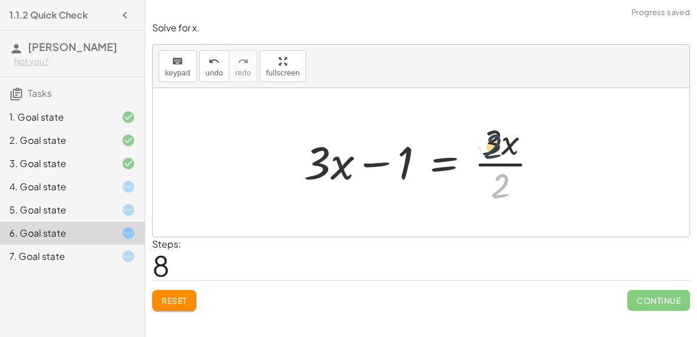
drag, startPoint x: 501, startPoint y: 189, endPoint x: 493, endPoint y: 149, distance: 40.8
click at [493, 149] on div at bounding box center [425, 162] width 255 height 89
drag, startPoint x: 498, startPoint y: 143, endPoint x: 498, endPoint y: 188, distance: 44.7
click at [498, 188] on div at bounding box center [425, 162] width 255 height 89
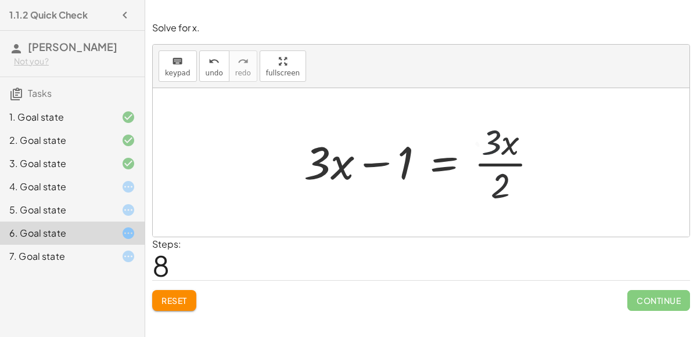
click at [498, 188] on div at bounding box center [425, 162] width 255 height 89
drag, startPoint x: 491, startPoint y: 171, endPoint x: 442, endPoint y: 171, distance: 49.4
click at [442, 171] on div at bounding box center [425, 162] width 255 height 89
click at [154, 302] on button "Reset" at bounding box center [174, 300] width 44 height 21
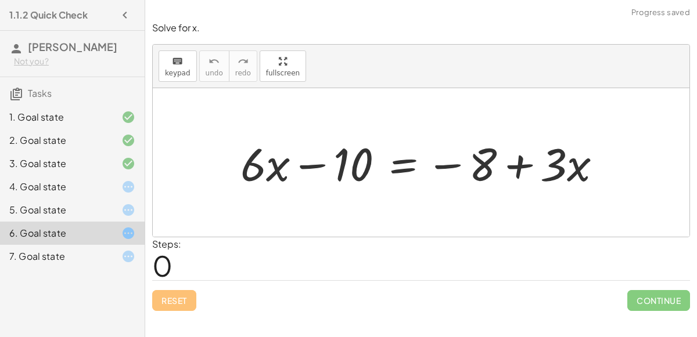
click at [136, 245] on div "5. Goal state" at bounding box center [72, 256] width 145 height 23
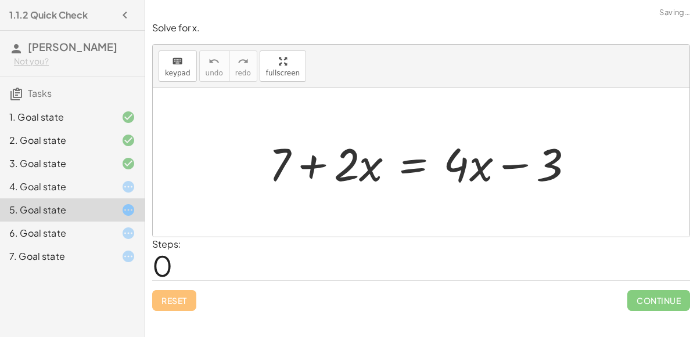
click at [110, 199] on div "3. Goal state" at bounding box center [72, 210] width 145 height 23
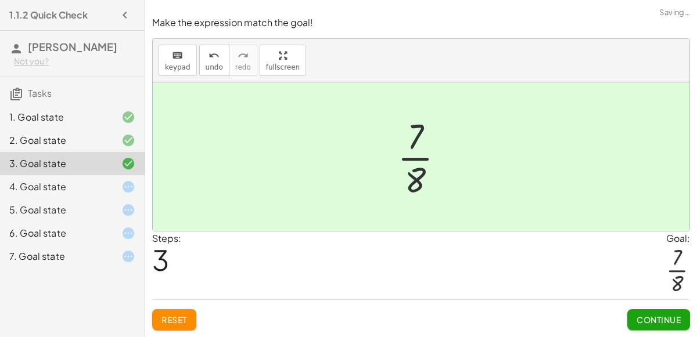
click at [118, 186] on div at bounding box center [119, 187] width 33 height 14
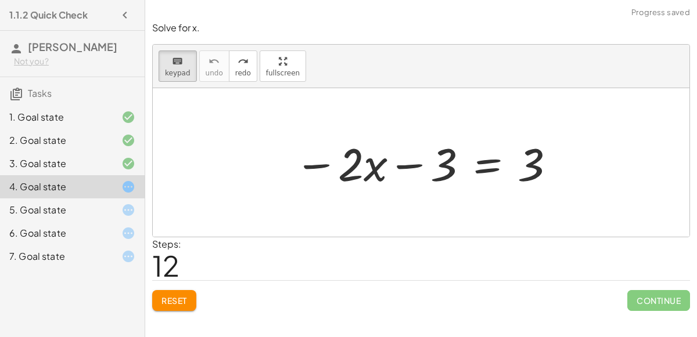
click at [167, 287] on div "Reset Continue" at bounding box center [421, 296] width 538 height 31
click at [172, 290] on button "Reset" at bounding box center [174, 300] width 44 height 21
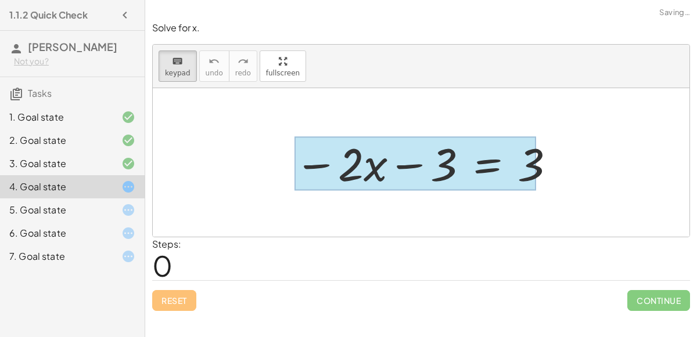
click at [481, 170] on div at bounding box center [415, 164] width 242 height 54
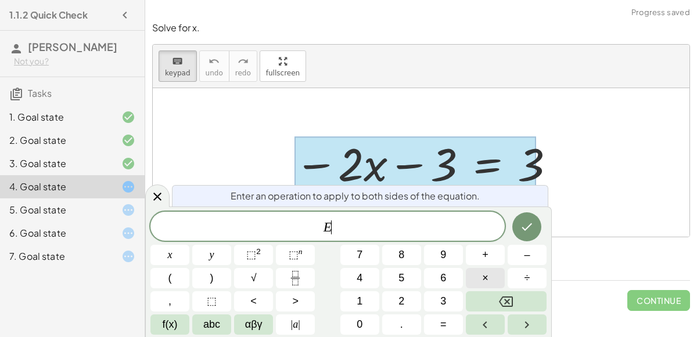
click at [495, 272] on button "×" at bounding box center [485, 278] width 39 height 20
click at [404, 301] on span "2" at bounding box center [401, 302] width 6 height 16
click at [530, 221] on icon "Done" at bounding box center [527, 227] width 14 height 14
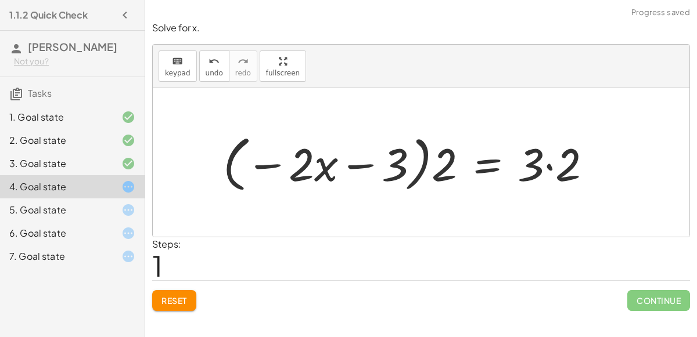
click at [171, 292] on button "Reset" at bounding box center [174, 300] width 44 height 21
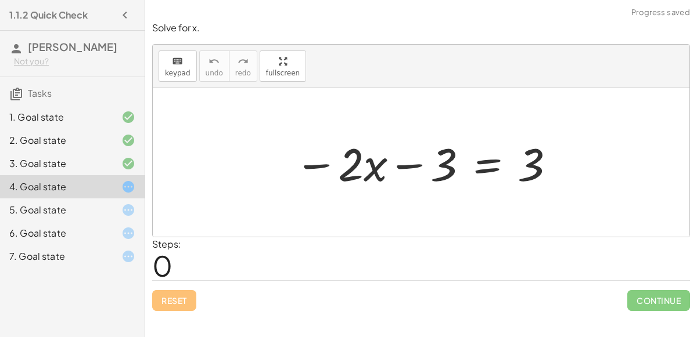
click at [494, 152] on div at bounding box center [426, 163] width 274 height 60
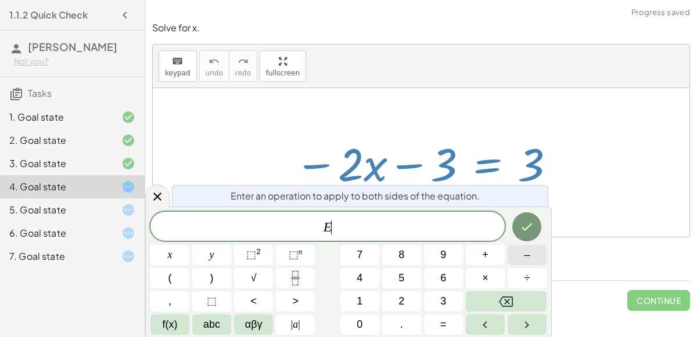
click at [539, 253] on button "–" at bounding box center [527, 255] width 39 height 20
click at [413, 292] on button "2" at bounding box center [401, 302] width 39 height 20
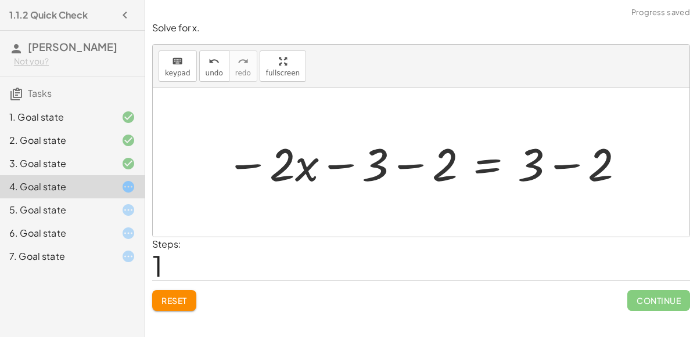
click at [407, 165] on div at bounding box center [425, 163] width 411 height 60
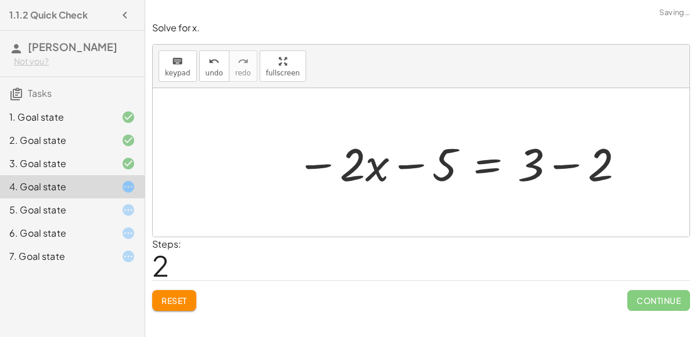
click at [570, 170] on div at bounding box center [460, 163] width 341 height 60
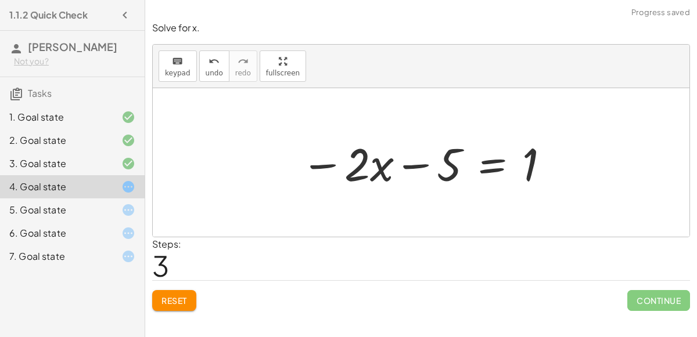
click at [386, 161] on div at bounding box center [426, 163] width 262 height 60
click at [188, 309] on button "Reset" at bounding box center [174, 300] width 44 height 21
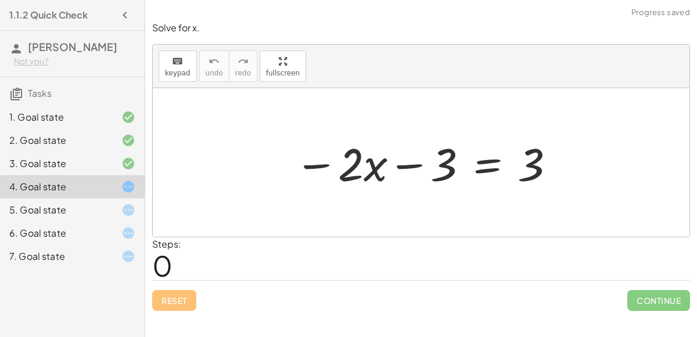
click at [478, 159] on div at bounding box center [426, 163] width 274 height 60
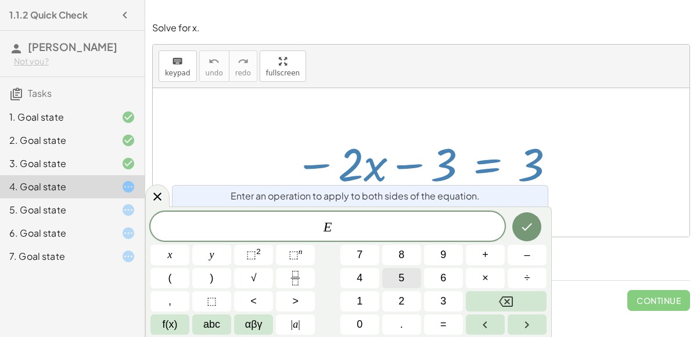
click at [386, 280] on button "5" at bounding box center [401, 278] width 39 height 20
click at [405, 259] on button "8" at bounding box center [401, 255] width 39 height 20
click at [520, 231] on icon "Done" at bounding box center [527, 227] width 14 height 14
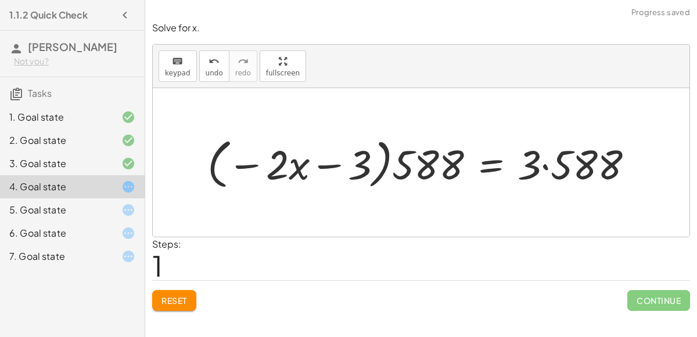
click at [374, 173] on div at bounding box center [425, 163] width 445 height 60
click at [385, 170] on div at bounding box center [425, 163] width 445 height 60
click at [399, 167] on div at bounding box center [425, 163] width 445 height 60
click at [377, 166] on div at bounding box center [425, 163] width 445 height 60
click at [371, 166] on div at bounding box center [425, 163] width 445 height 60
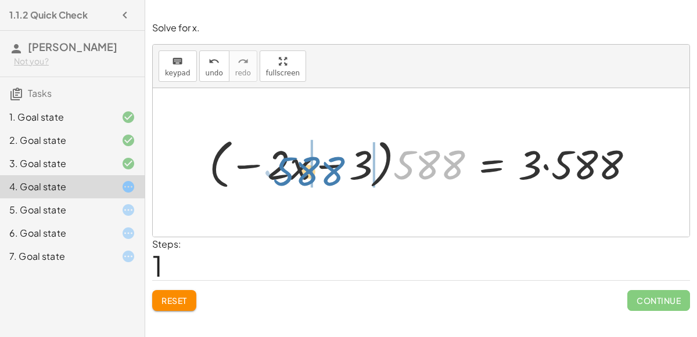
drag, startPoint x: 423, startPoint y: 166, endPoint x: 312, endPoint y: 171, distance: 111.1
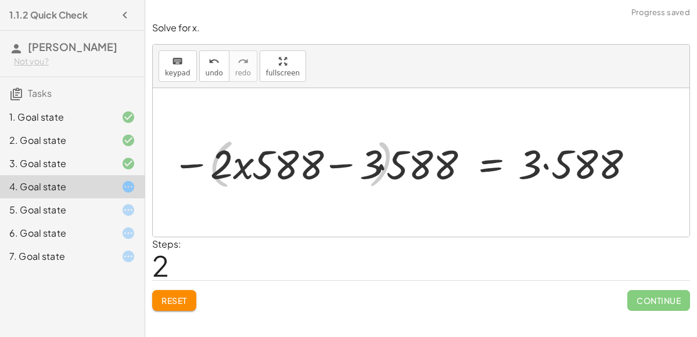
click at [342, 166] on div at bounding box center [402, 162] width 479 height 53
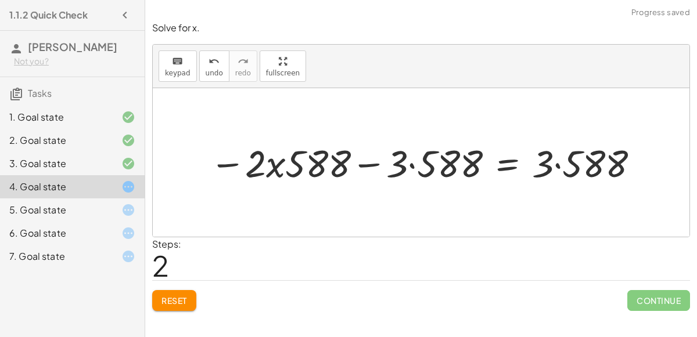
click at [409, 164] on div at bounding box center [426, 163] width 444 height 50
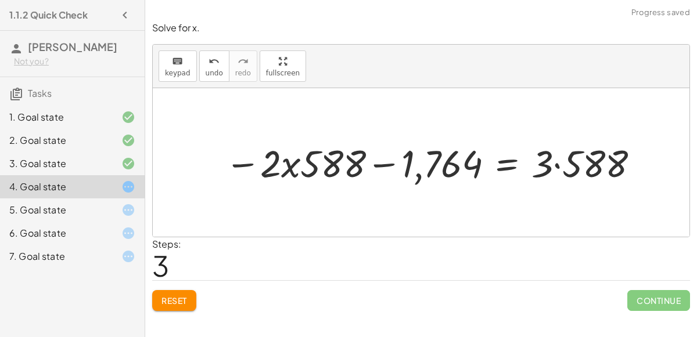
click at [295, 169] on div at bounding box center [433, 163] width 429 height 50
click at [326, 173] on div at bounding box center [433, 163] width 429 height 50
click at [183, 287] on div "Reset Continue" at bounding box center [421, 296] width 538 height 31
click at [188, 293] on button "Reset" at bounding box center [174, 300] width 44 height 21
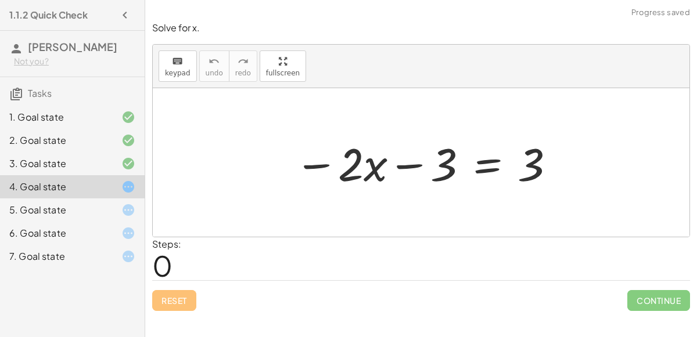
click at [482, 161] on div at bounding box center [426, 163] width 274 height 60
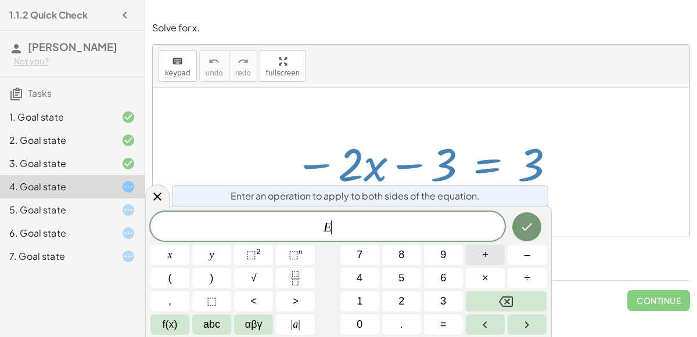
click at [489, 253] on button "+" at bounding box center [485, 255] width 39 height 20
click at [362, 280] on button "4" at bounding box center [359, 278] width 39 height 20
click at [529, 293] on button "Backspace" at bounding box center [506, 302] width 81 height 20
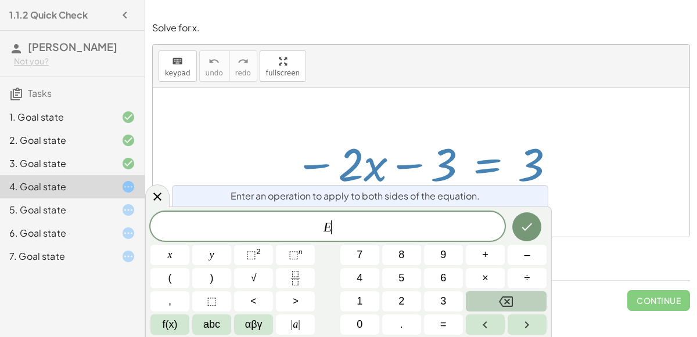
click at [529, 293] on button "Backspace" at bounding box center [506, 302] width 81 height 20
click at [87, 245] on div "5. Goal state" at bounding box center [72, 256] width 145 height 23
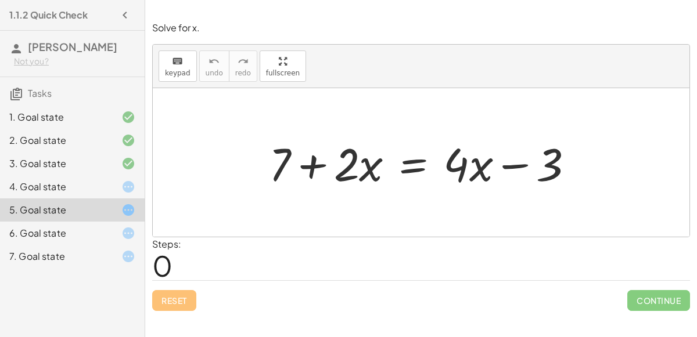
click at [412, 171] on div at bounding box center [426, 163] width 326 height 60
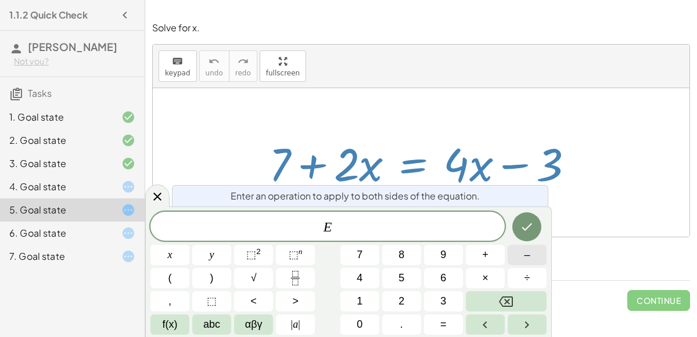
click at [528, 263] on span "–" at bounding box center [527, 255] width 6 height 16
click at [394, 300] on button "2" at bounding box center [401, 302] width 39 height 20
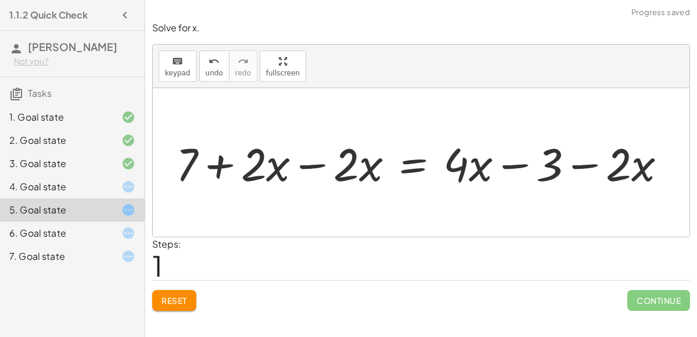
click at [328, 167] on div at bounding box center [425, 163] width 511 height 60
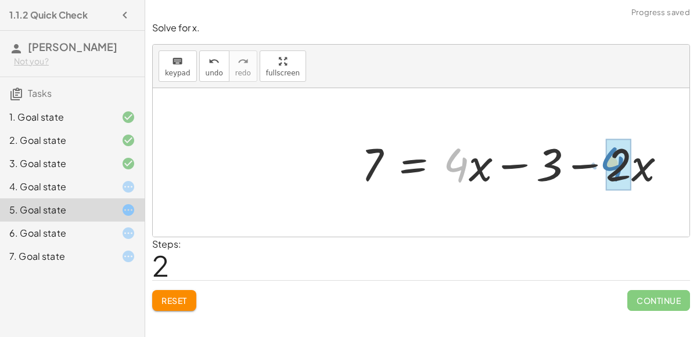
drag, startPoint x: 451, startPoint y: 166, endPoint x: 606, endPoint y: 164, distance: 155.1
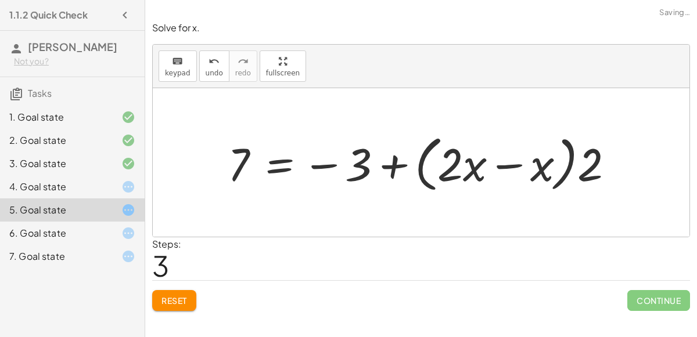
click at [508, 154] on div at bounding box center [425, 163] width 407 height 67
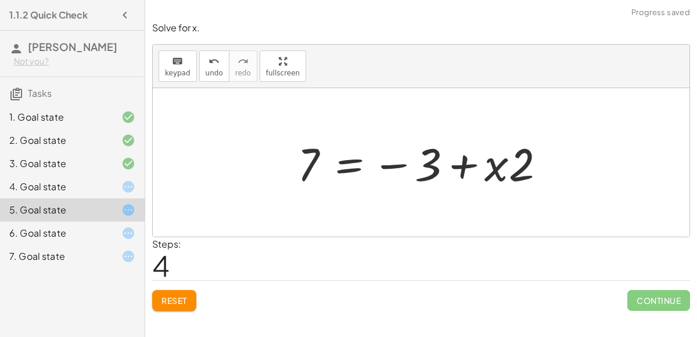
click at [465, 169] on div at bounding box center [426, 163] width 268 height 60
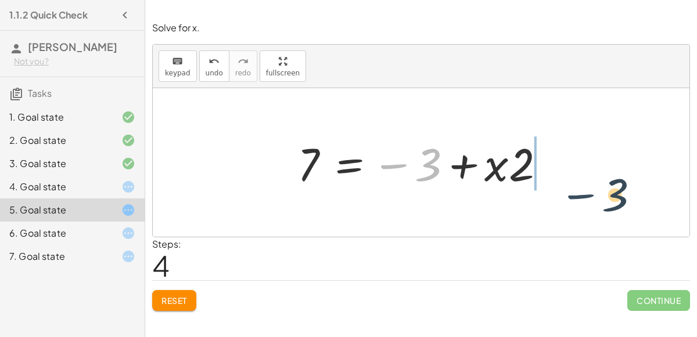
drag, startPoint x: 389, startPoint y: 151, endPoint x: 578, endPoint y: 182, distance: 191.8
click at [578, 182] on div "+ 7 + · 2 · x = + · 4 · x − 3 + 7 + · 2 · x − · 2 · x = + · 4 · x − 3 − · 2 · x…" at bounding box center [421, 162] width 537 height 149
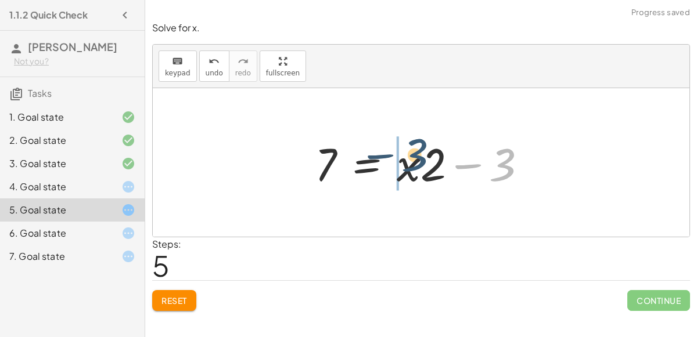
drag, startPoint x: 509, startPoint y: 169, endPoint x: 391, endPoint y: 160, distance: 118.3
click at [391, 160] on div at bounding box center [425, 163] width 233 height 60
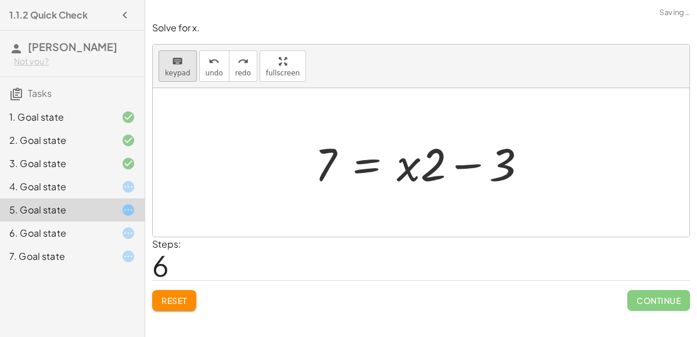
drag, startPoint x: 196, startPoint y: 72, endPoint x: 182, endPoint y: 68, distance: 15.1
click at [182, 68] on div "keyboard keypad undo [PERSON_NAME] redo fullscreen" at bounding box center [421, 67] width 537 height 44
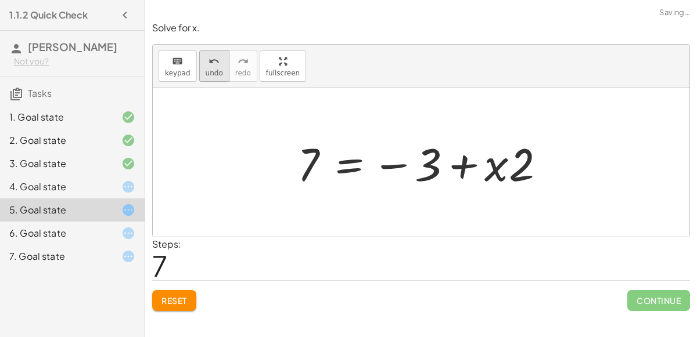
click at [207, 70] on span "undo" at bounding box center [214, 73] width 17 height 8
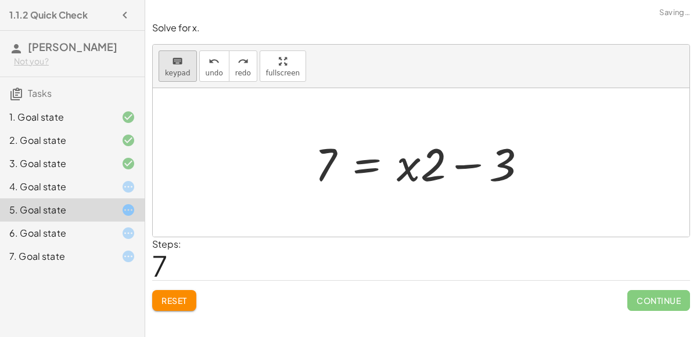
click at [191, 71] on button "keyboard keypad" at bounding box center [178, 66] width 38 height 31
drag, startPoint x: 406, startPoint y: 168, endPoint x: 569, endPoint y: 178, distance: 163.5
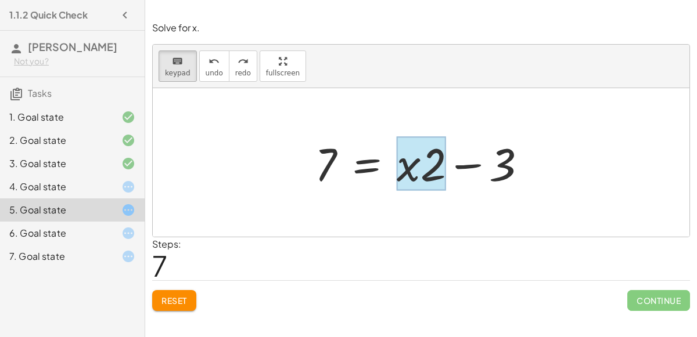
click at [398, 163] on div at bounding box center [421, 164] width 49 height 54
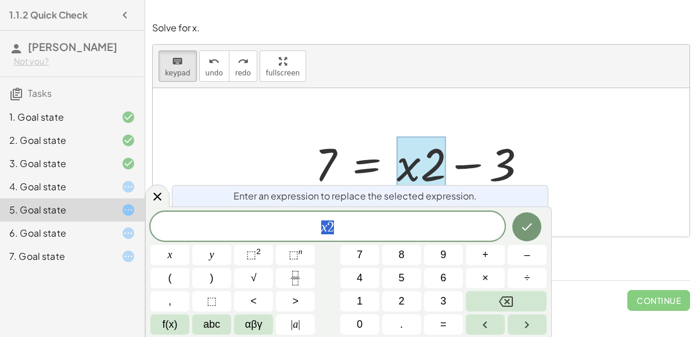
click at [506, 170] on div at bounding box center [425, 163] width 233 height 60
click at [458, 166] on div at bounding box center [425, 163] width 233 height 60
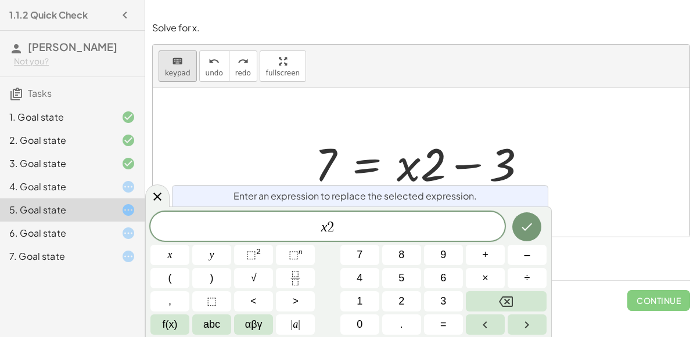
click at [173, 70] on span "keypad" at bounding box center [178, 73] width 26 height 8
click at [173, 69] on span "keypad" at bounding box center [178, 73] width 26 height 8
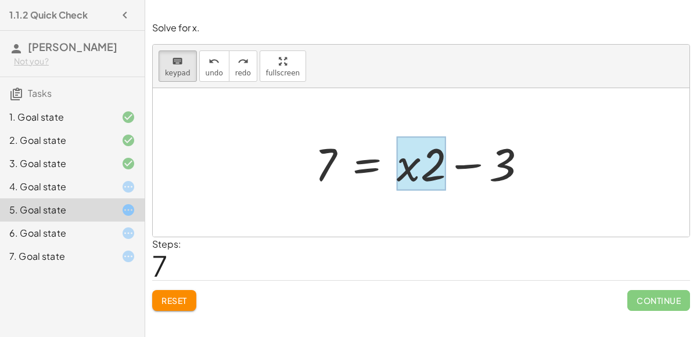
click at [405, 150] on div at bounding box center [421, 164] width 49 height 54
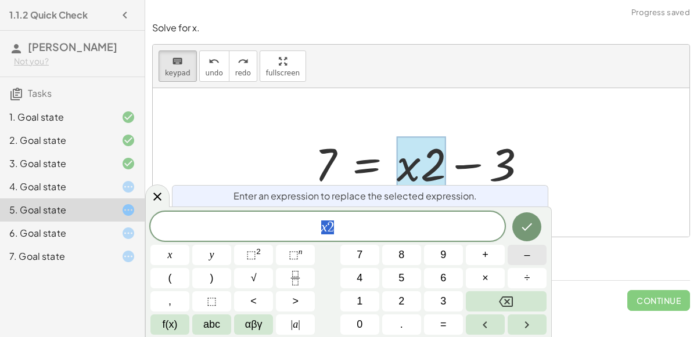
click at [515, 253] on button "–" at bounding box center [527, 255] width 39 height 20
click at [213, 77] on button "undo undo" at bounding box center [214, 66] width 30 height 31
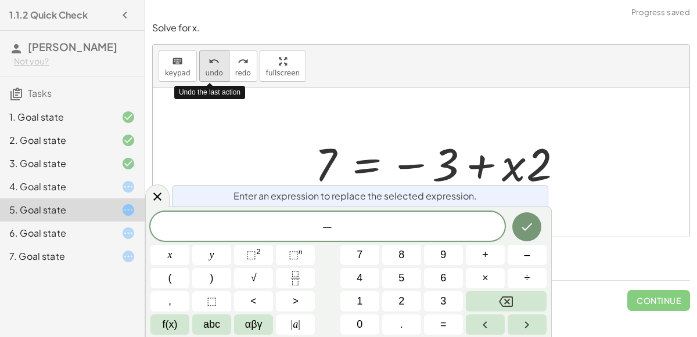
click at [215, 77] on button "undo undo" at bounding box center [214, 66] width 30 height 31
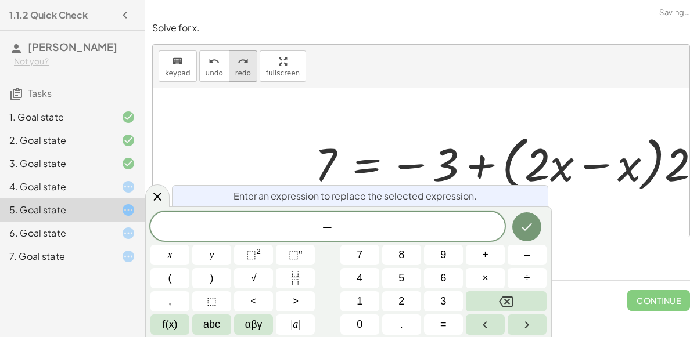
click at [239, 69] on span "redo" at bounding box center [243, 73] width 16 height 8
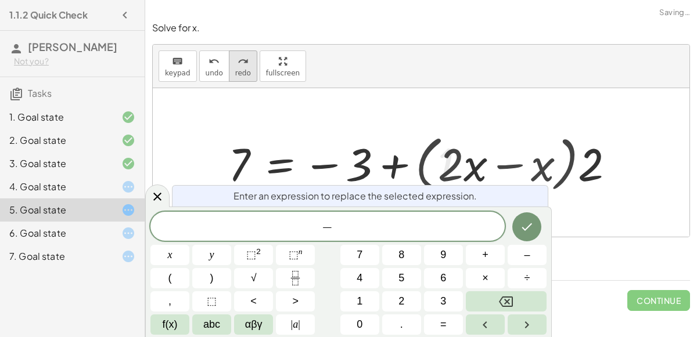
click at [239, 69] on span "redo" at bounding box center [243, 73] width 16 height 8
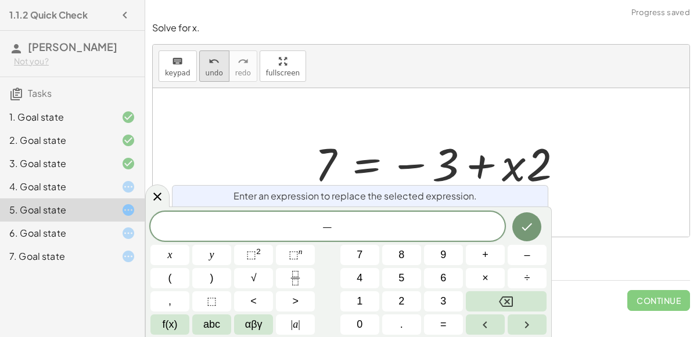
click at [209, 56] on icon "undo" at bounding box center [214, 62] width 11 height 14
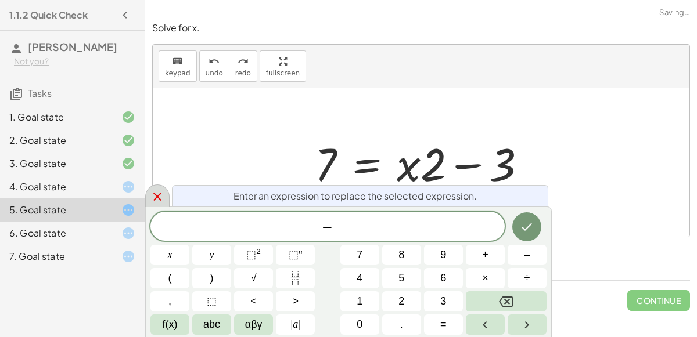
click at [157, 200] on icon at bounding box center [157, 197] width 14 height 14
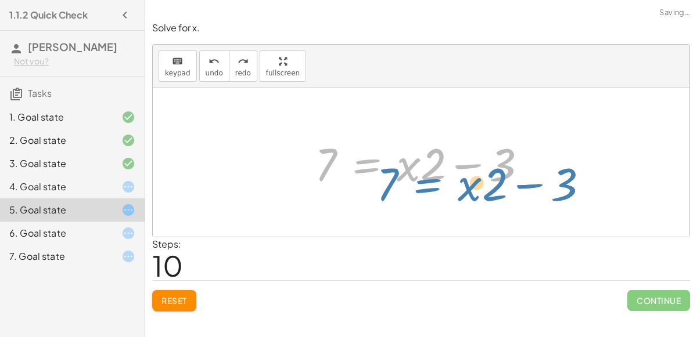
drag, startPoint x: 383, startPoint y: 145, endPoint x: 366, endPoint y: 134, distance: 20.5
click at [366, 134] on div at bounding box center [407, 163] width 197 height 60
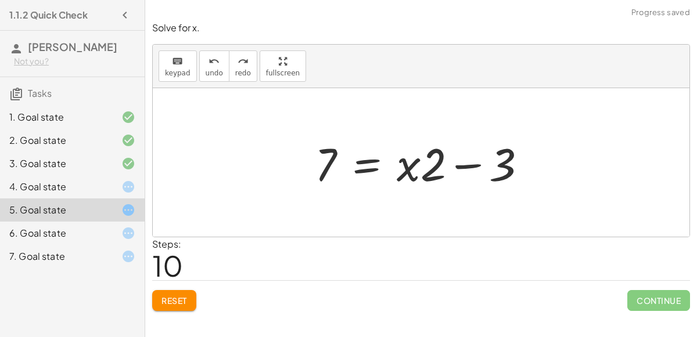
click at [425, 152] on div at bounding box center [407, 163] width 197 height 60
click at [183, 54] on div "keyboard" at bounding box center [178, 61] width 26 height 14
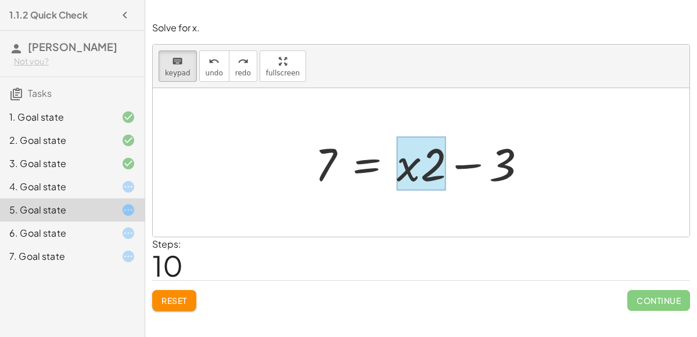
click at [409, 152] on div at bounding box center [421, 164] width 49 height 54
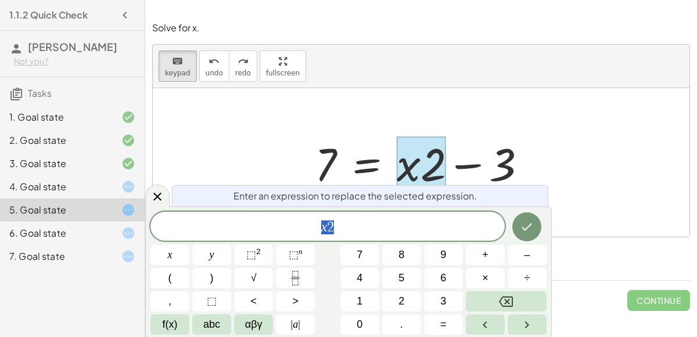
click at [391, 211] on div "Enter an expression to replace the selected expression. x 2 x y ⬚ 2 ⬚ n 7 8 9 +…" at bounding box center [348, 272] width 407 height 131
click at [399, 221] on span "x 2" at bounding box center [327, 228] width 354 height 16
click at [546, 263] on button "–" at bounding box center [527, 255] width 39 height 20
click at [400, 304] on span "2" at bounding box center [401, 302] width 6 height 16
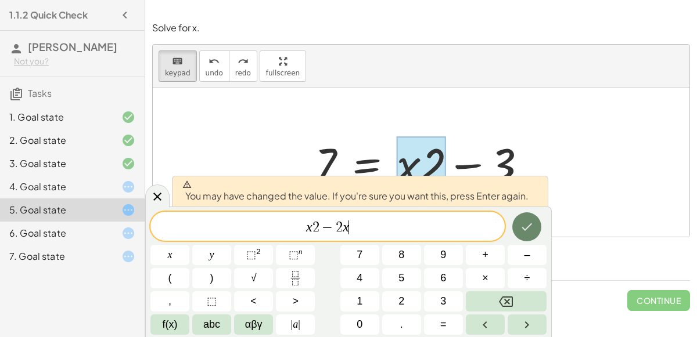
click at [533, 231] on icon "Done" at bounding box center [527, 227] width 14 height 14
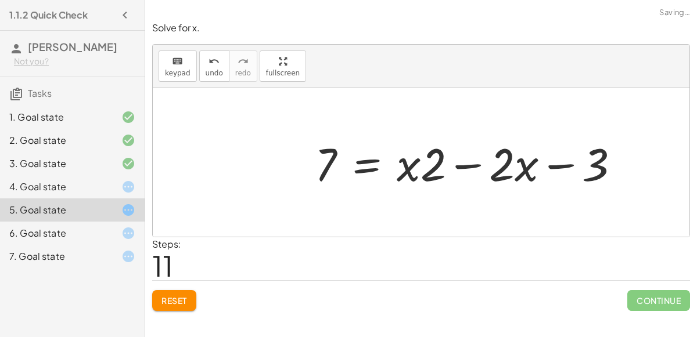
click at [533, 231] on div at bounding box center [421, 162] width 537 height 149
click at [456, 161] on div at bounding box center [425, 163] width 233 height 60
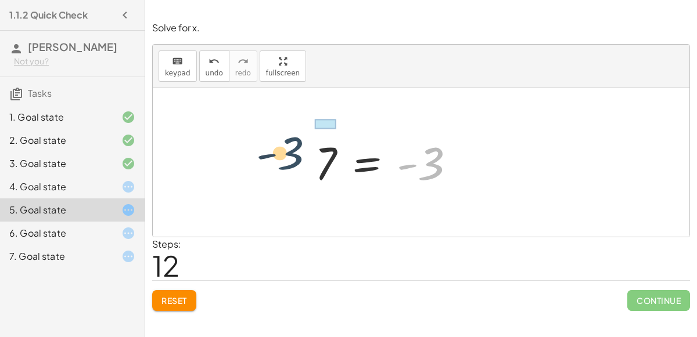
drag, startPoint x: 434, startPoint y: 171, endPoint x: 292, endPoint y: 161, distance: 142.7
click at [292, 161] on div "+ 7 + · 2 · x = + · 4 · x − 3 + 7 + · 2 · x − · 2 · x = + · 4 · x − 3 − · 2 · x…" at bounding box center [421, 162] width 537 height 149
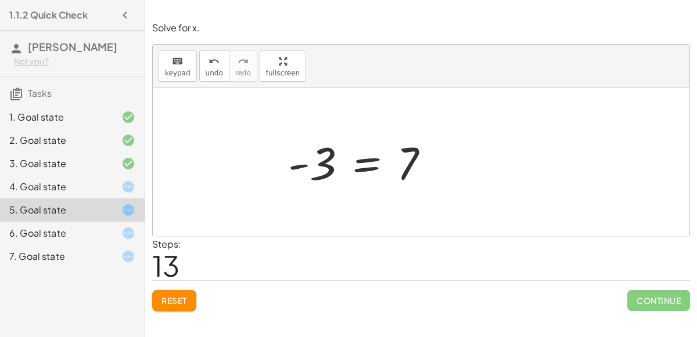
click at [384, 164] on div at bounding box center [425, 163] width 233 height 58
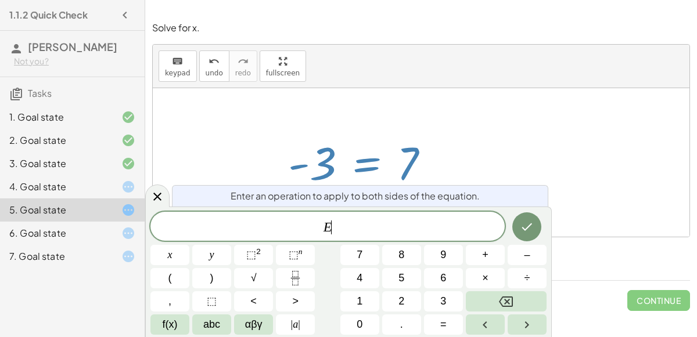
click at [402, 173] on div at bounding box center [425, 163] width 233 height 58
click at [152, 190] on icon at bounding box center [157, 197] width 14 height 14
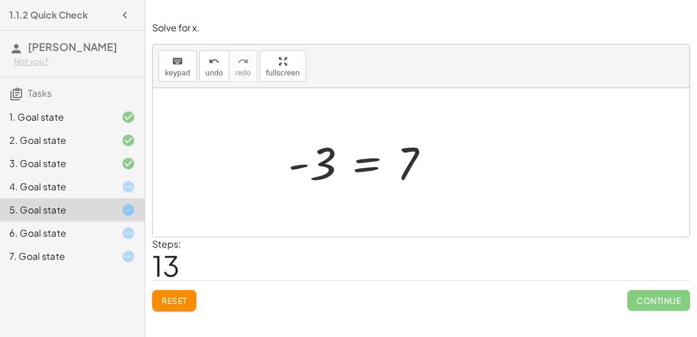
click at [177, 292] on button "Reset" at bounding box center [174, 300] width 44 height 21
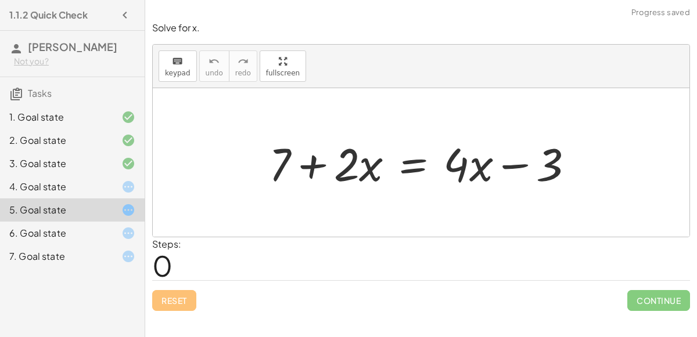
click at [120, 199] on div "3. Goal state" at bounding box center [72, 210] width 145 height 23
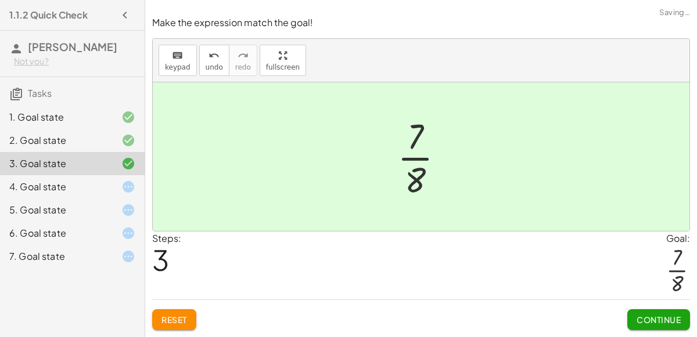
click at [124, 182] on icon at bounding box center [128, 187] width 14 height 14
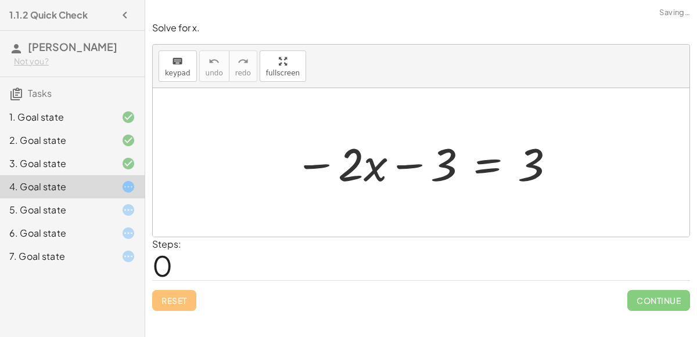
click at [127, 213] on icon at bounding box center [128, 210] width 14 height 14
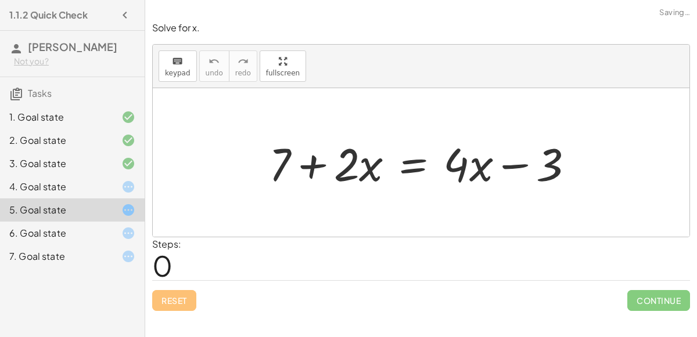
click at [132, 238] on icon at bounding box center [128, 234] width 14 height 14
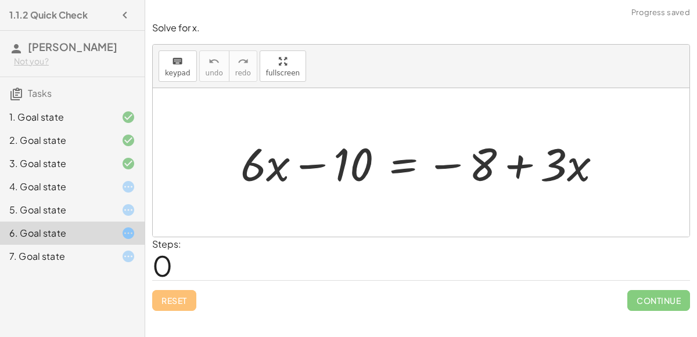
click at [139, 250] on div "7. Goal state" at bounding box center [72, 256] width 145 height 23
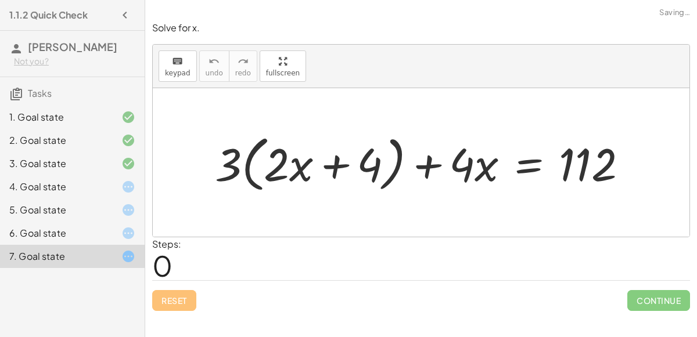
click at [338, 172] on div at bounding box center [426, 163] width 434 height 67
drag, startPoint x: 220, startPoint y: 163, endPoint x: 322, endPoint y: 167, distance: 102.3
click at [322, 167] on div at bounding box center [426, 163] width 434 height 67
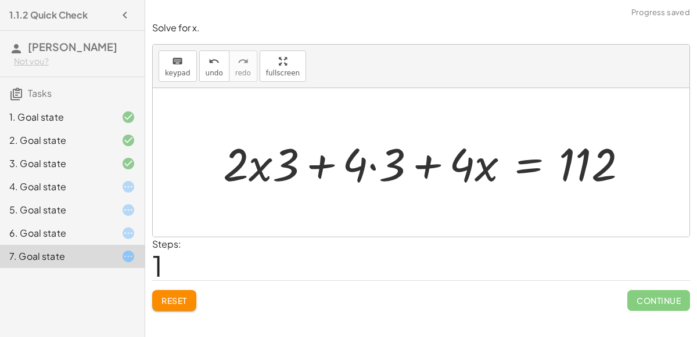
click at [263, 169] on div at bounding box center [429, 163] width 425 height 60
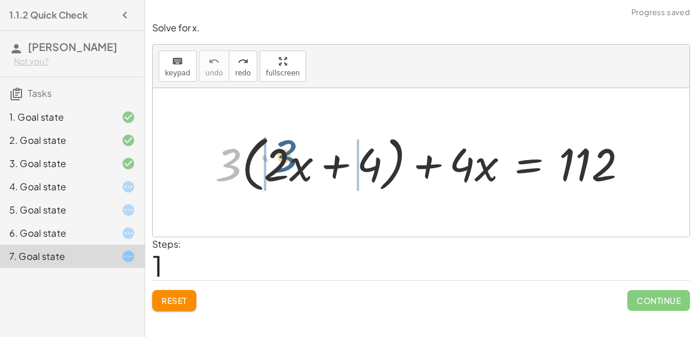
drag, startPoint x: 217, startPoint y: 173, endPoint x: 269, endPoint y: 163, distance: 52.6
click at [269, 163] on div at bounding box center [426, 163] width 434 height 67
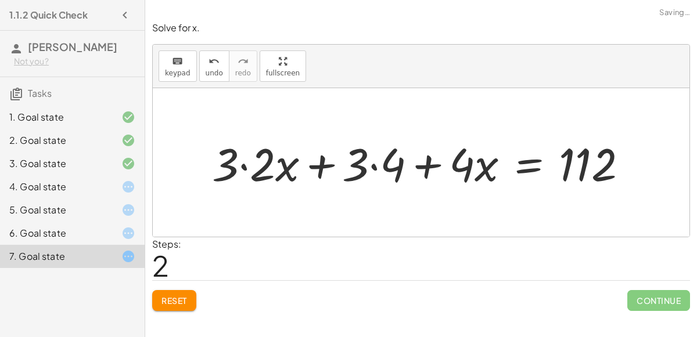
click at [236, 168] on div at bounding box center [424, 163] width 436 height 60
click at [246, 166] on div at bounding box center [424, 163] width 436 height 60
click at [378, 166] on div at bounding box center [442, 163] width 399 height 60
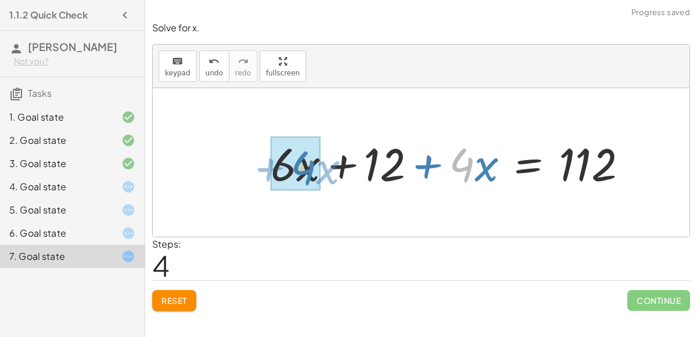
drag, startPoint x: 458, startPoint y: 168, endPoint x: 299, endPoint y: 171, distance: 159.8
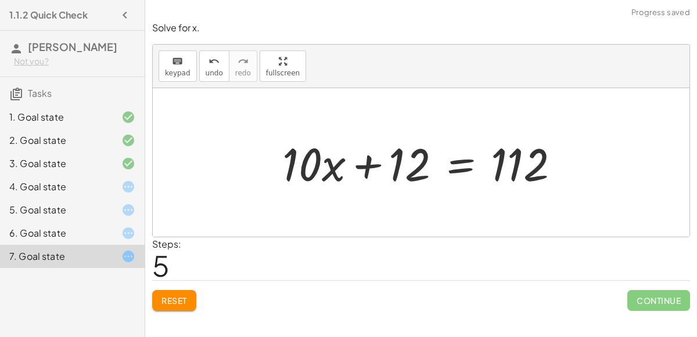
click at [360, 170] on div at bounding box center [425, 163] width 298 height 60
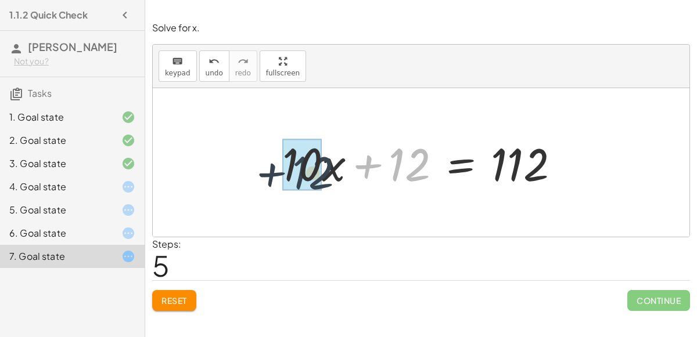
drag, startPoint x: 408, startPoint y: 174, endPoint x: 312, endPoint y: 182, distance: 96.7
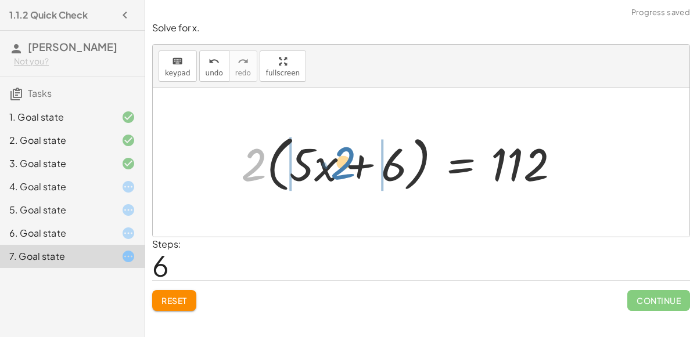
drag, startPoint x: 240, startPoint y: 166, endPoint x: 329, endPoint y: 163, distance: 88.9
click at [329, 163] on div at bounding box center [404, 163] width 339 height 67
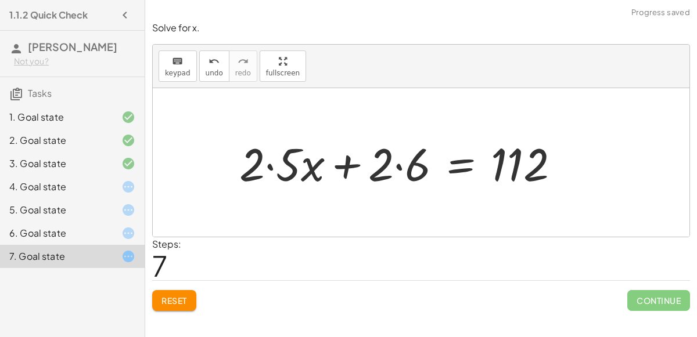
click at [269, 164] on div at bounding box center [403, 163] width 341 height 60
click at [397, 168] on div at bounding box center [415, 163] width 319 height 60
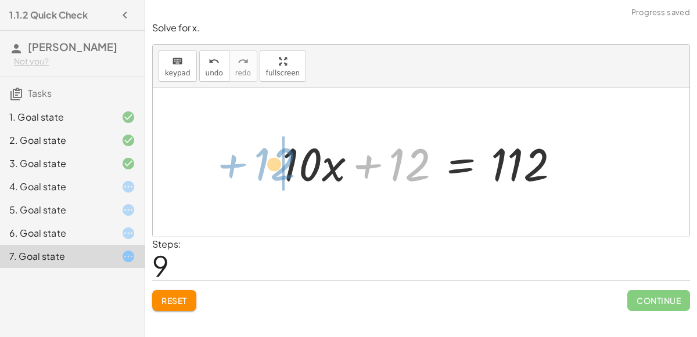
drag, startPoint x: 409, startPoint y: 177, endPoint x: 273, endPoint y: 177, distance: 136.5
click at [273, 177] on div "+ · 3 · ( + · 2 · x + 4 ) + · 4 · x = 112 + · 3 · 2 · x + · 3 · 4 + · 4 · x = 1…" at bounding box center [421, 163] width 312 height 66
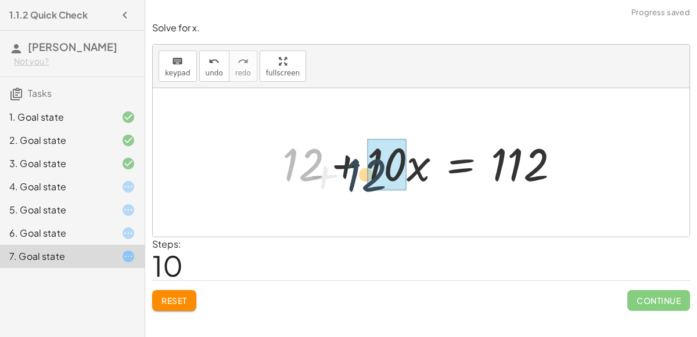
drag, startPoint x: 308, startPoint y: 154, endPoint x: 385, endPoint y: 160, distance: 76.9
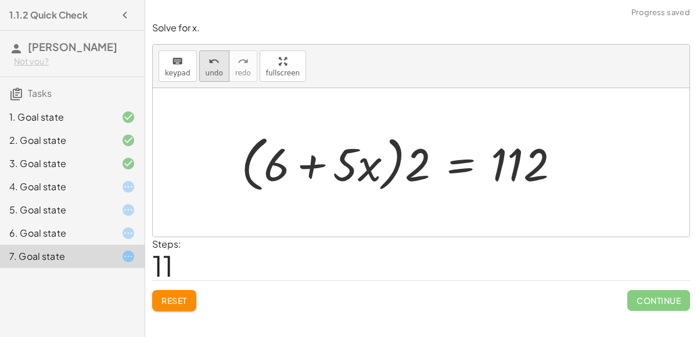
click at [215, 71] on span "undo" at bounding box center [214, 73] width 17 height 8
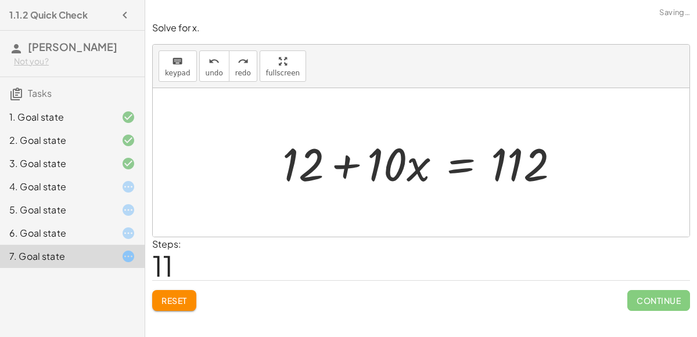
click at [338, 159] on div at bounding box center [425, 163] width 298 height 60
click at [438, 170] on div at bounding box center [425, 163] width 298 height 60
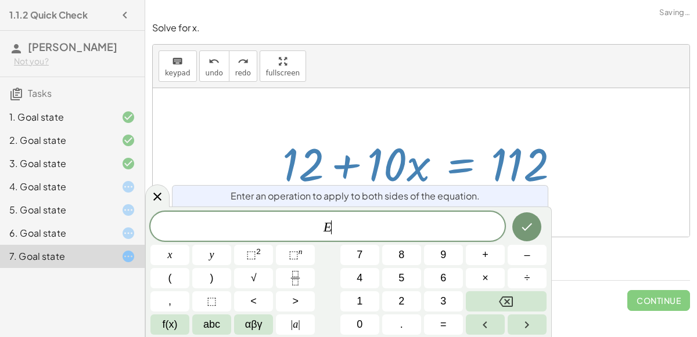
click at [438, 170] on div at bounding box center [425, 163] width 298 height 60
click at [452, 106] on div at bounding box center [421, 162] width 537 height 149
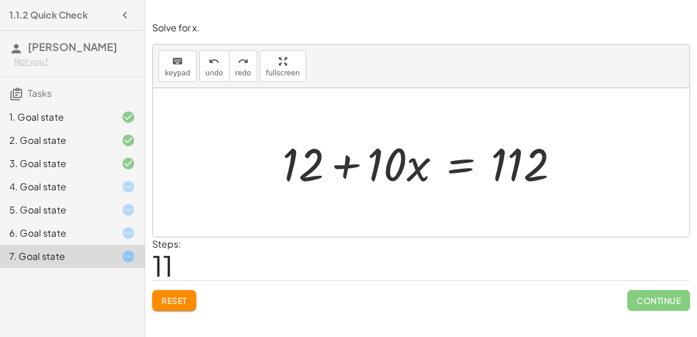
click at [64, 233] on div "6. Goal state" at bounding box center [56, 234] width 94 height 14
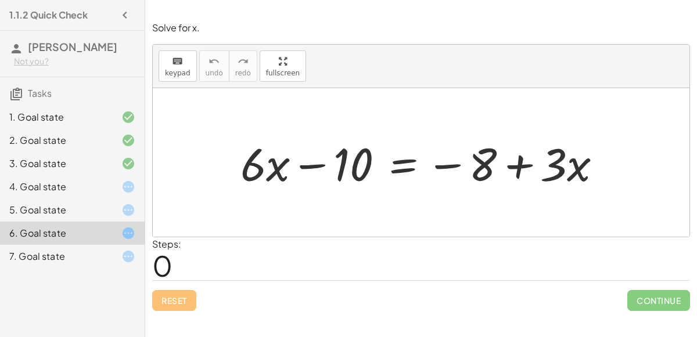
click at [320, 170] on div at bounding box center [426, 163] width 382 height 60
click at [394, 175] on div at bounding box center [426, 163] width 382 height 60
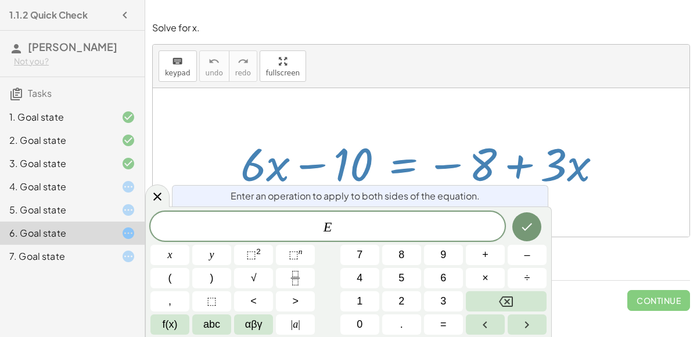
click at [415, 173] on div at bounding box center [426, 163] width 382 height 60
click at [441, 170] on div at bounding box center [426, 163] width 382 height 60
click at [496, 183] on div at bounding box center [426, 163] width 382 height 60
click at [535, 191] on div "Enter an operation to apply to both sides of the equation." at bounding box center [360, 195] width 376 height 21
click at [189, 245] on div at bounding box center [169, 255] width 39 height 20
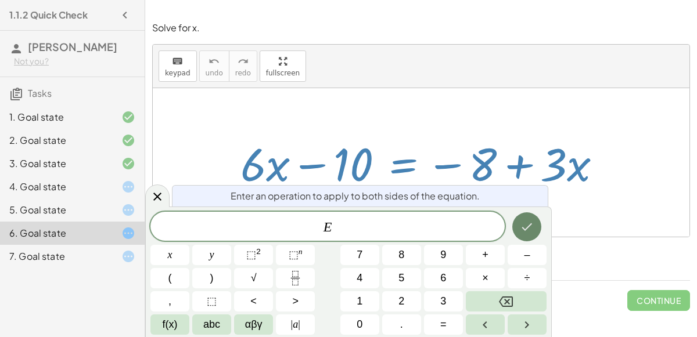
click at [513, 221] on button "Done" at bounding box center [526, 227] width 29 height 29
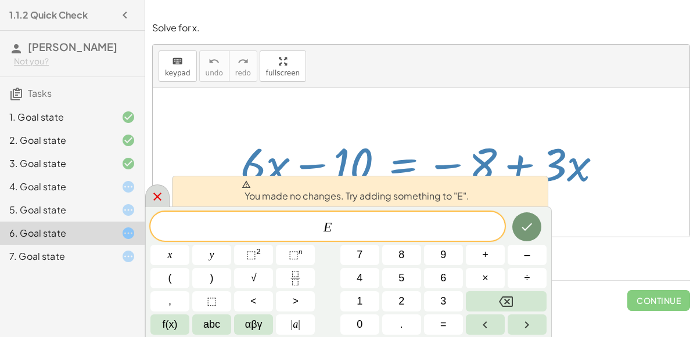
click at [157, 205] on div at bounding box center [157, 196] width 24 height 23
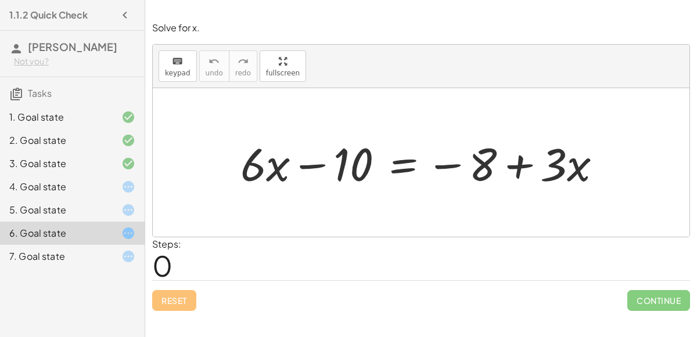
click at [187, 174] on div at bounding box center [421, 162] width 537 height 149
click at [101, 254] on div "7. Goal state" at bounding box center [56, 257] width 94 height 14
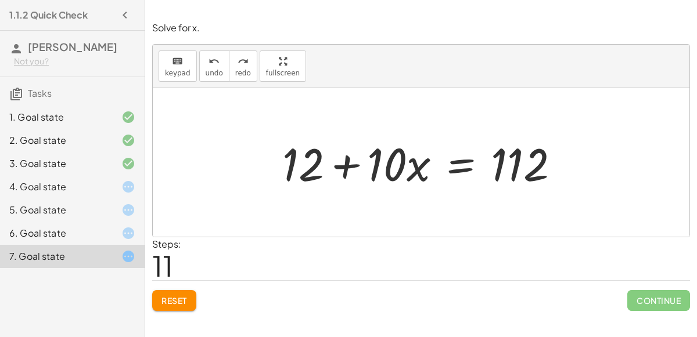
click at [49, 188] on div "4. Goal state" at bounding box center [56, 187] width 94 height 14
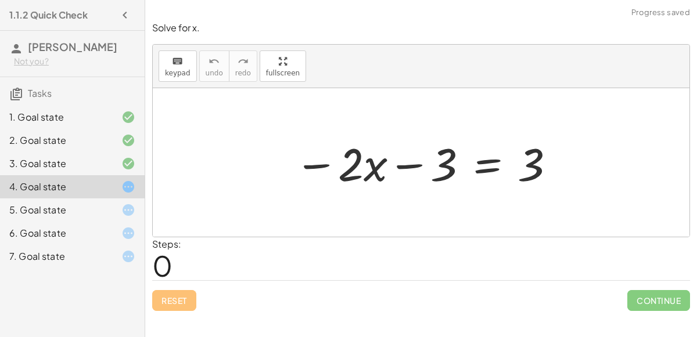
click at [54, 206] on div "5. Goal state" at bounding box center [56, 210] width 94 height 14
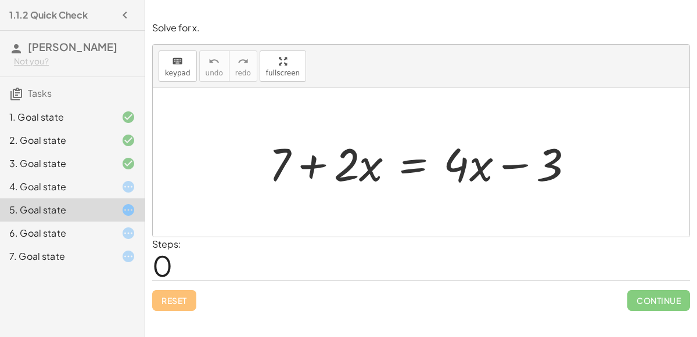
click at [375, 269] on div "Steps: 0" at bounding box center [421, 259] width 538 height 43
click at [118, 186] on div at bounding box center [119, 187] width 33 height 14
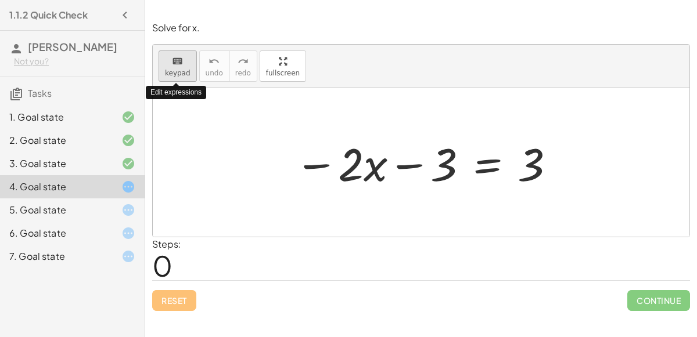
click at [180, 64] on icon "keyboard" at bounding box center [177, 62] width 11 height 14
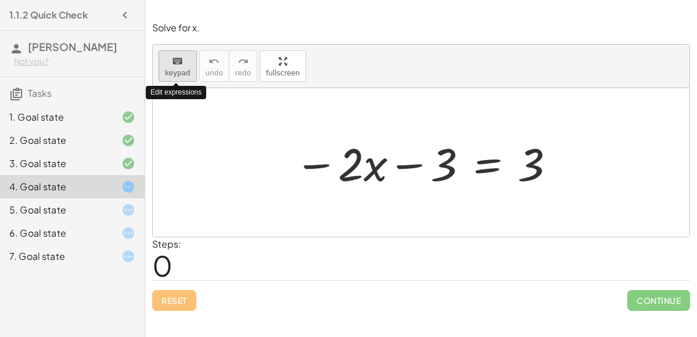
click at [180, 64] on icon "keyboard" at bounding box center [177, 62] width 11 height 14
click at [490, 161] on div at bounding box center [426, 163] width 274 height 60
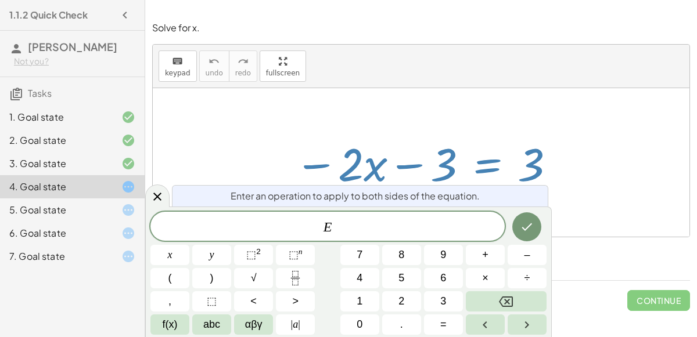
click at [81, 250] on div "7. Goal state" at bounding box center [56, 257] width 94 height 14
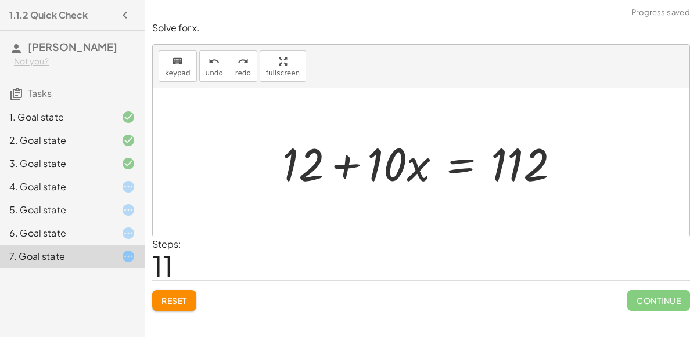
click at [133, 215] on icon at bounding box center [128, 210] width 14 height 14
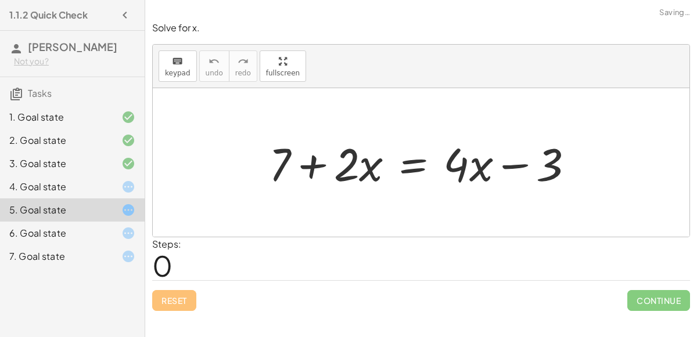
click at [109, 227] on div at bounding box center [119, 234] width 33 height 14
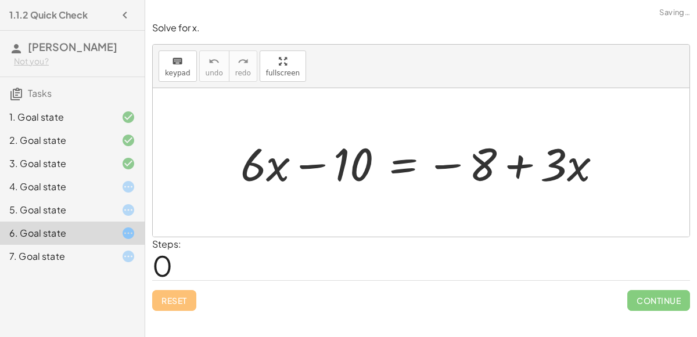
click at [125, 192] on icon at bounding box center [128, 187] width 14 height 14
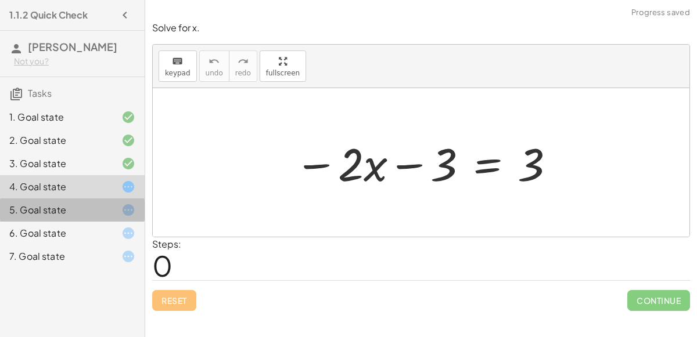
click at [103, 211] on div at bounding box center [119, 210] width 33 height 14
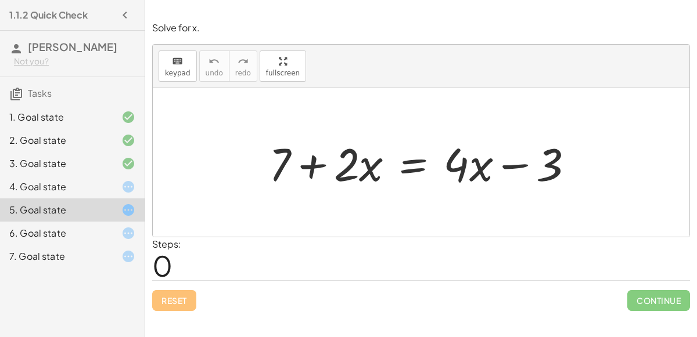
click at [114, 227] on div at bounding box center [119, 234] width 33 height 14
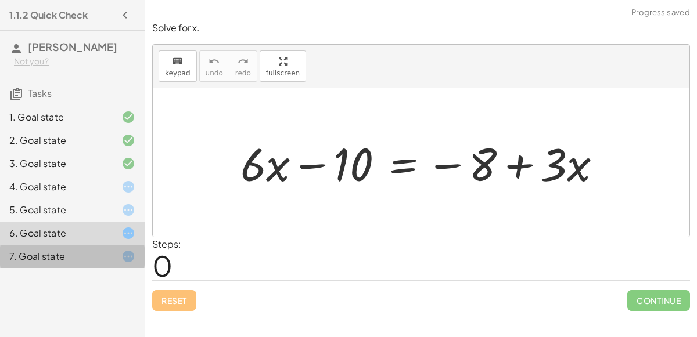
click at [116, 260] on div at bounding box center [119, 257] width 33 height 14
